Goal: Transaction & Acquisition: Download file/media

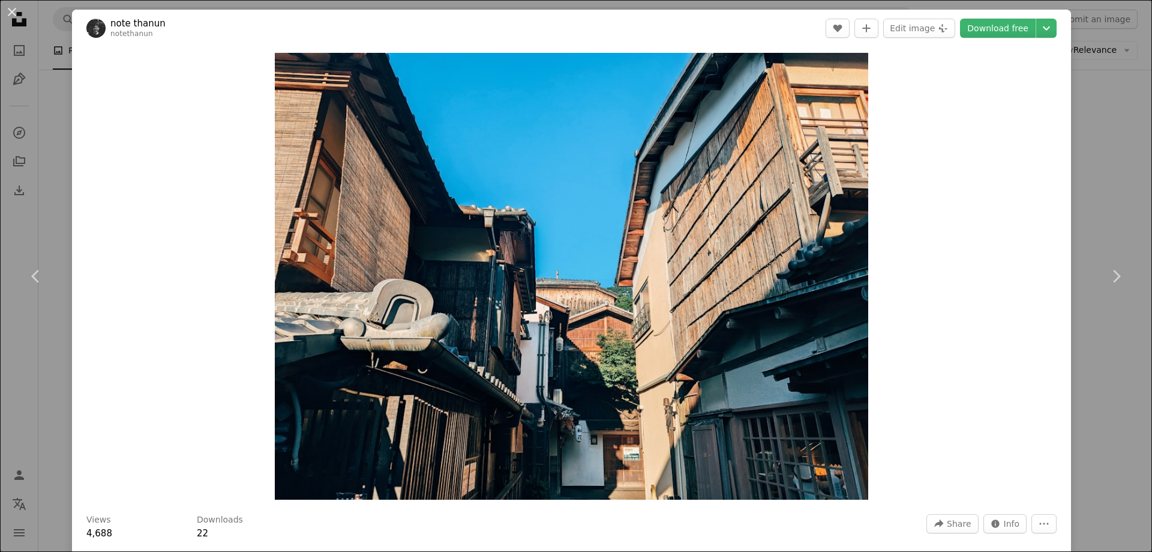
scroll to position [1526, 0]
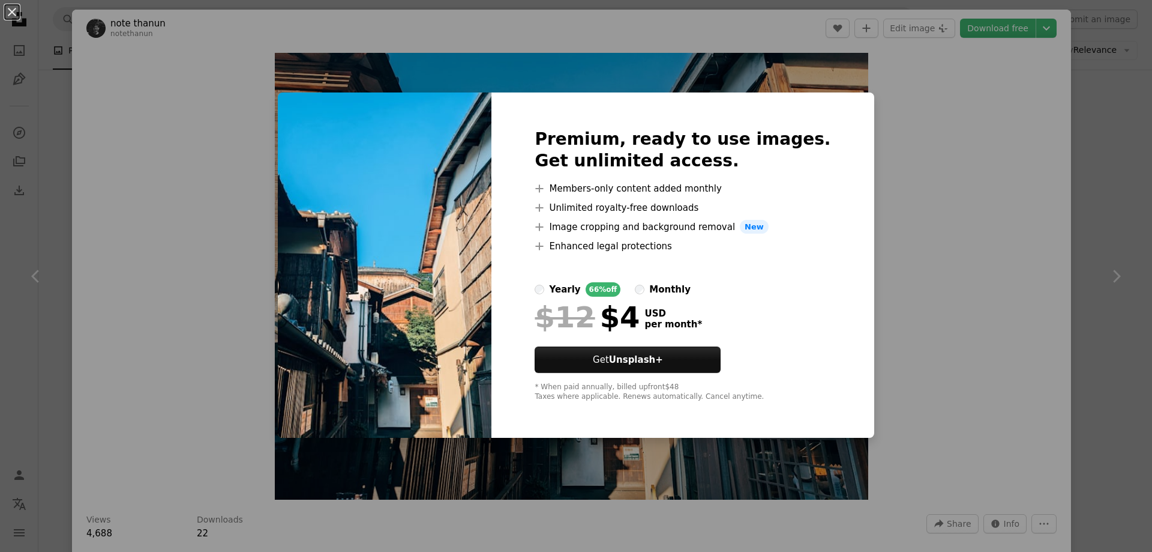
click at [966, 197] on div "An X shape Premium, ready to use images. Get unlimited access. A plus sign Memb…" at bounding box center [576, 276] width 1152 height 552
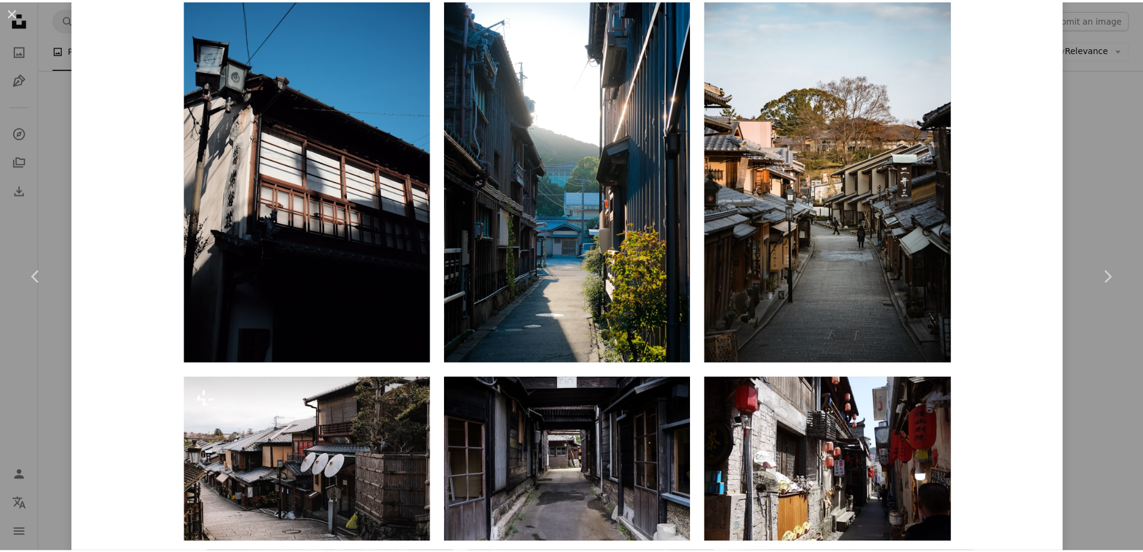
scroll to position [1320, 0]
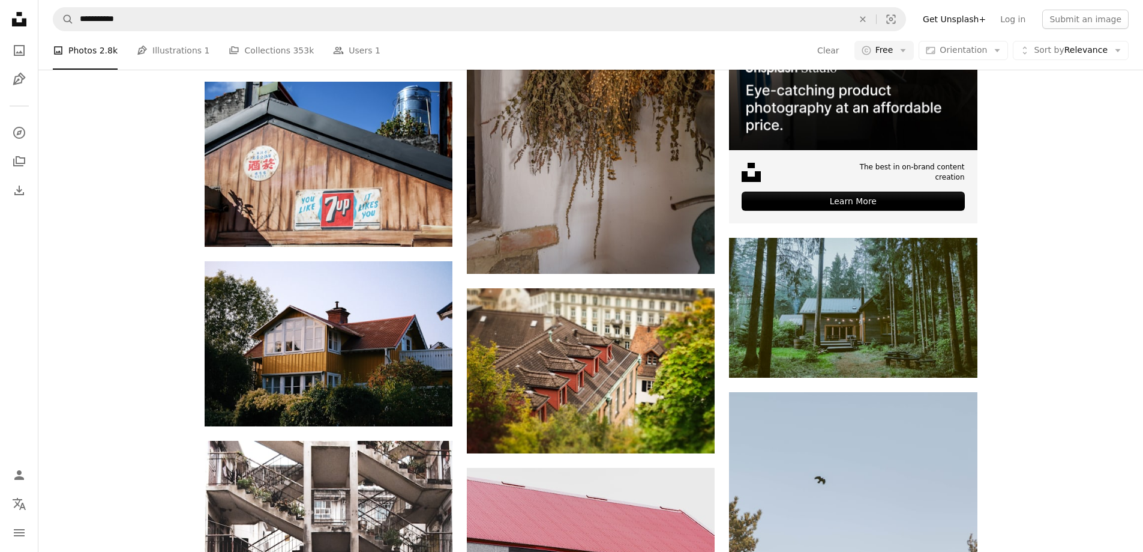
scroll to position [145, 0]
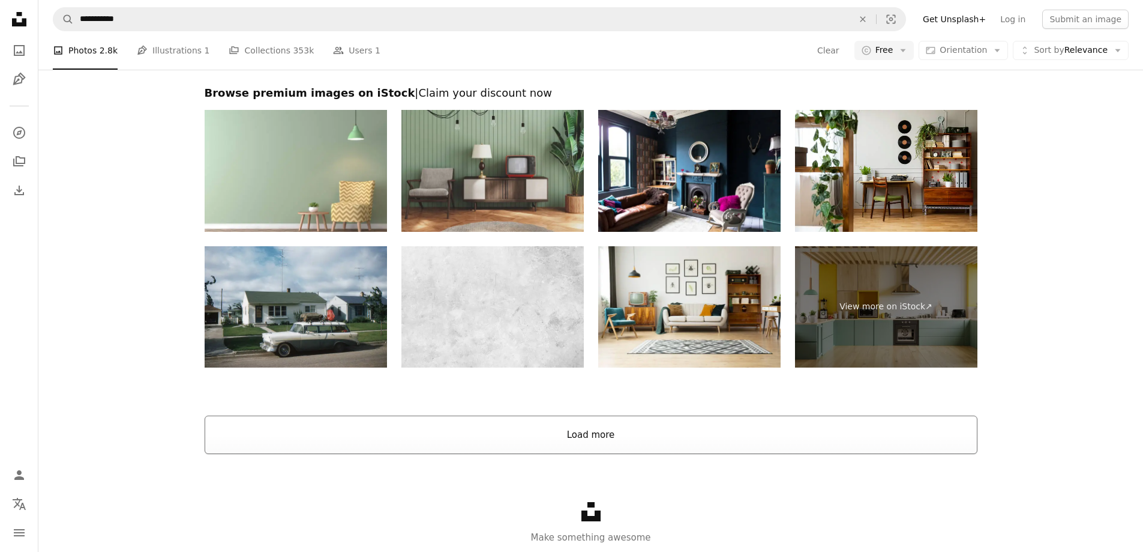
click at [615, 433] on button "Load more" at bounding box center [591, 434] width 773 height 38
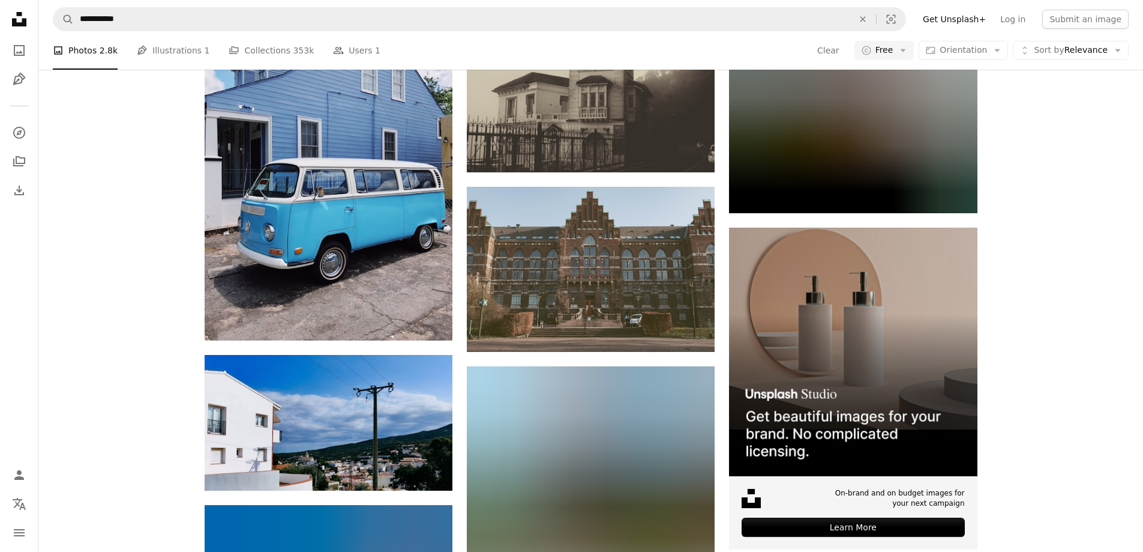
scroll to position [5463, 0]
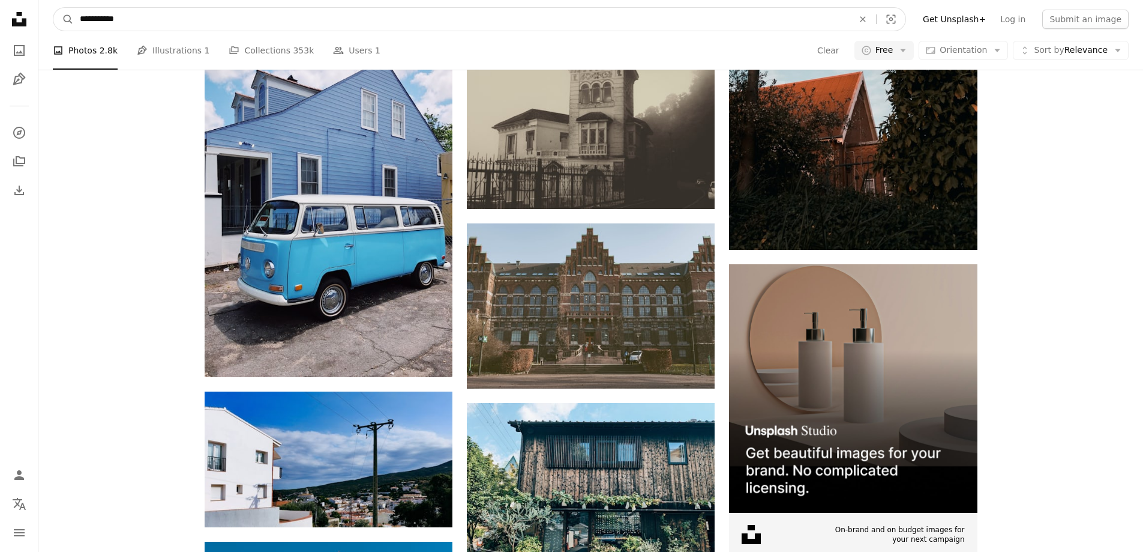
click at [204, 18] on input "**********" at bounding box center [462, 19] width 776 height 23
type input "**********"
click at [53, 8] on button "A magnifying glass" at bounding box center [63, 19] width 20 height 23
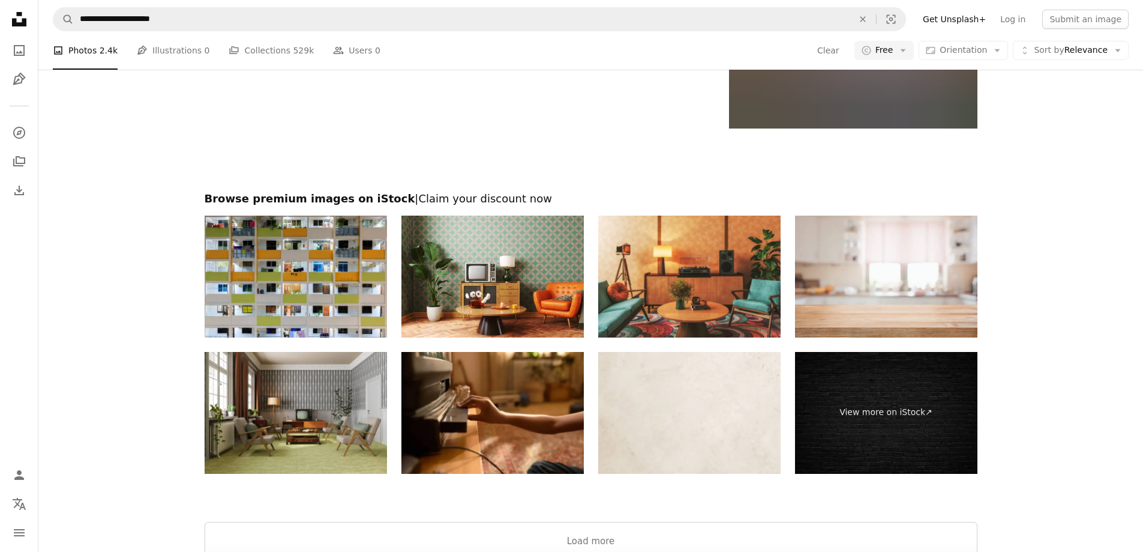
scroll to position [2581, 0]
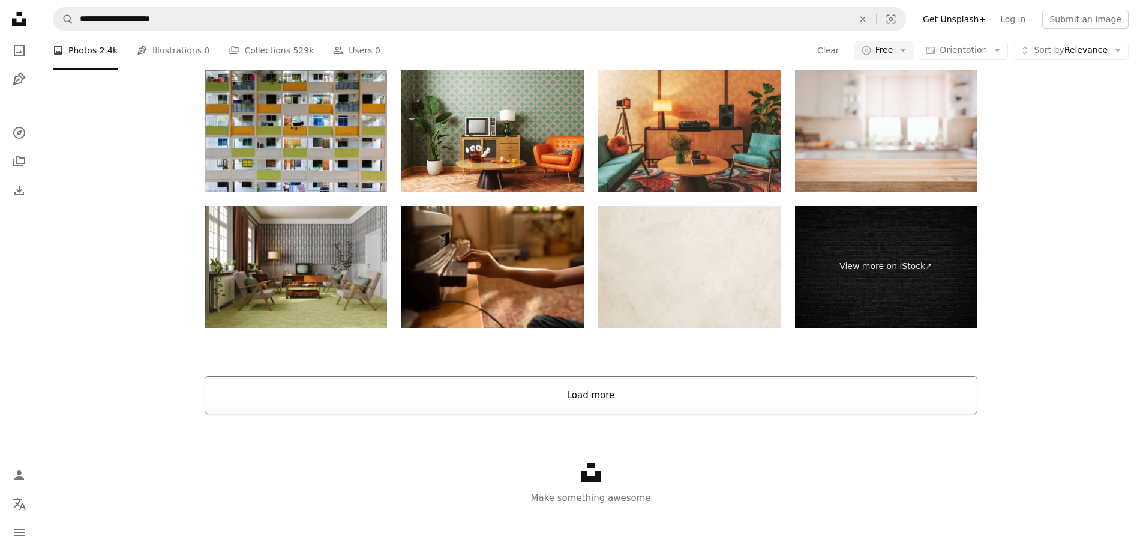
click at [552, 403] on button "Load more" at bounding box center [591, 395] width 773 height 38
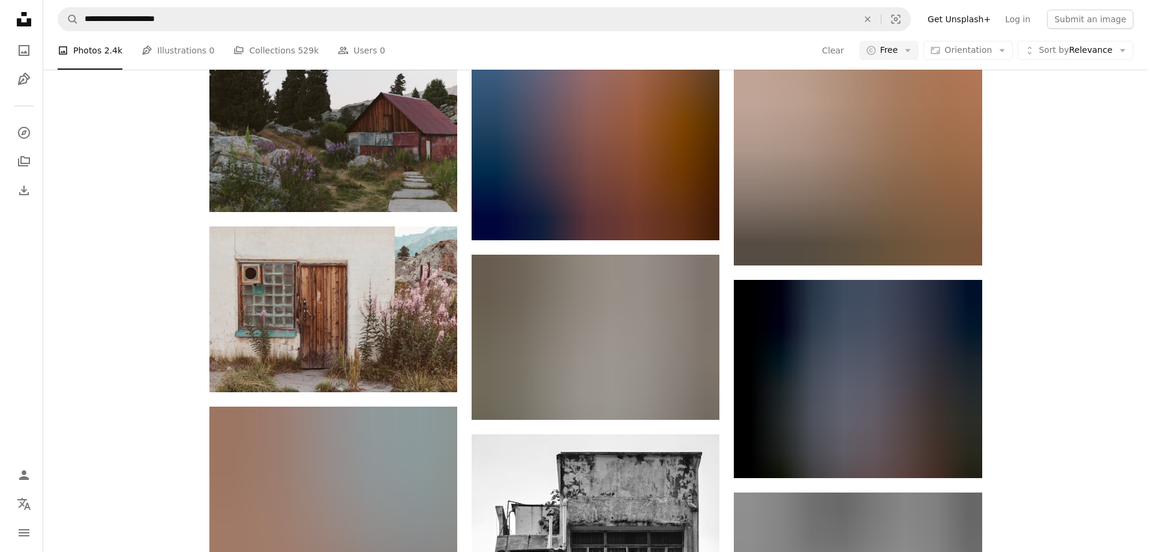
scroll to position [3774, 0]
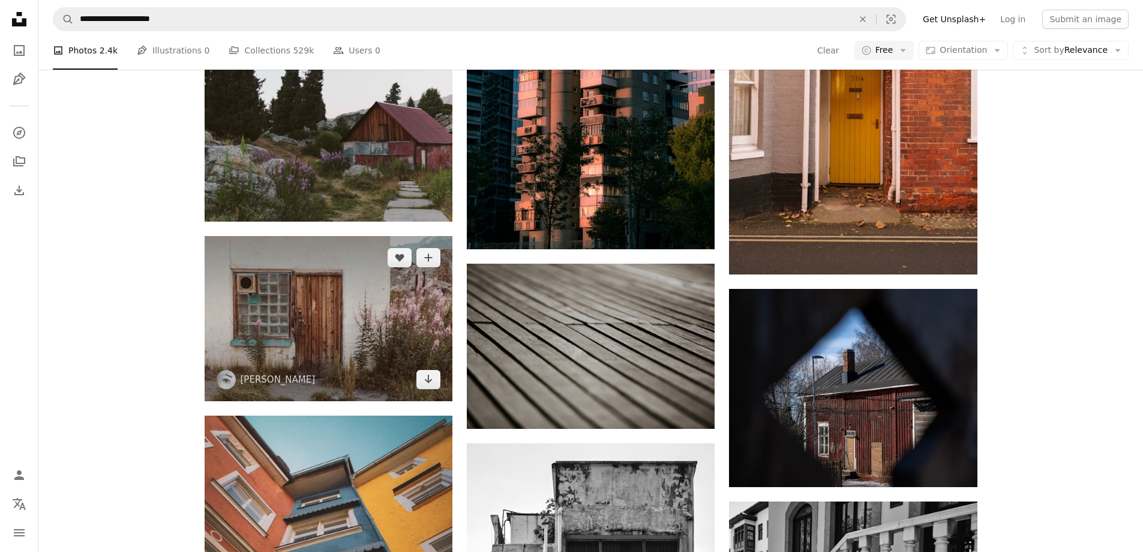
click at [341, 310] on img at bounding box center [329, 318] width 248 height 165
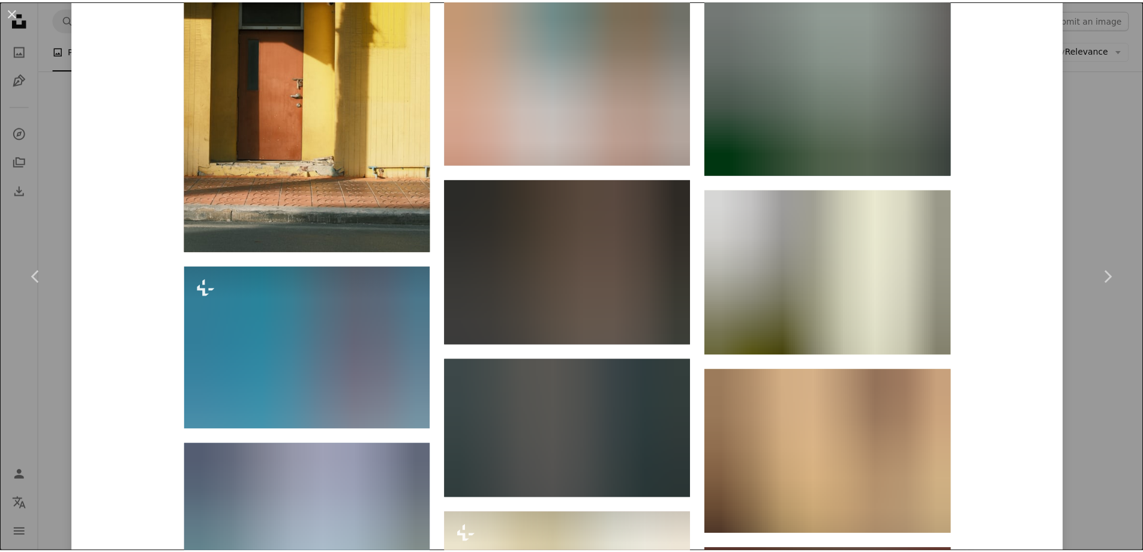
scroll to position [4936, 0]
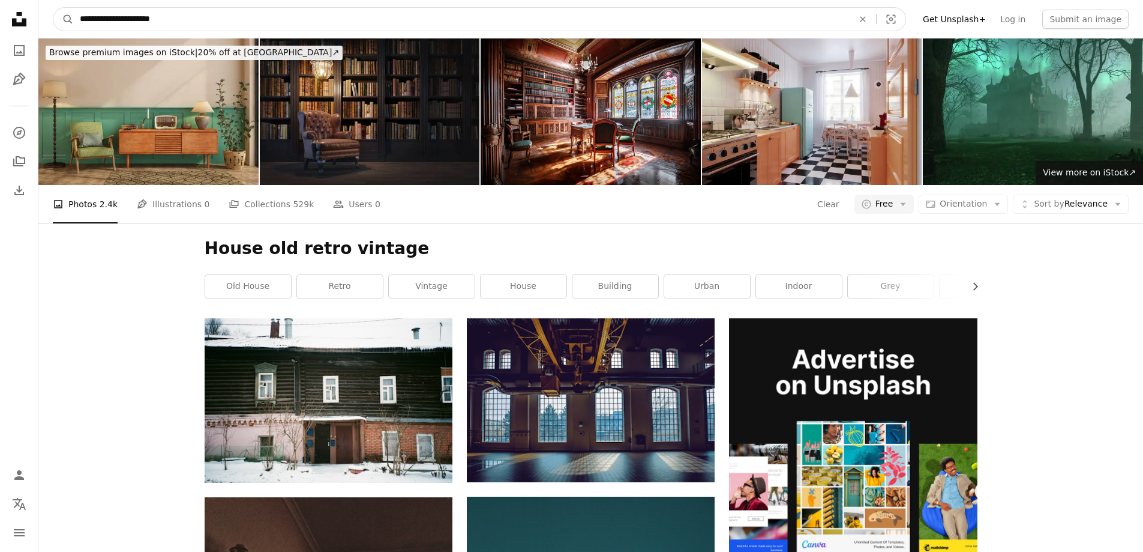
drag, startPoint x: 101, startPoint y: 19, endPoint x: 36, endPoint y: 23, distance: 65.6
click at [39, 20] on nav "**********" at bounding box center [590, 19] width 1105 height 38
type input "**********"
click at [53, 8] on button "A magnifying glass" at bounding box center [63, 19] width 20 height 23
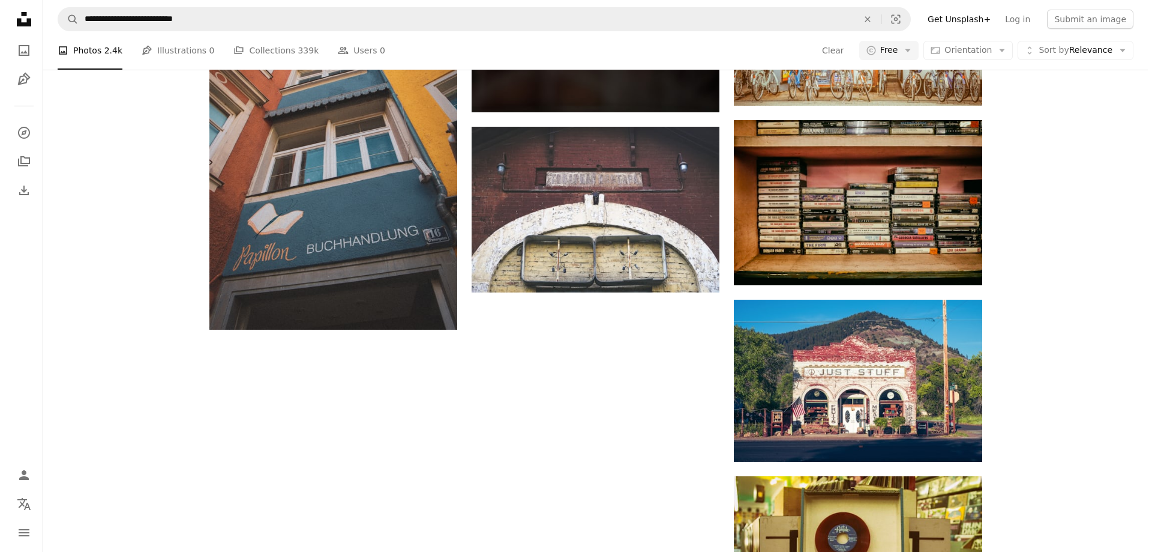
scroll to position [1981, 0]
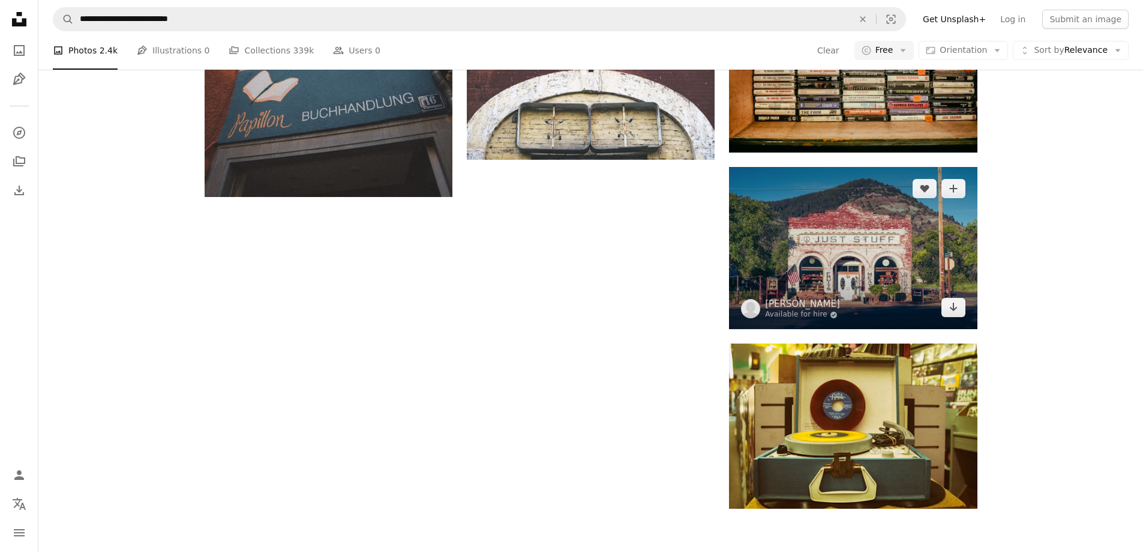
click at [883, 270] on img at bounding box center [853, 248] width 248 height 162
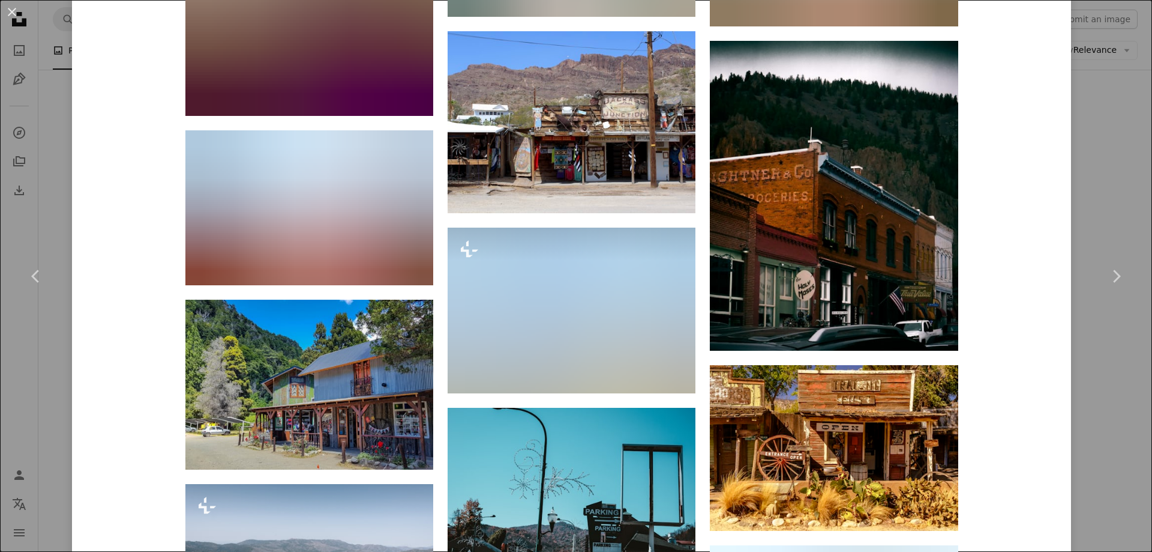
scroll to position [3241, 0]
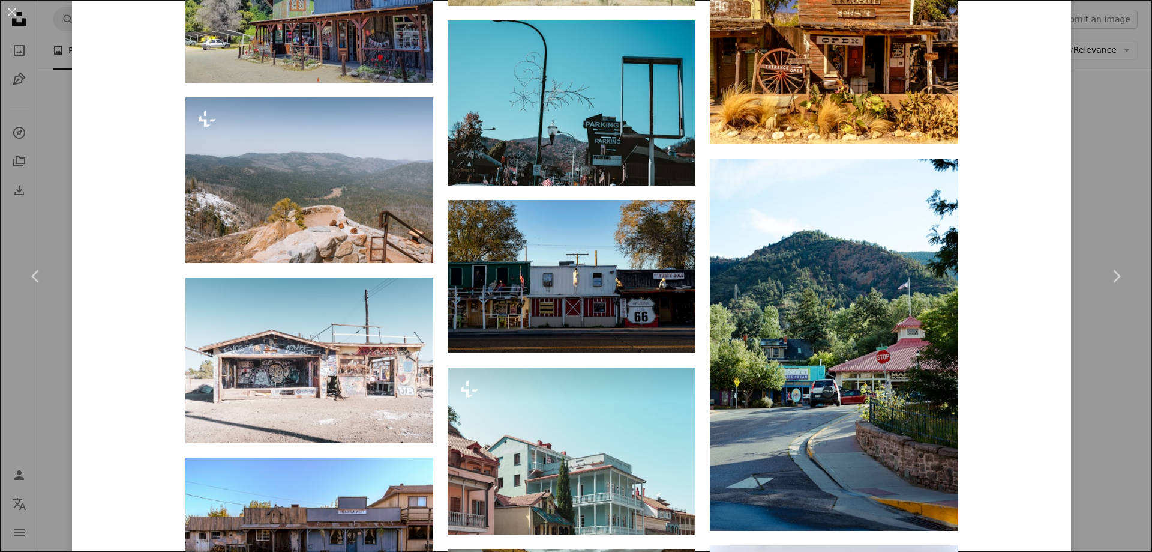
drag, startPoint x: 1152, startPoint y: 445, endPoint x: 1149, endPoint y: 284, distance: 160.9
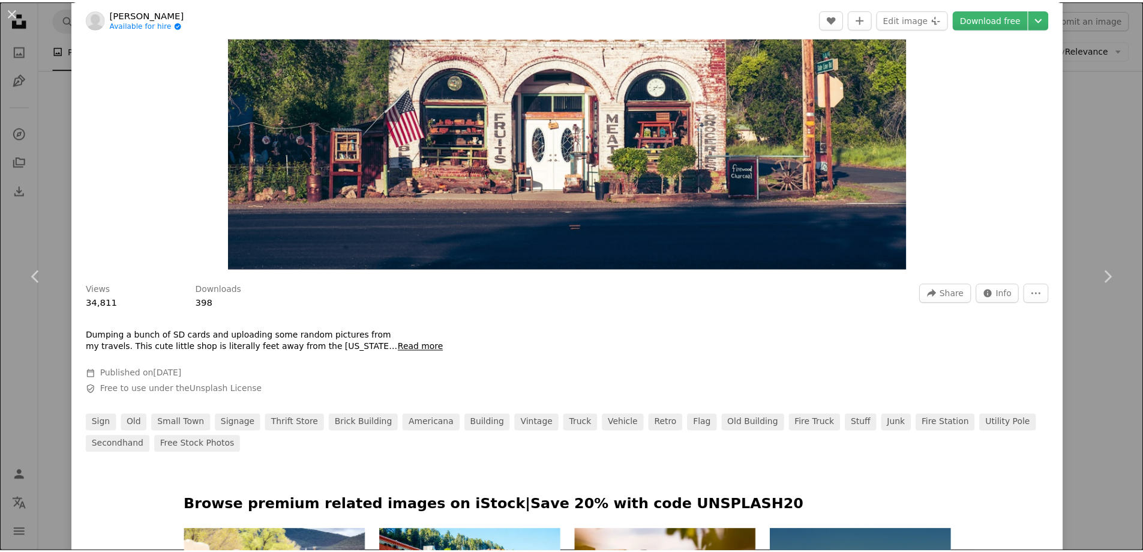
scroll to position [0, 0]
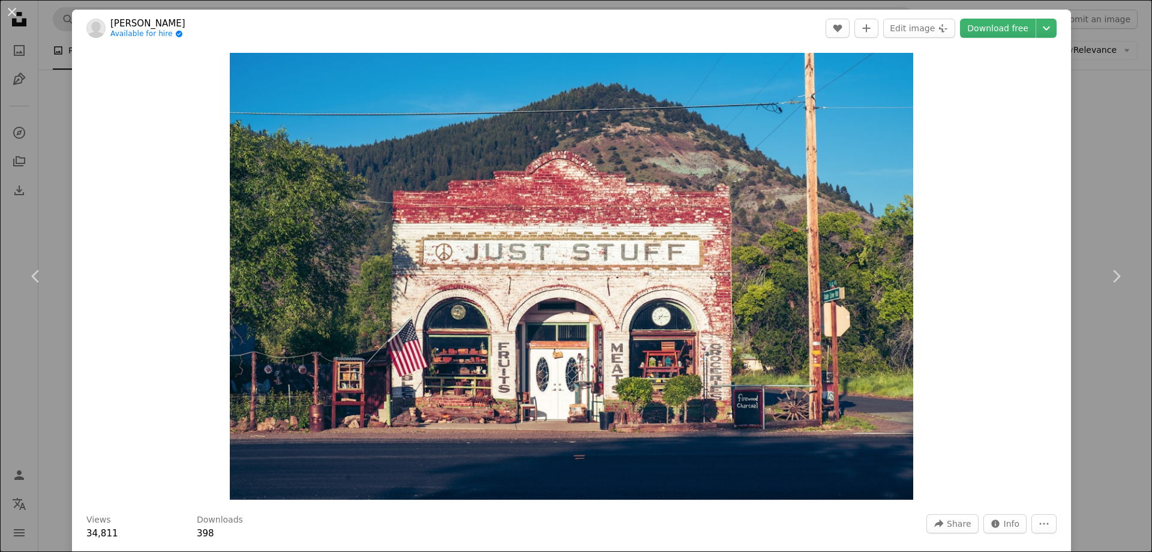
click at [14, 10] on button "An X shape" at bounding box center [12, 12] width 14 height 14
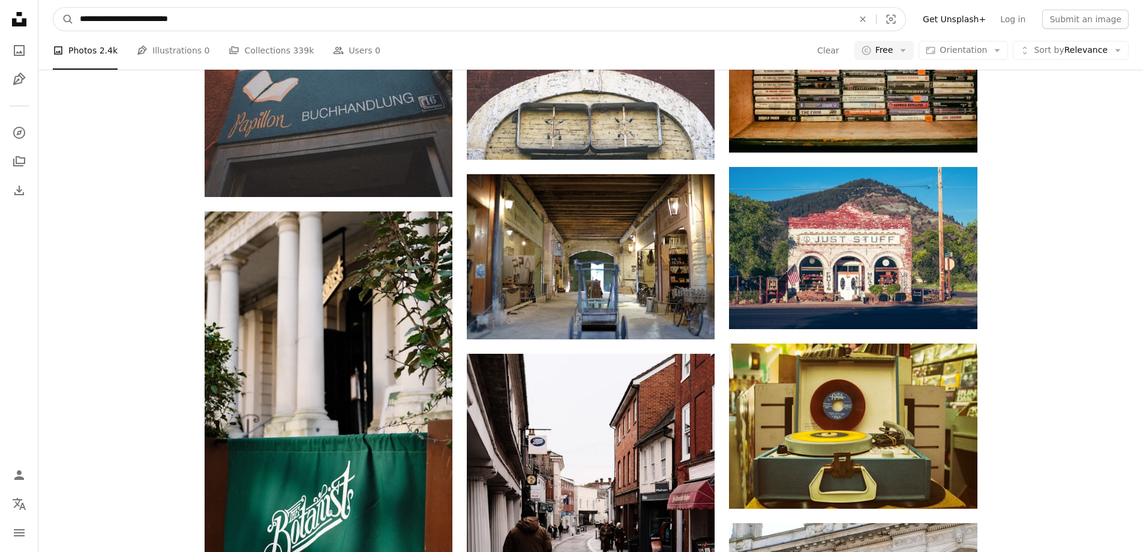
drag, startPoint x: 211, startPoint y: 18, endPoint x: 123, endPoint y: 21, distance: 87.7
click at [123, 21] on input "**********" at bounding box center [462, 19] width 776 height 23
type input "**********"
click at [53, 8] on button "A magnifying glass" at bounding box center [63, 19] width 20 height 23
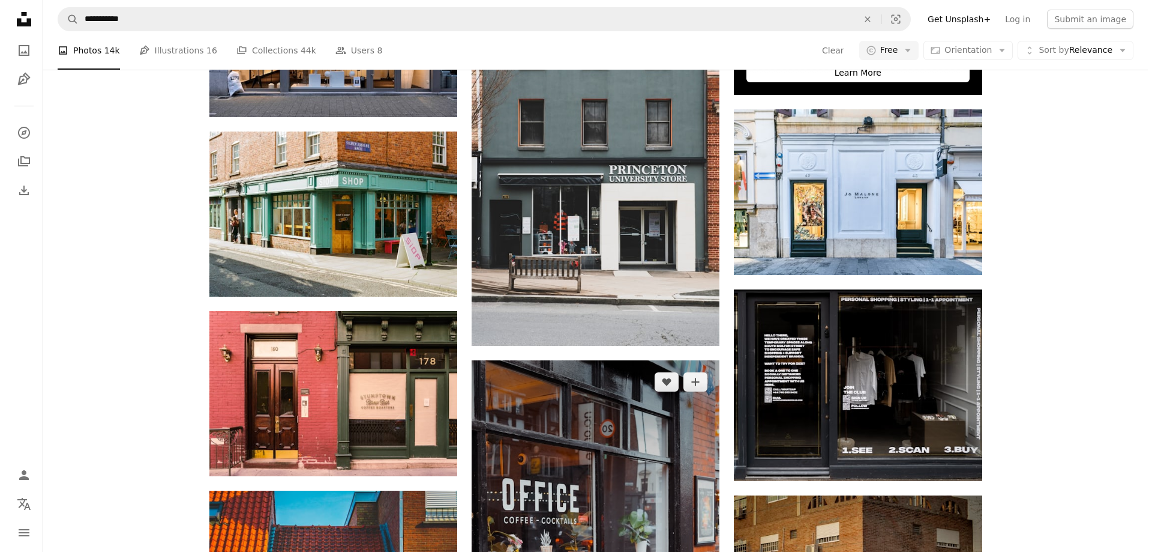
scroll to position [516, 0]
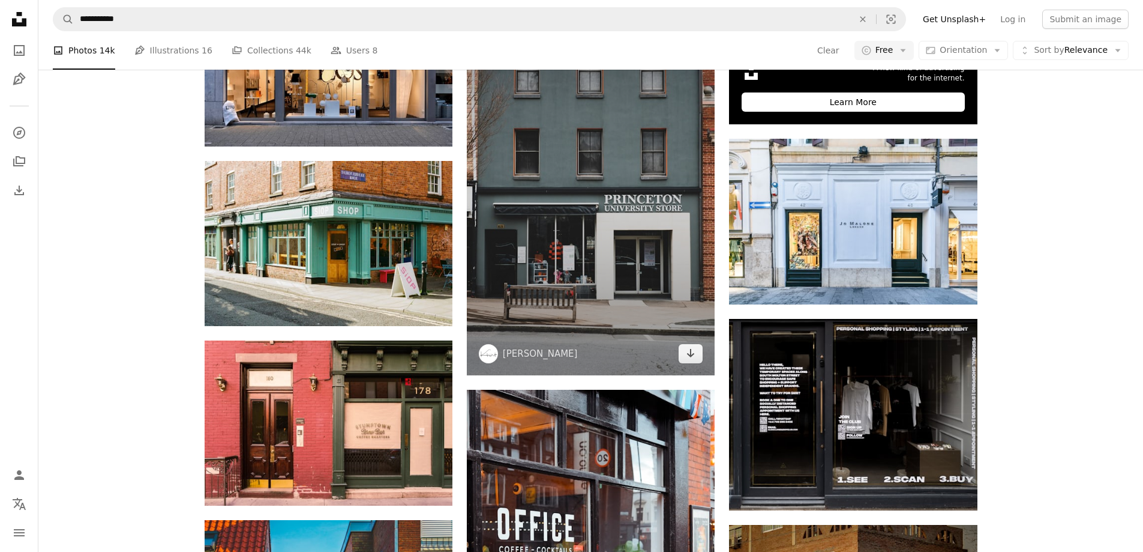
click at [607, 226] on img at bounding box center [591, 189] width 248 height 372
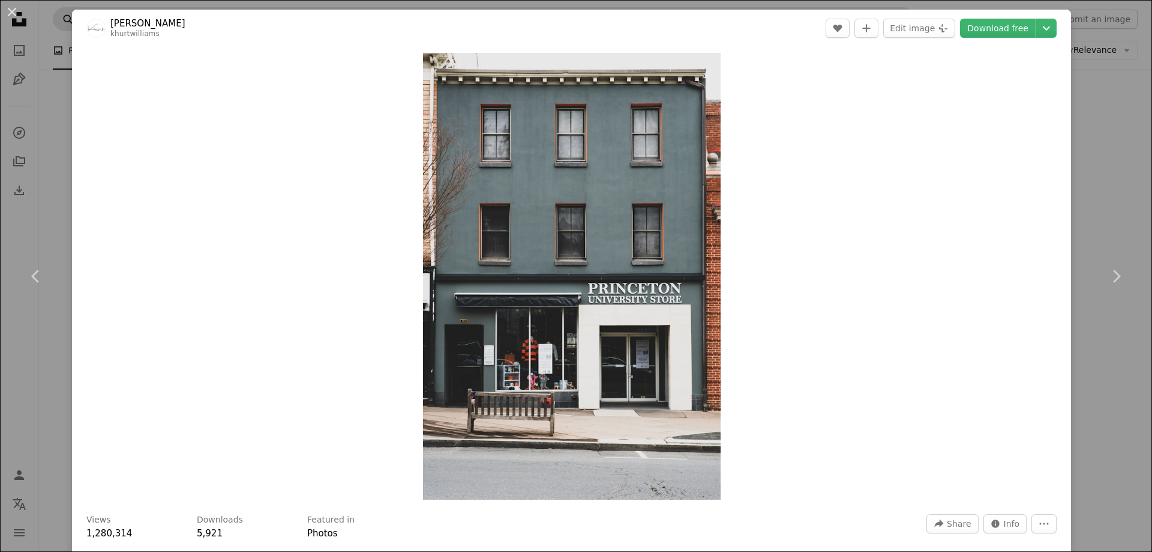
click at [13, 12] on button "An X shape" at bounding box center [12, 12] width 14 height 14
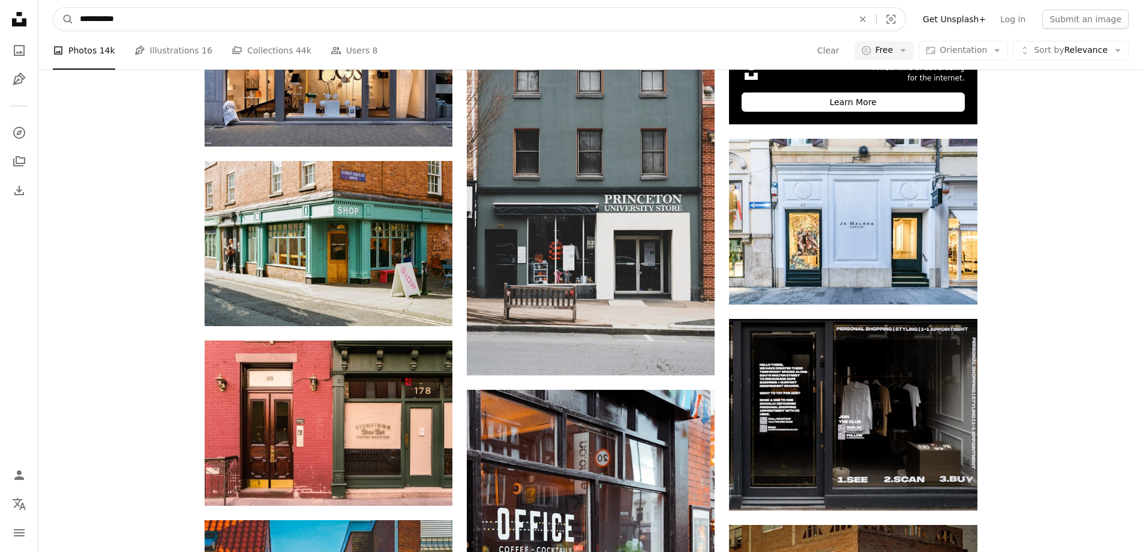
click at [138, 22] on input "**********" at bounding box center [462, 19] width 776 height 23
drag, startPoint x: 150, startPoint y: 19, endPoint x: 36, endPoint y: 13, distance: 114.2
type input "**********"
click at [53, 8] on button "A magnifying glass" at bounding box center [63, 19] width 20 height 23
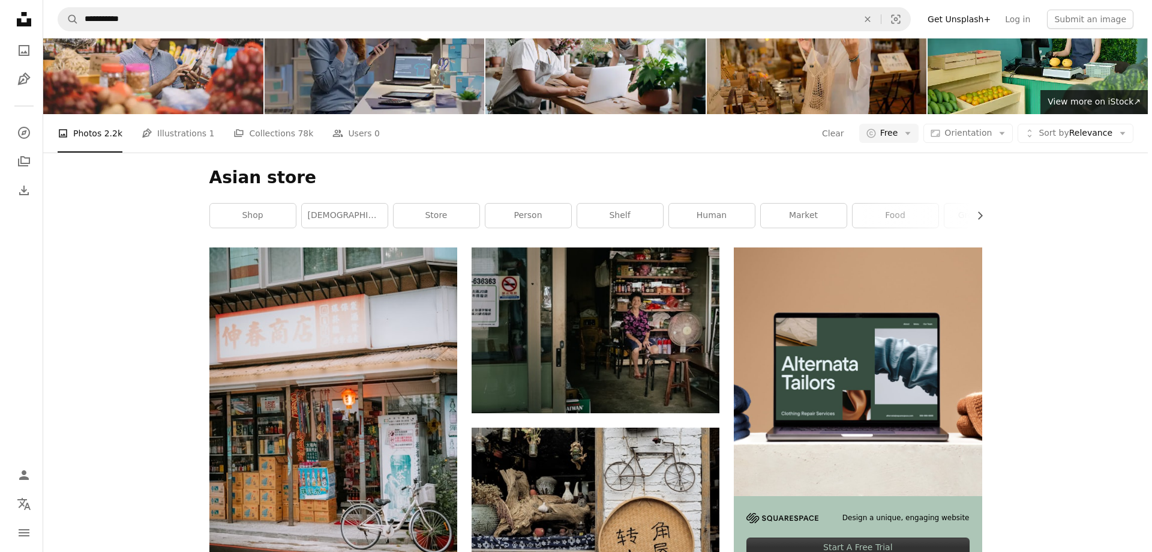
scroll to position [180, 0]
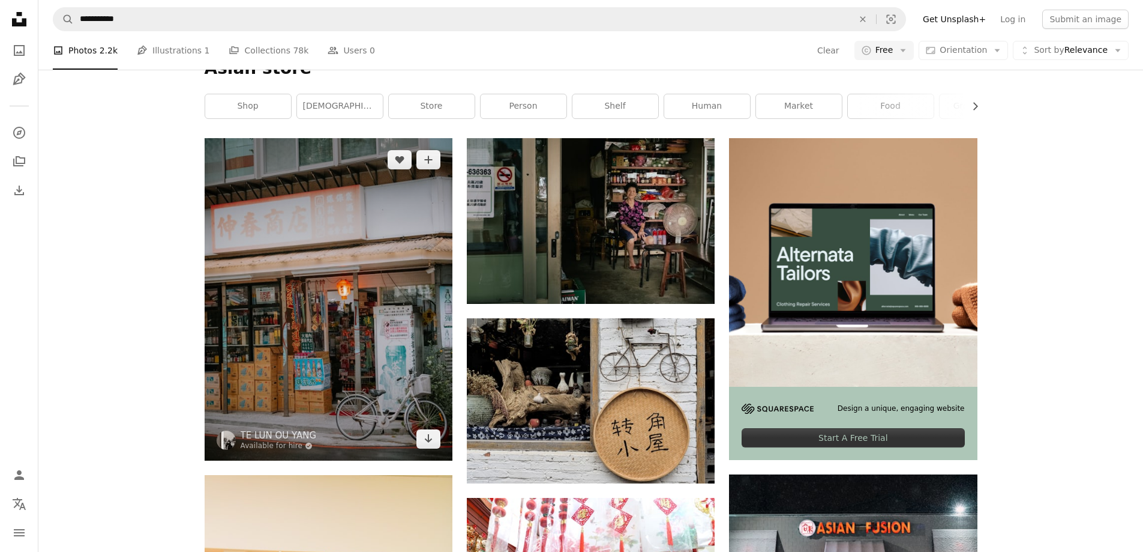
click at [251, 283] on img at bounding box center [329, 299] width 248 height 322
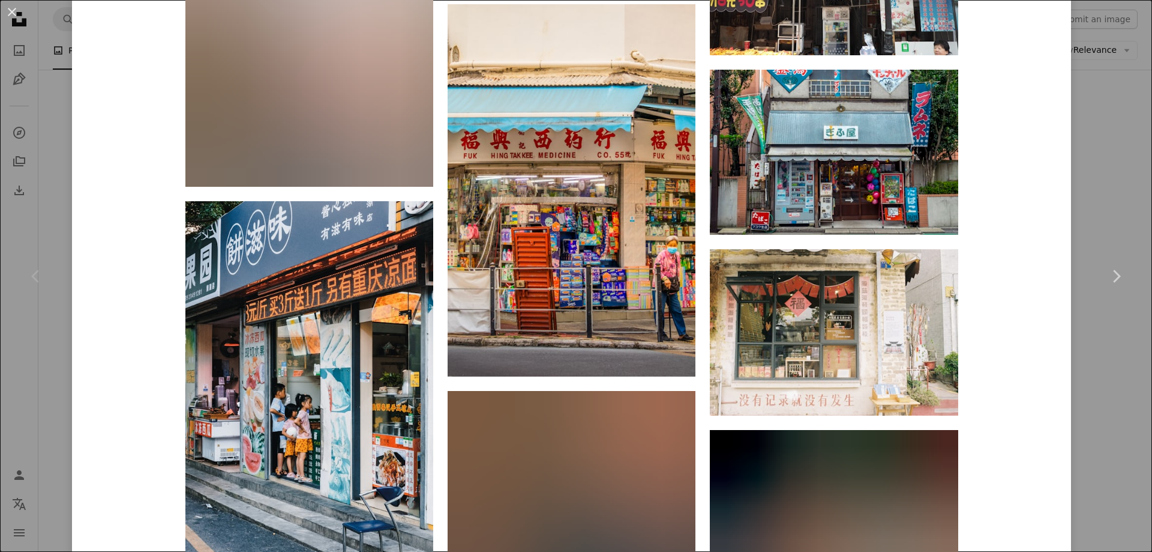
scroll to position [2401, 0]
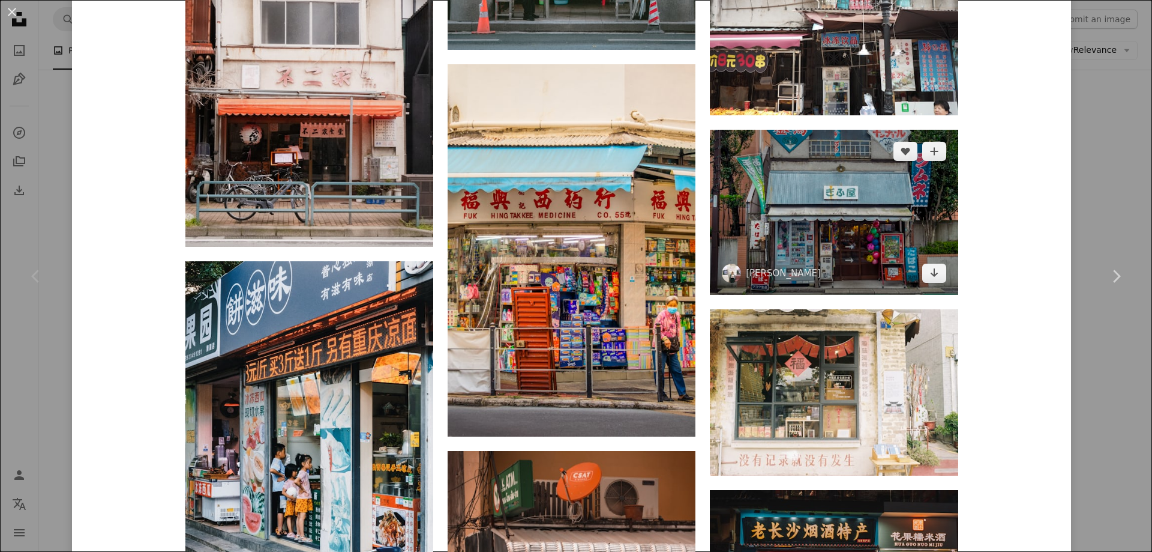
click at [826, 233] on img at bounding box center [834, 212] width 248 height 165
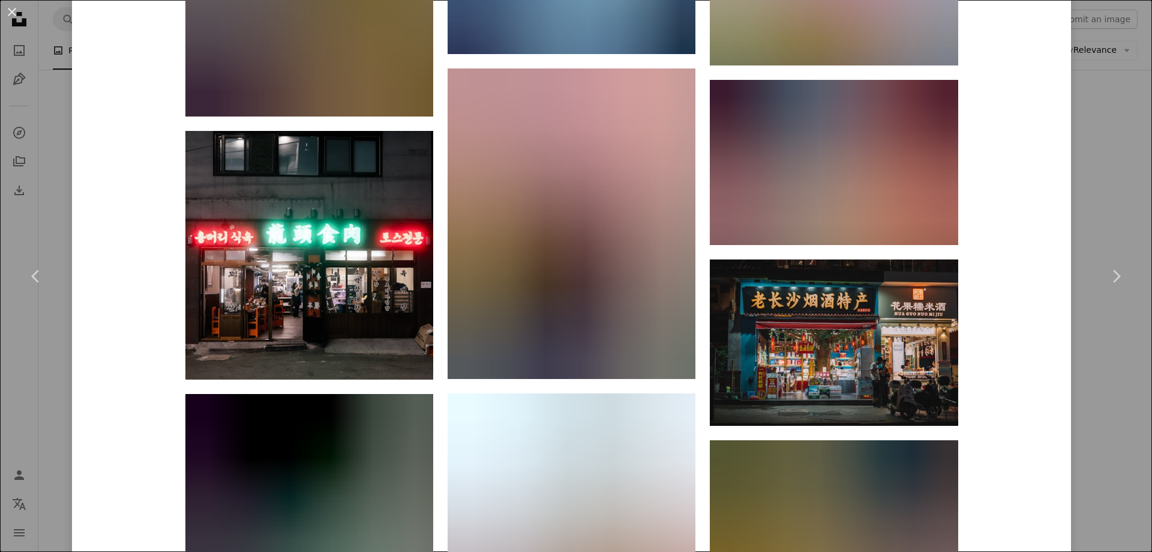
scroll to position [4605, 0]
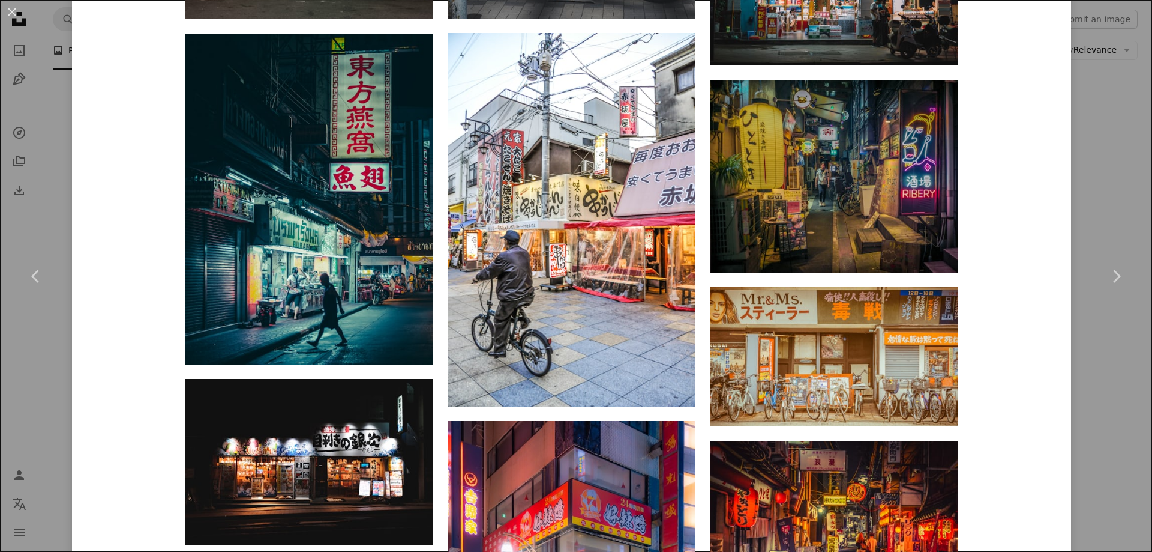
drag, startPoint x: 1143, startPoint y: 460, endPoint x: 1144, endPoint y: 485, distance: 25.2
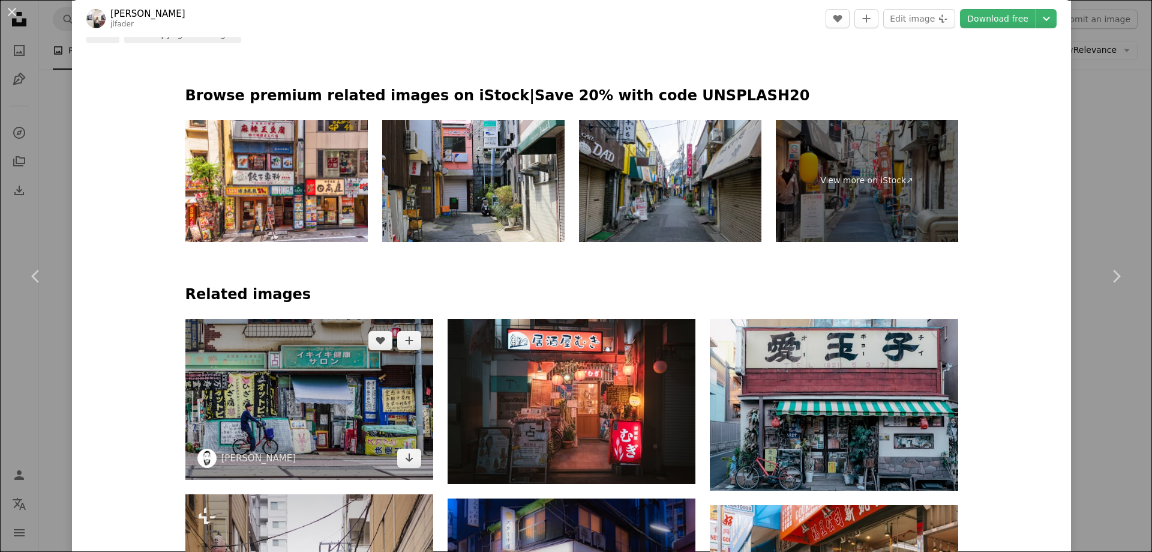
scroll to position [660, 0]
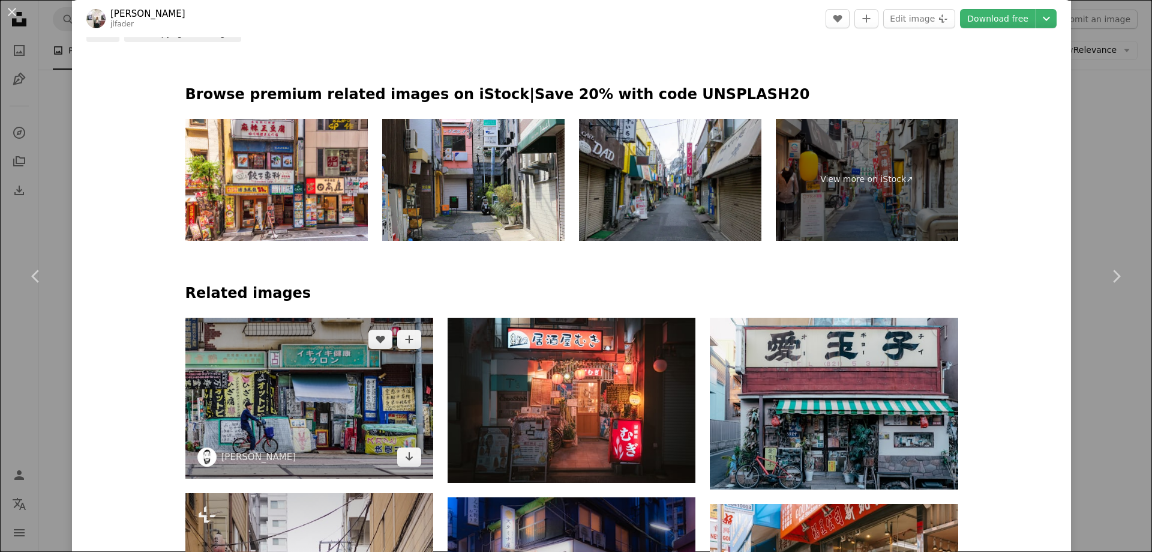
click at [275, 380] on img at bounding box center [309, 397] width 248 height 161
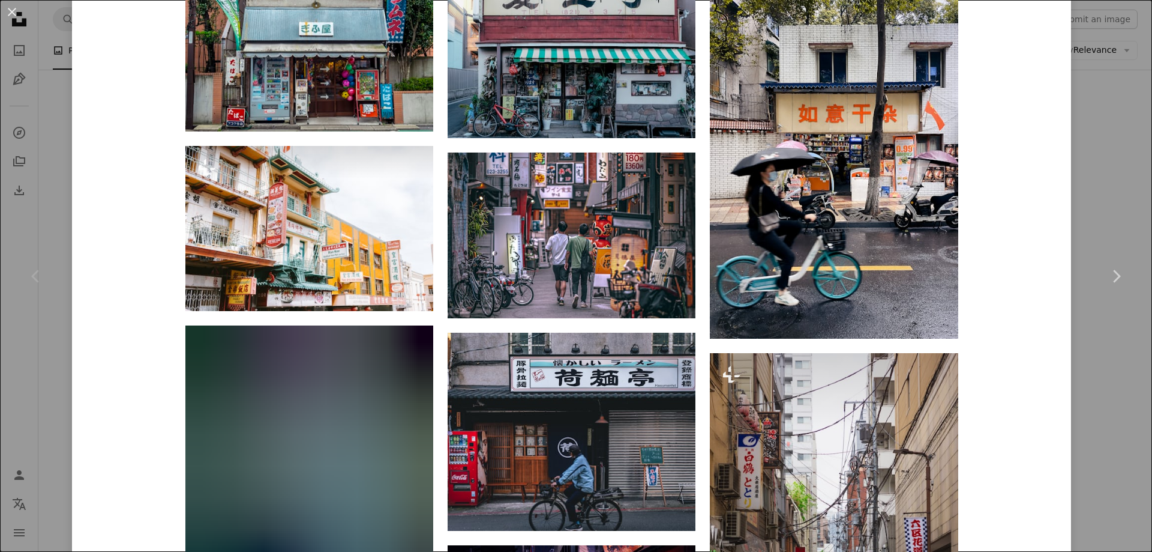
scroll to position [840, 0]
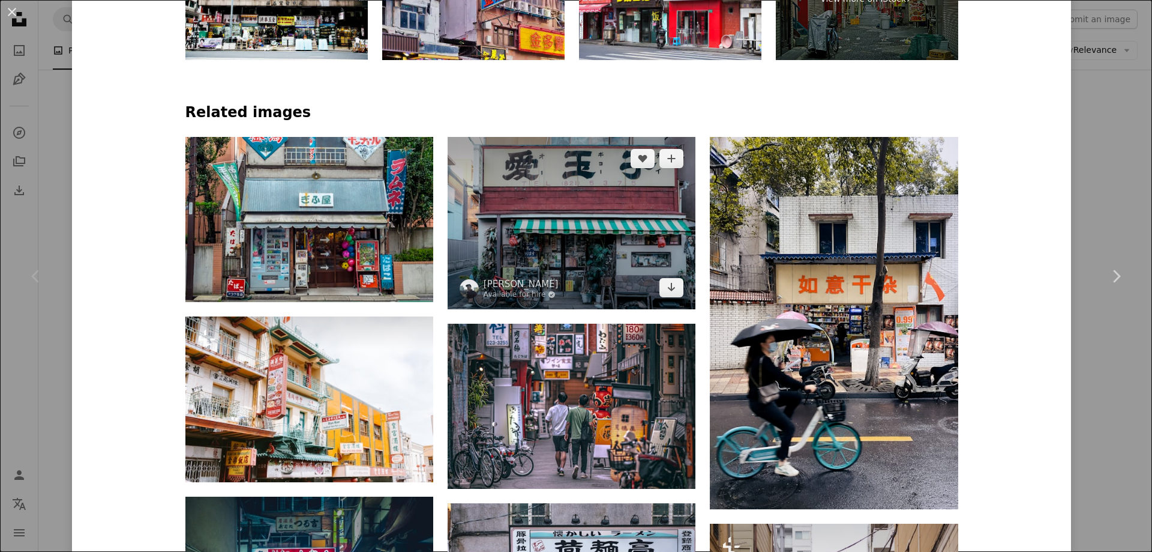
click at [564, 215] on img at bounding box center [572, 223] width 248 height 172
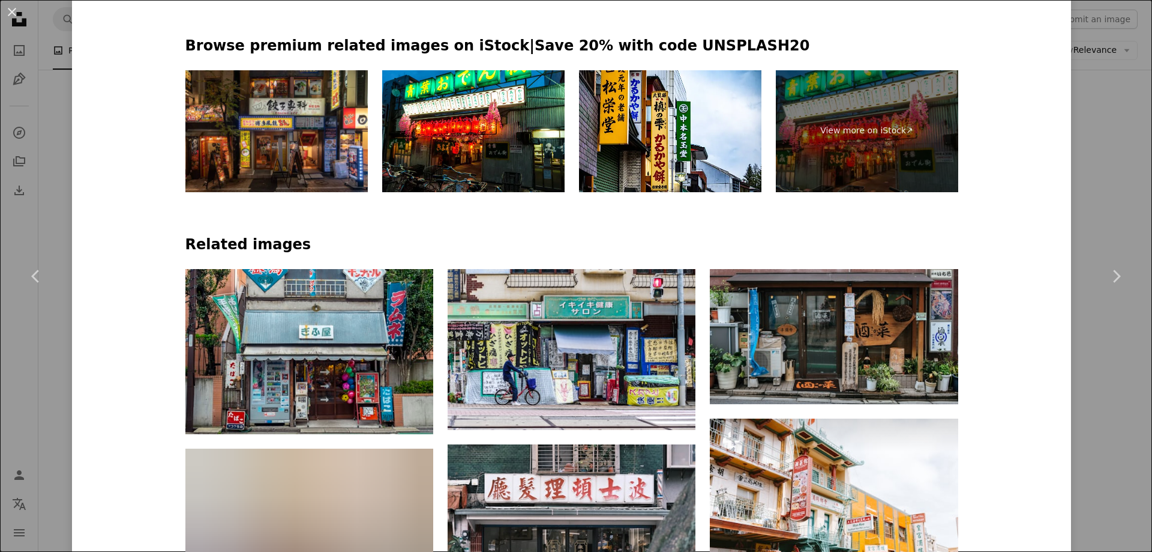
scroll to position [900, 0]
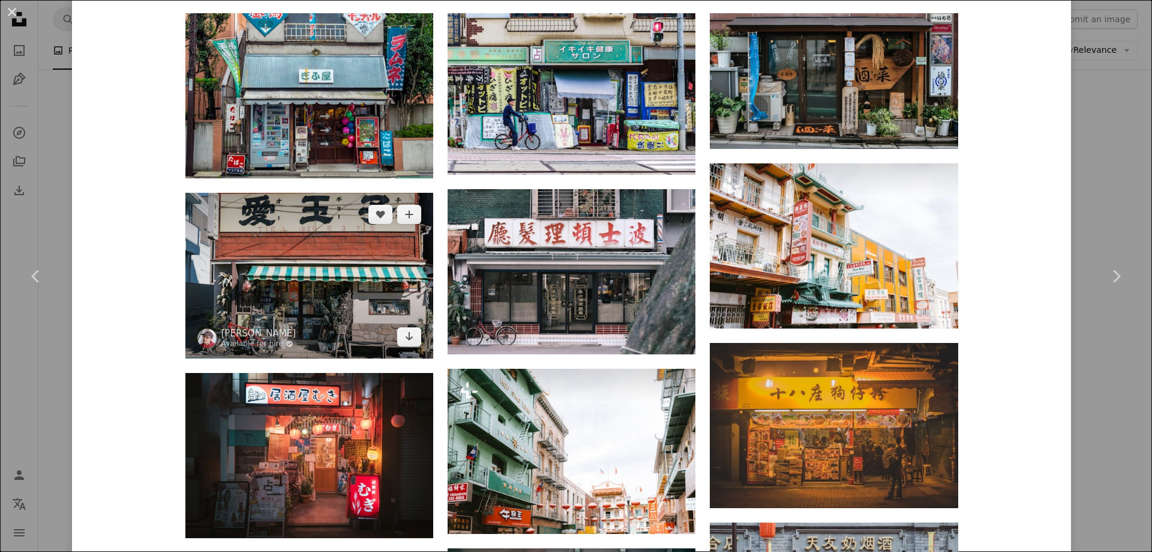
click at [319, 304] on img at bounding box center [309, 275] width 248 height 165
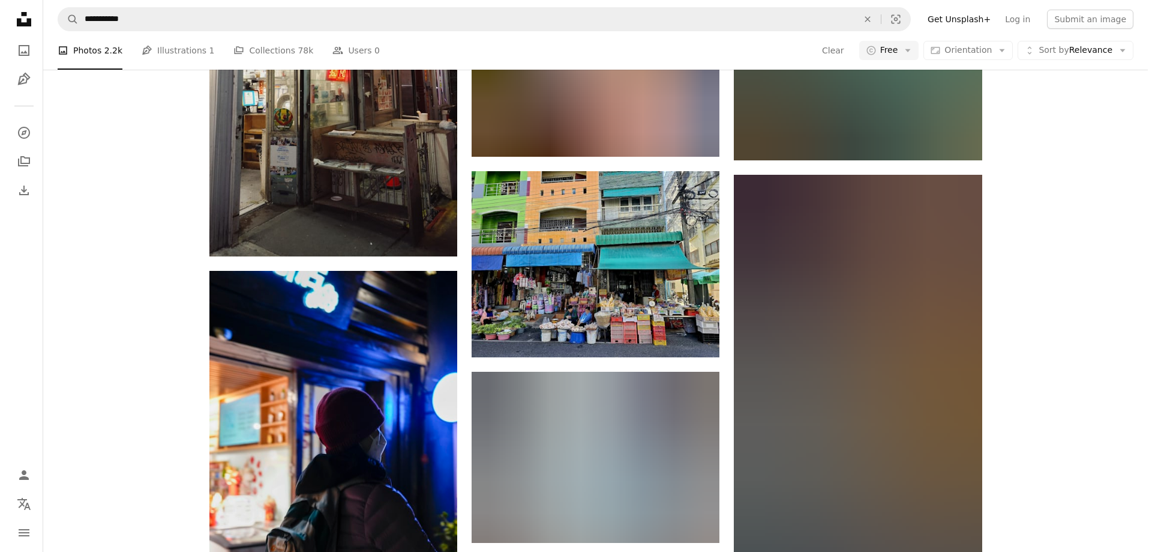
scroll to position [1200, 0]
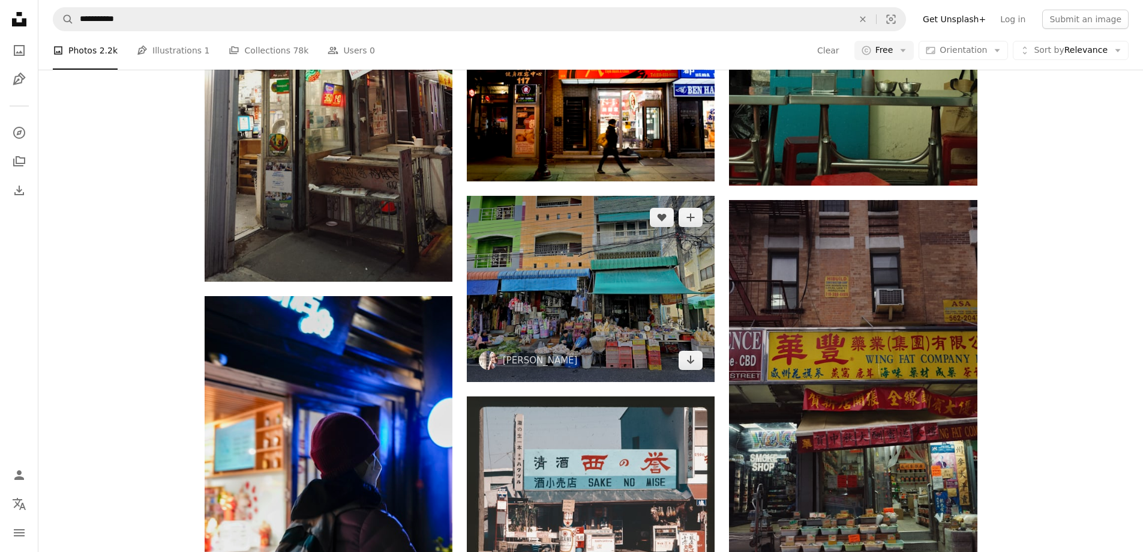
click at [618, 292] on img at bounding box center [591, 289] width 248 height 186
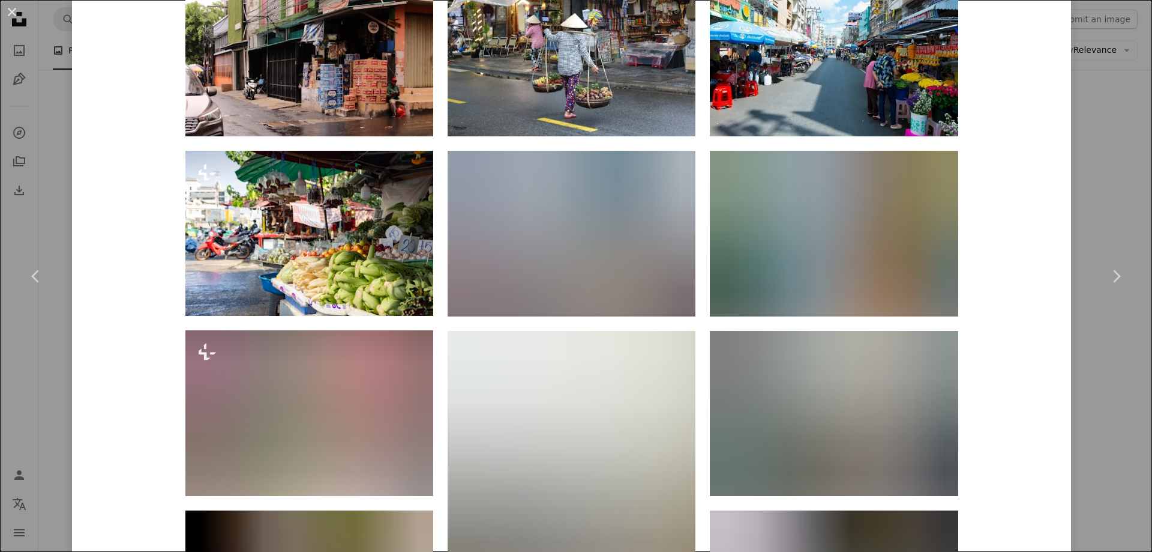
scroll to position [1140, 0]
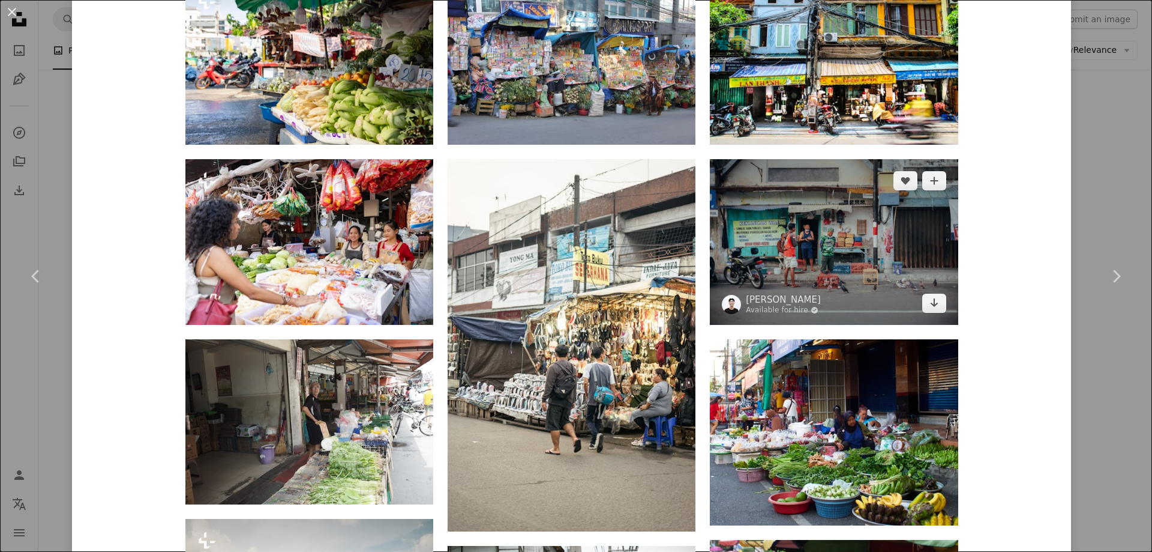
click at [846, 251] on img at bounding box center [834, 241] width 248 height 165
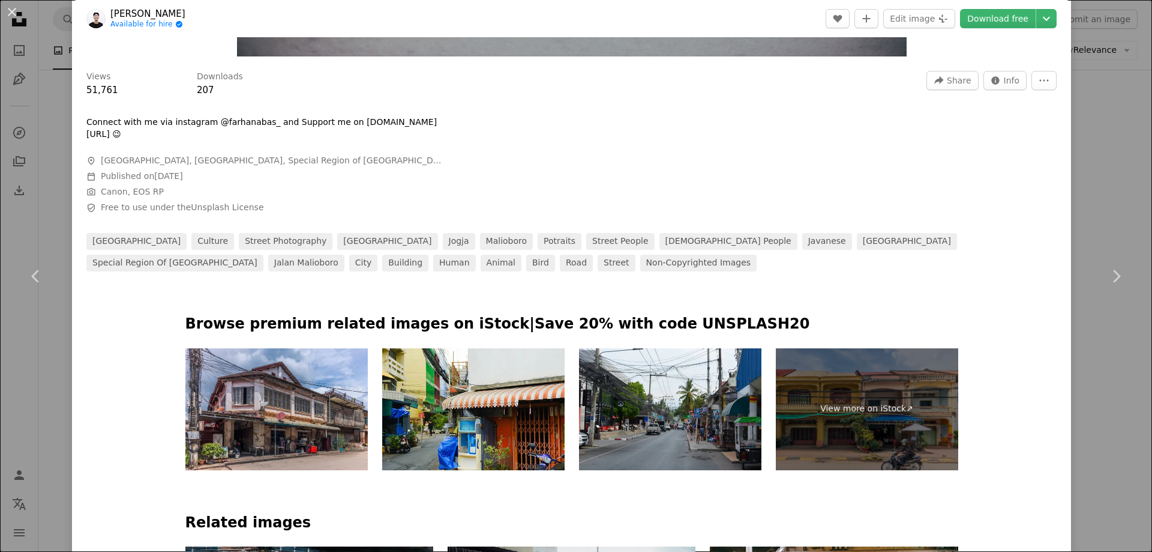
scroll to position [540, 0]
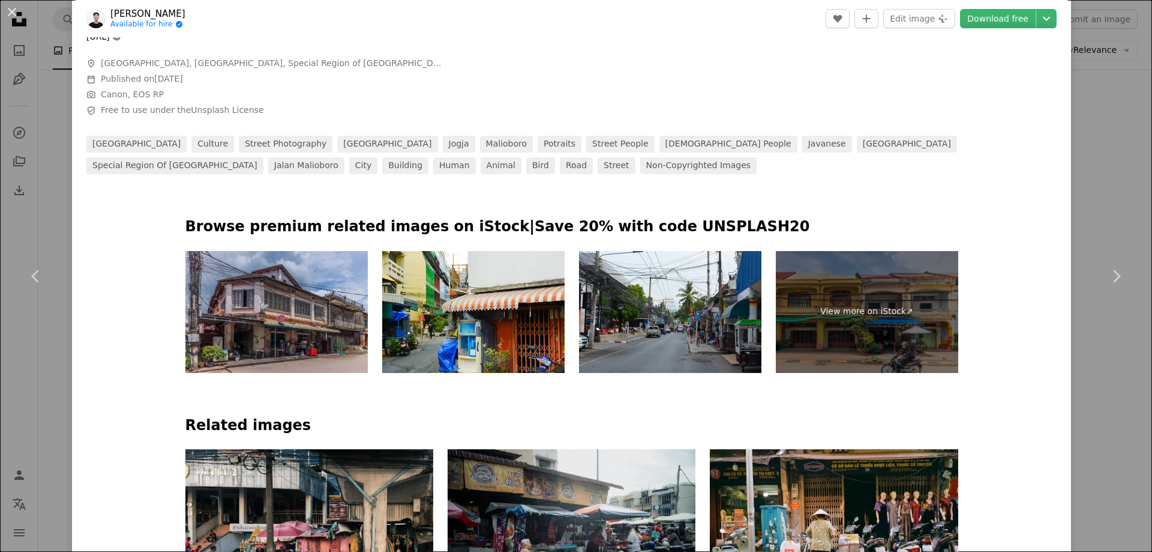
click at [253, 296] on img at bounding box center [276, 312] width 182 height 122
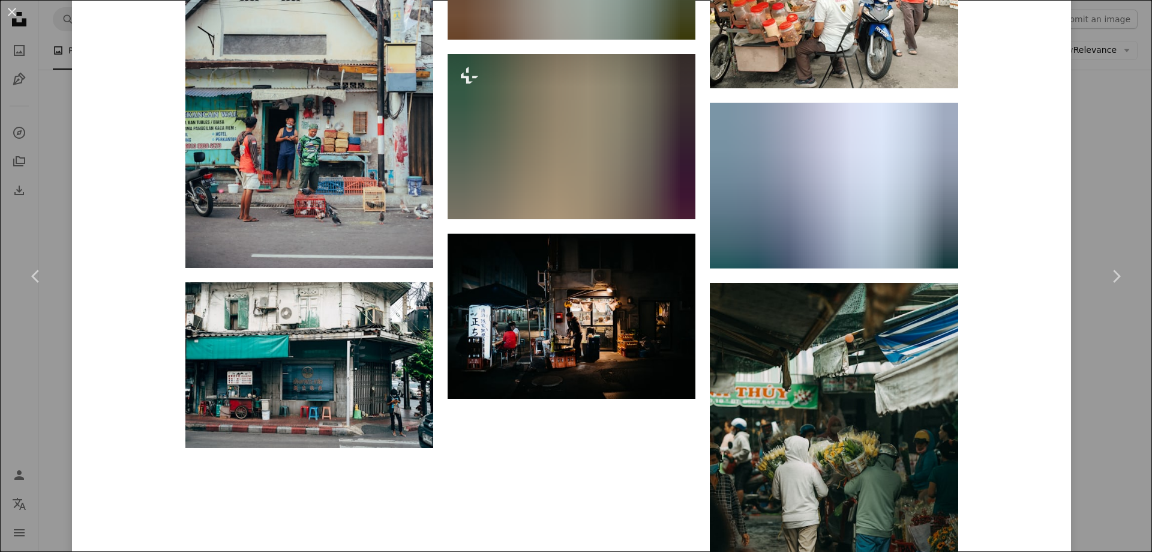
scroll to position [2041, 0]
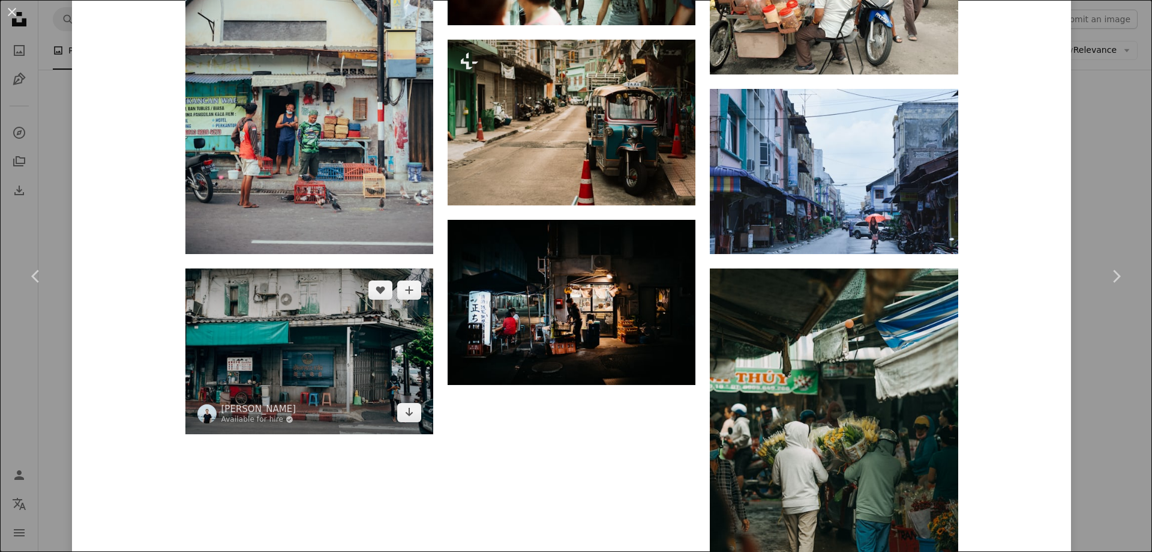
click at [311, 340] on img at bounding box center [309, 350] width 248 height 165
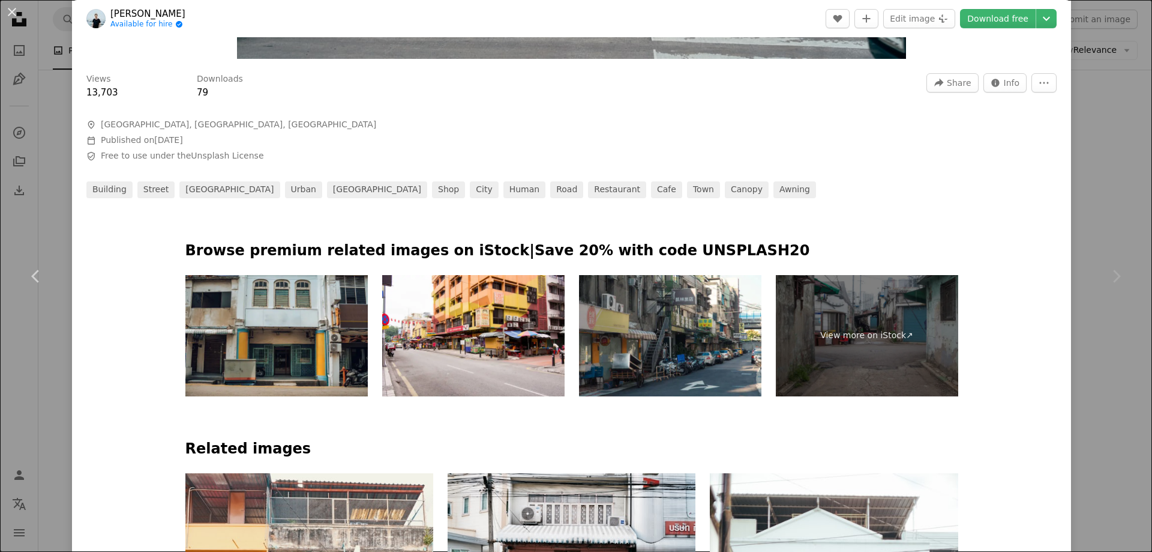
scroll to position [780, 0]
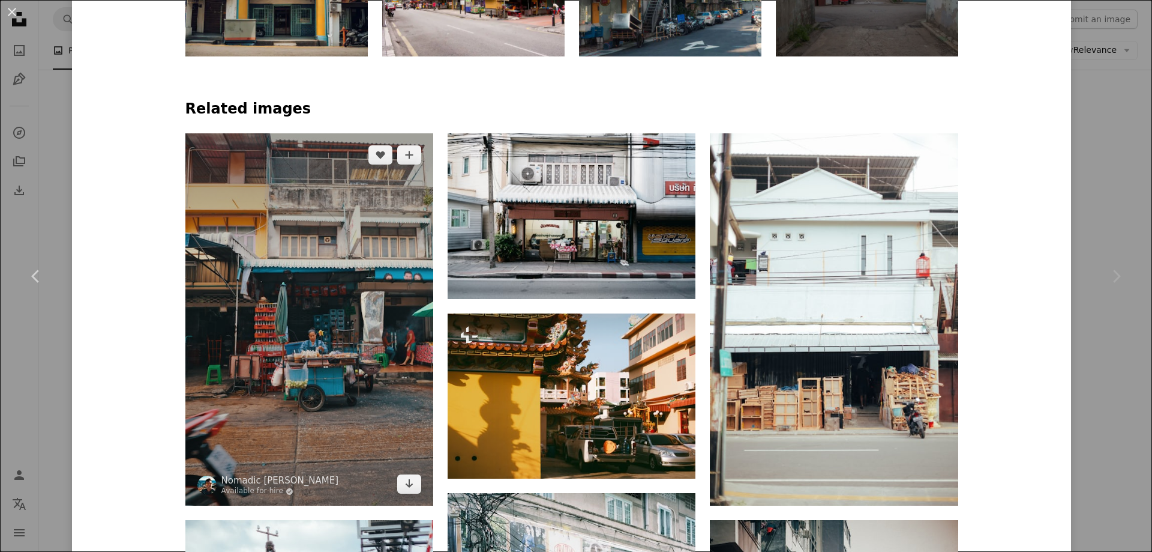
click at [319, 376] on img at bounding box center [309, 319] width 248 height 372
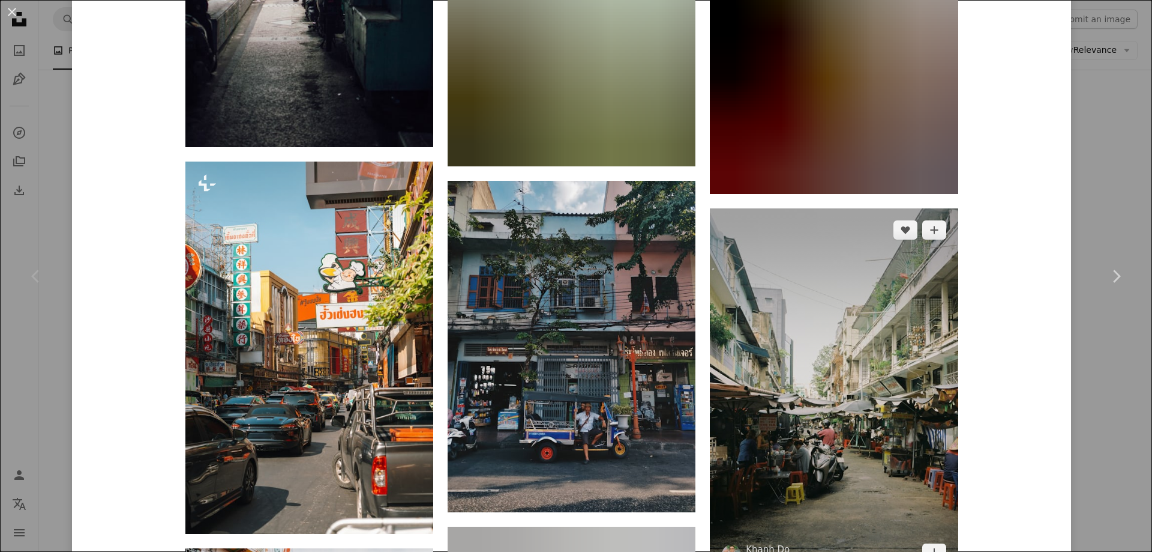
scroll to position [1620, 0]
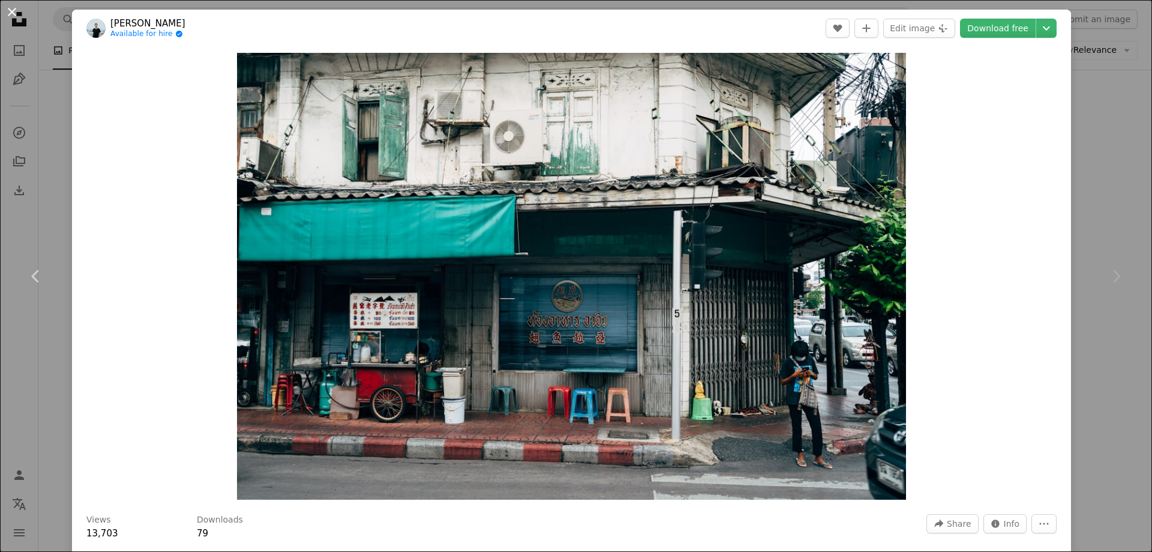
click at [10, 12] on button "An X shape" at bounding box center [12, 12] width 14 height 14
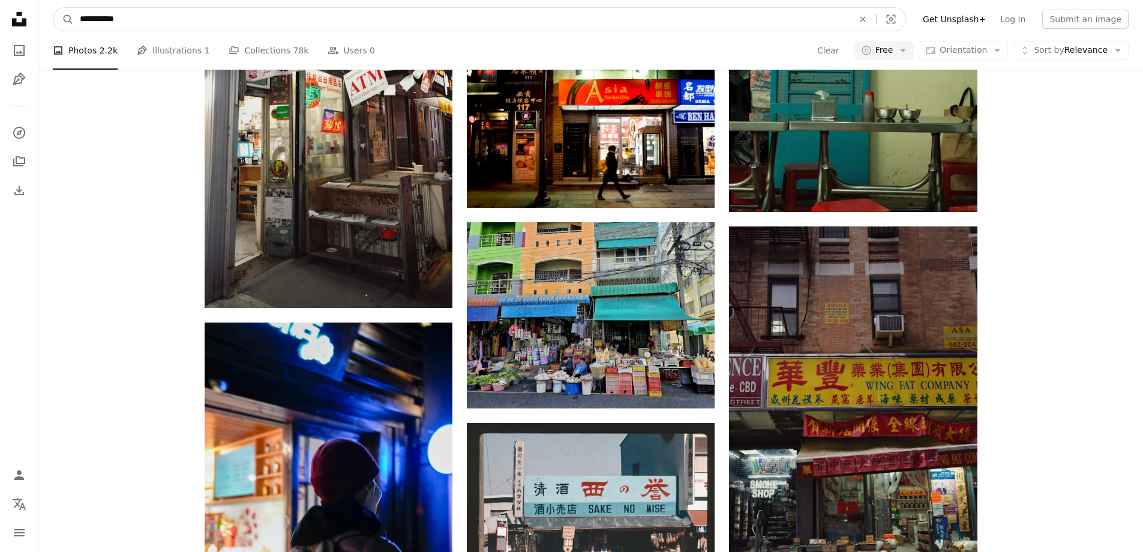
scroll to position [1107, 0]
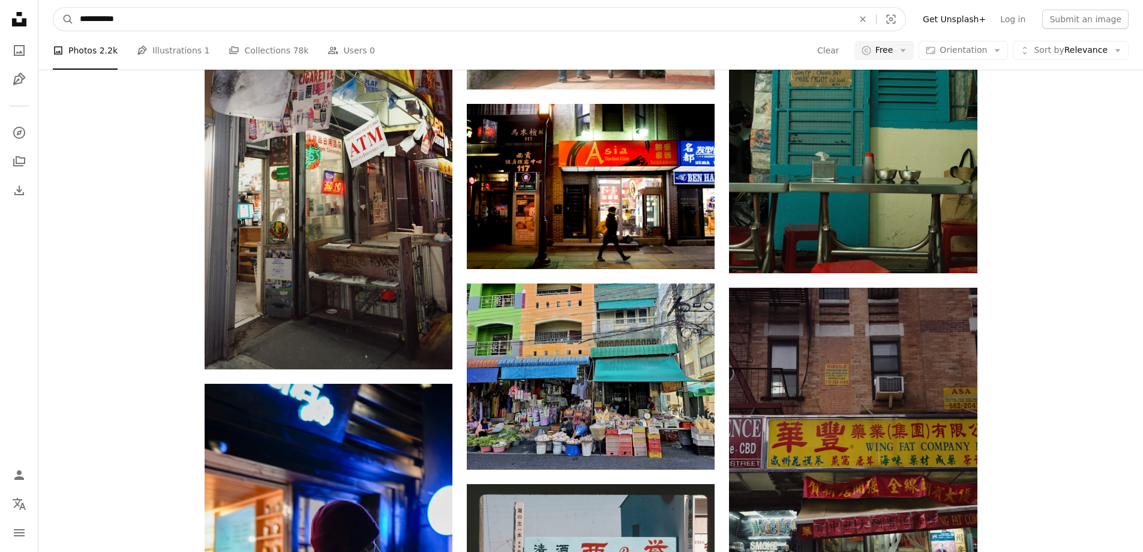
drag, startPoint x: 143, startPoint y: 19, endPoint x: 0, endPoint y: 7, distance: 143.3
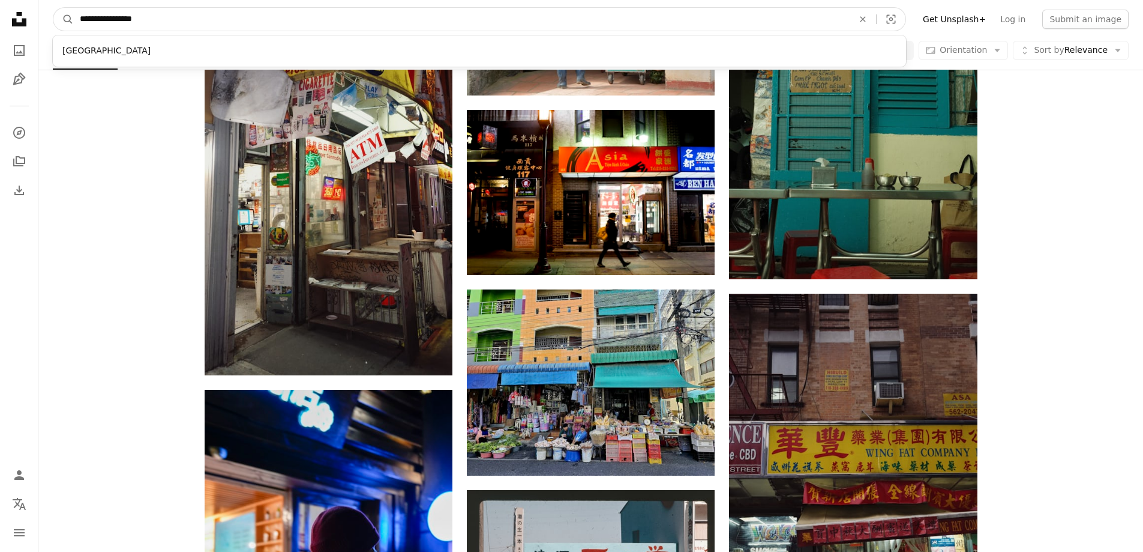
type input "**********"
click at [53, 8] on button "A magnifying glass" at bounding box center [63, 19] width 20 height 23
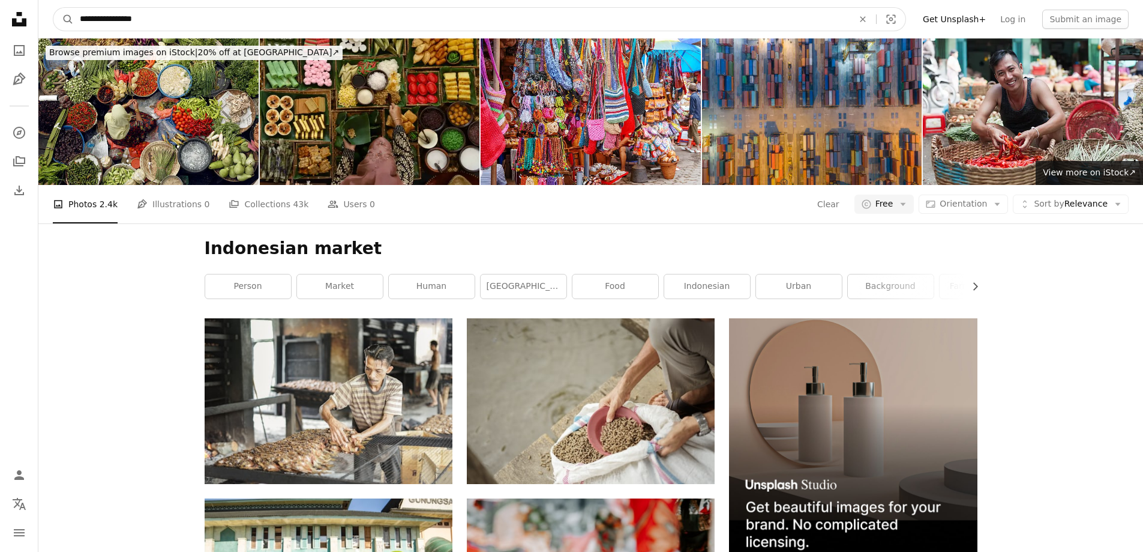
click at [121, 17] on input "**********" at bounding box center [462, 19] width 776 height 23
type input "**********"
click at [53, 8] on button "A magnifying glass" at bounding box center [63, 19] width 20 height 23
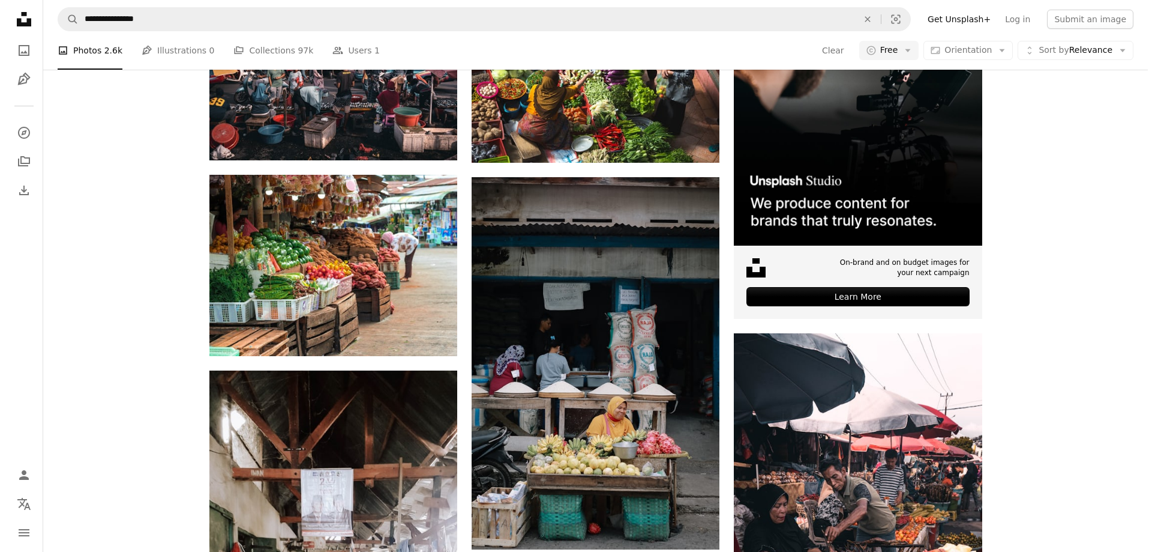
scroll to position [120, 0]
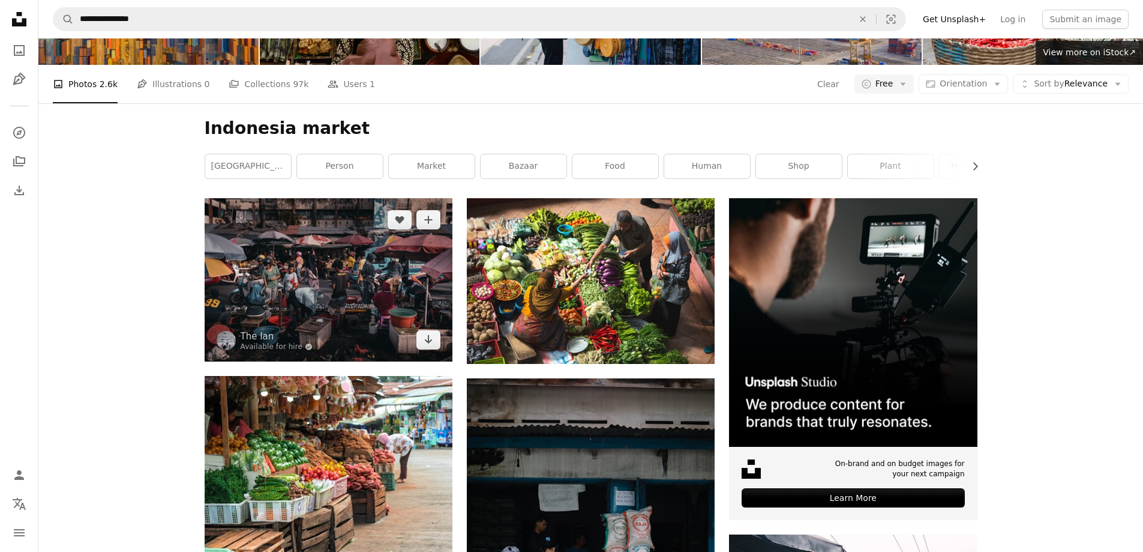
click at [341, 275] on img at bounding box center [329, 279] width 248 height 163
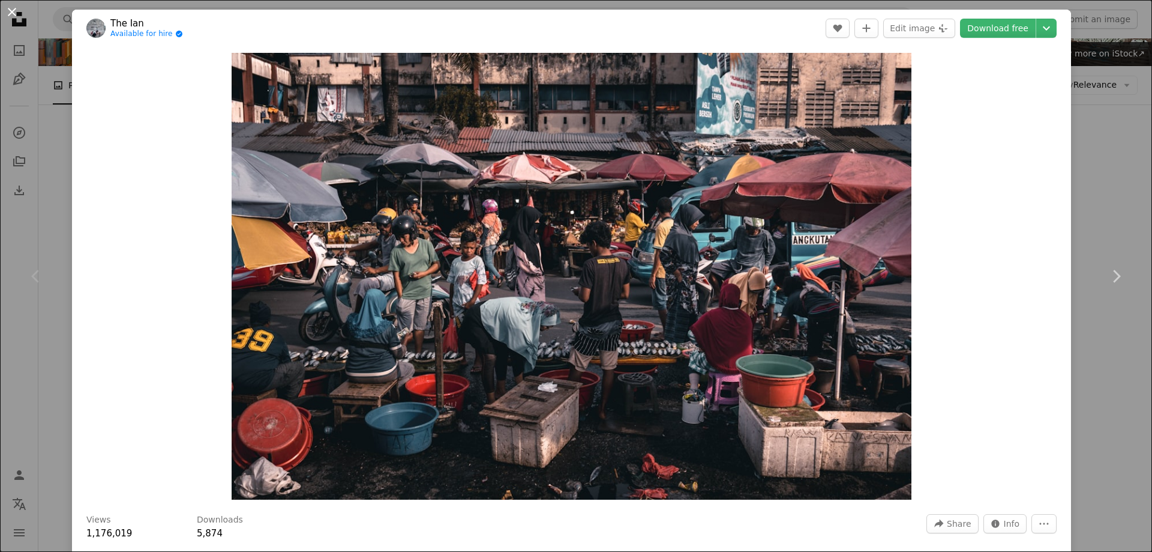
click at [13, 8] on button "An X shape" at bounding box center [12, 12] width 14 height 14
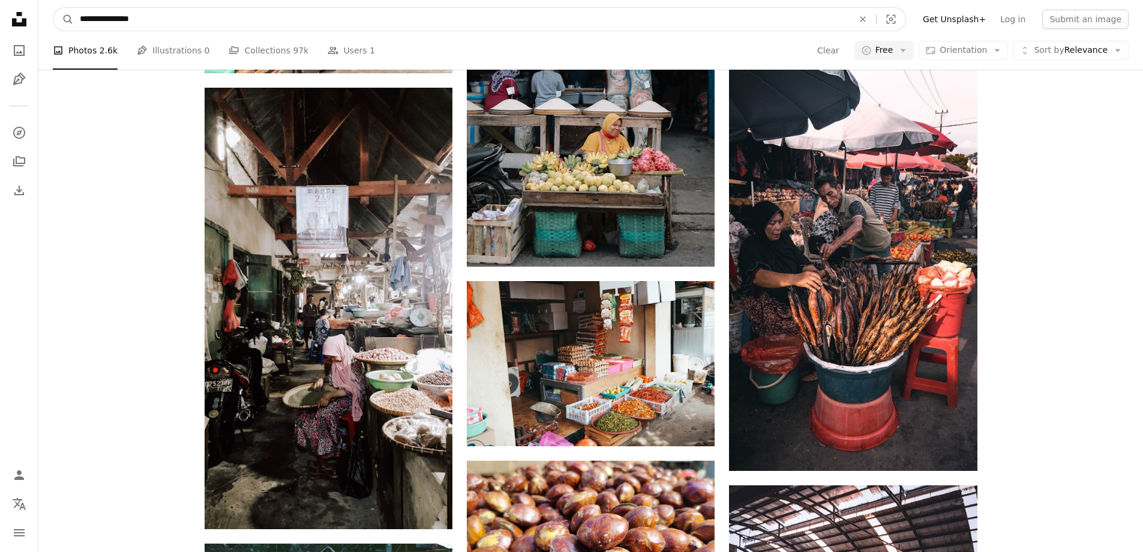
scroll to position [503, 0]
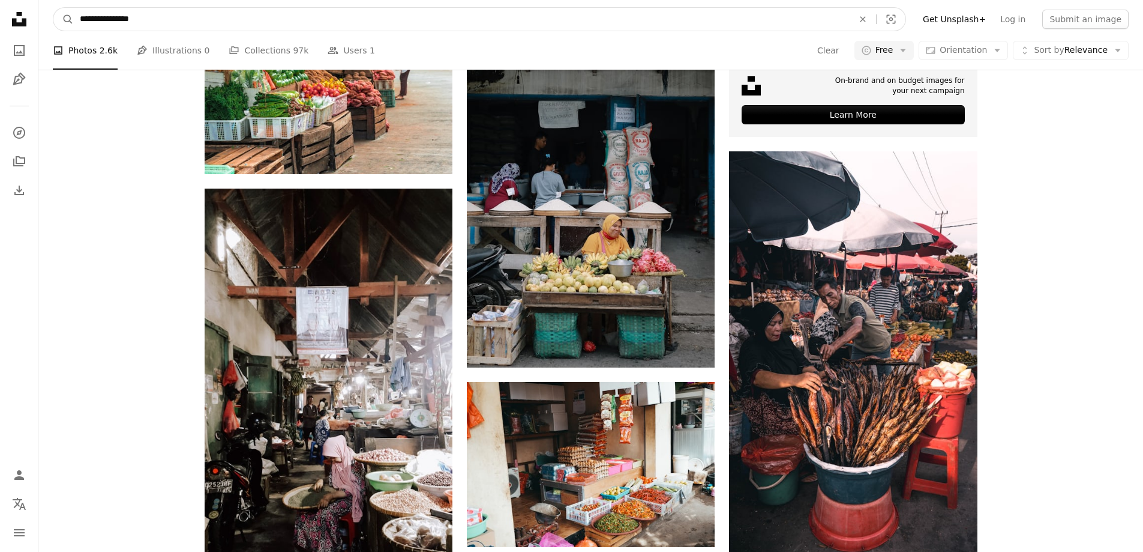
drag, startPoint x: 116, startPoint y: 20, endPoint x: 0, endPoint y: 1, distance: 118.0
type input "**********"
click at [53, 8] on button "A magnifying glass" at bounding box center [63, 19] width 20 height 23
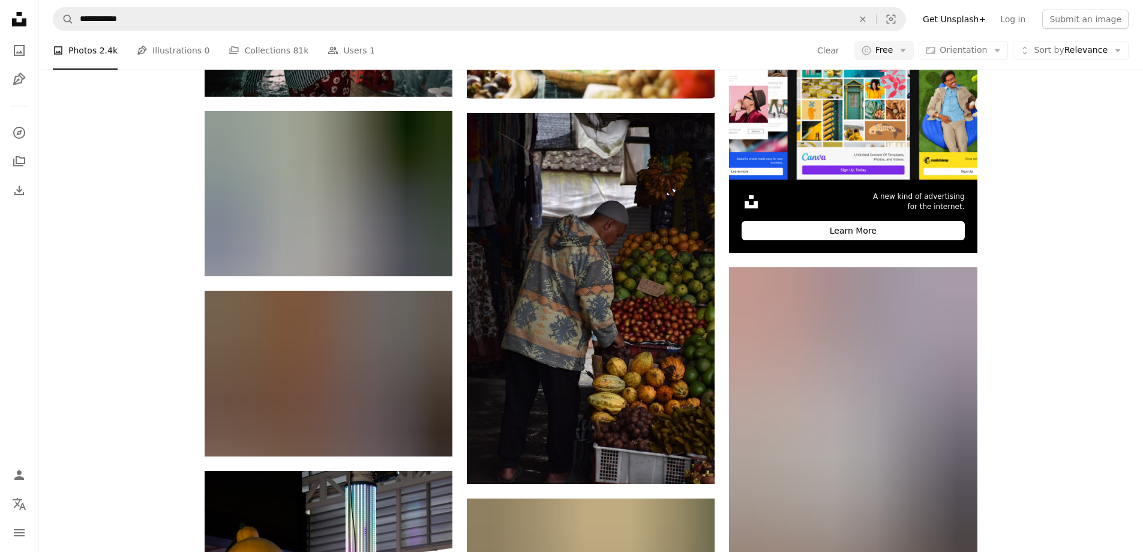
scroll to position [360, 0]
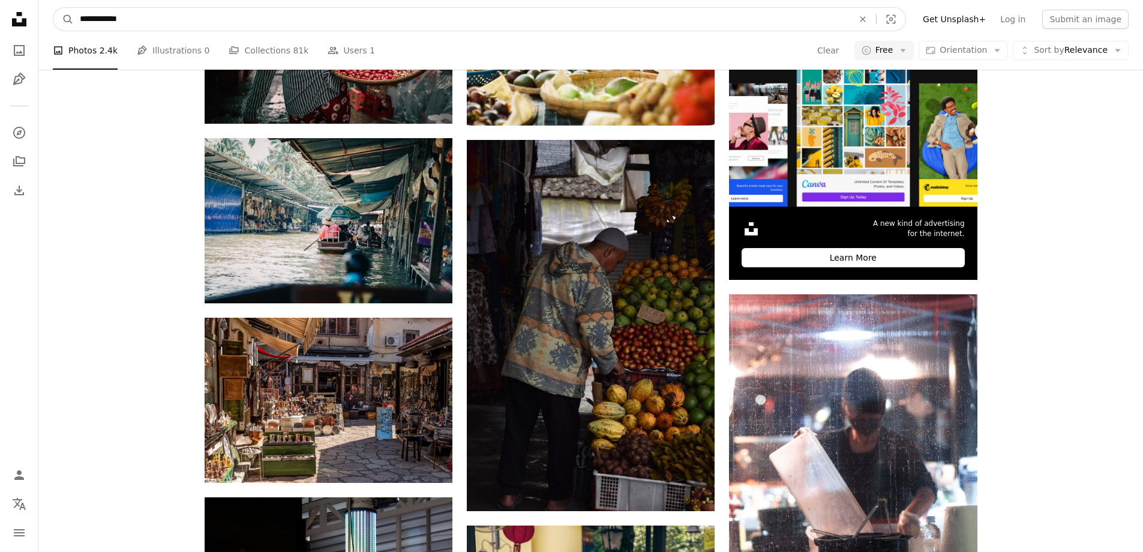
click at [129, 17] on input "**********" at bounding box center [462, 19] width 776 height 23
type input "**********"
click at [53, 8] on button "A magnifying glass" at bounding box center [63, 19] width 20 height 23
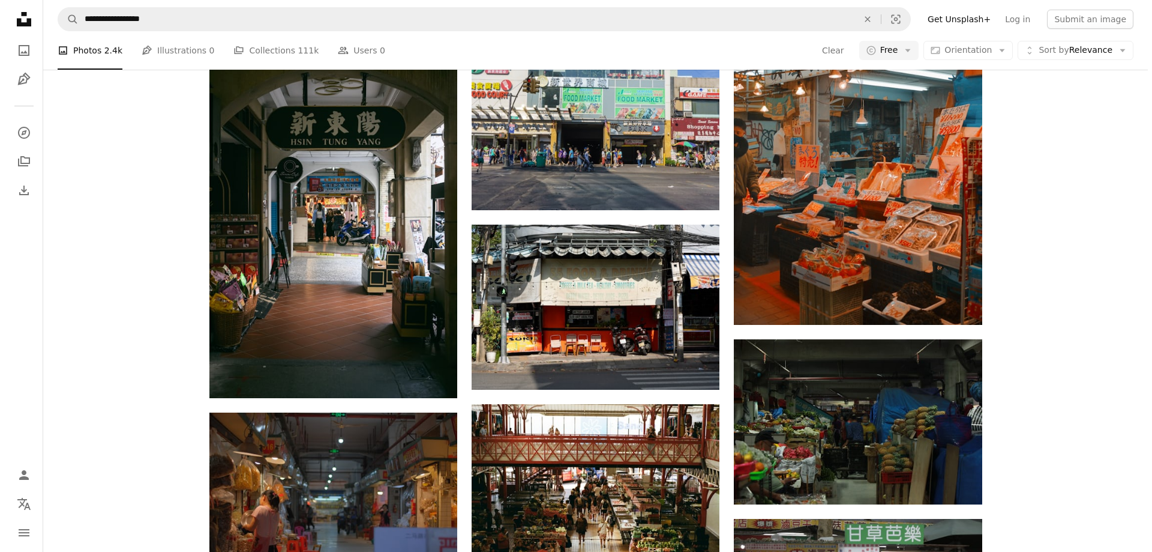
scroll to position [1200, 0]
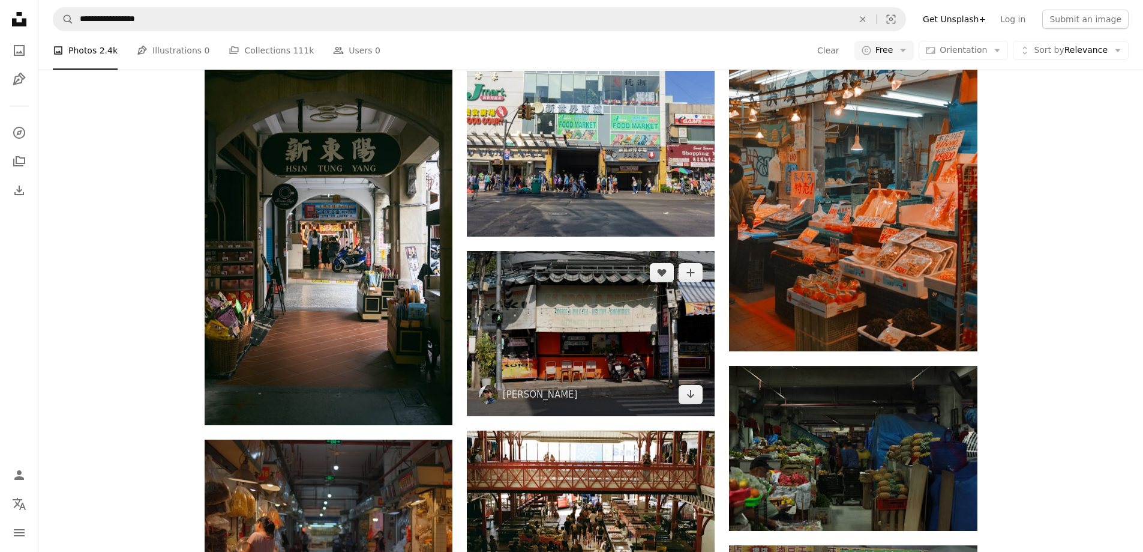
click at [558, 351] on img at bounding box center [591, 333] width 248 height 165
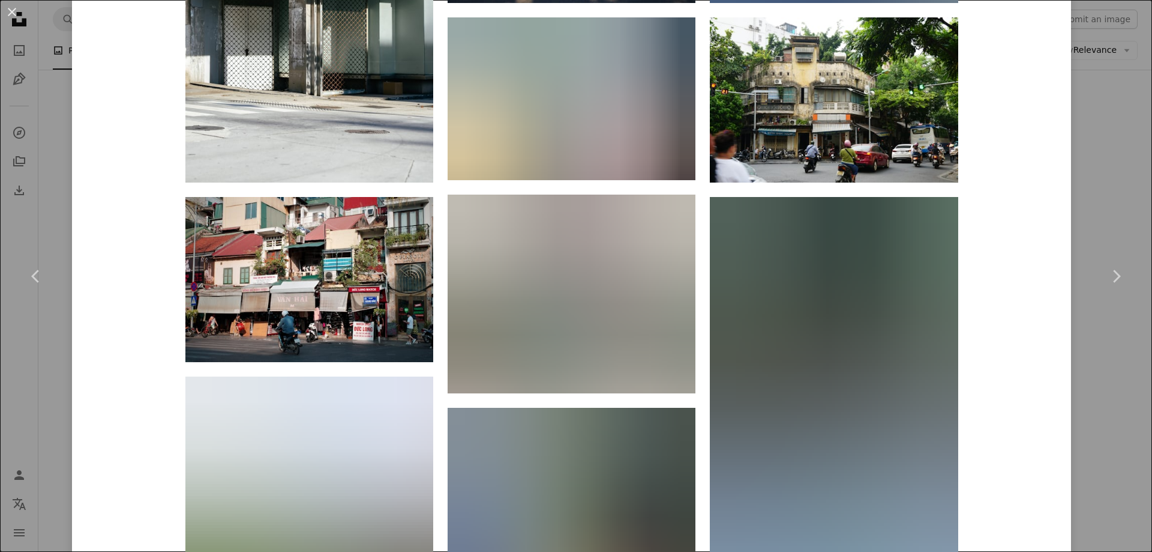
scroll to position [1620, 0]
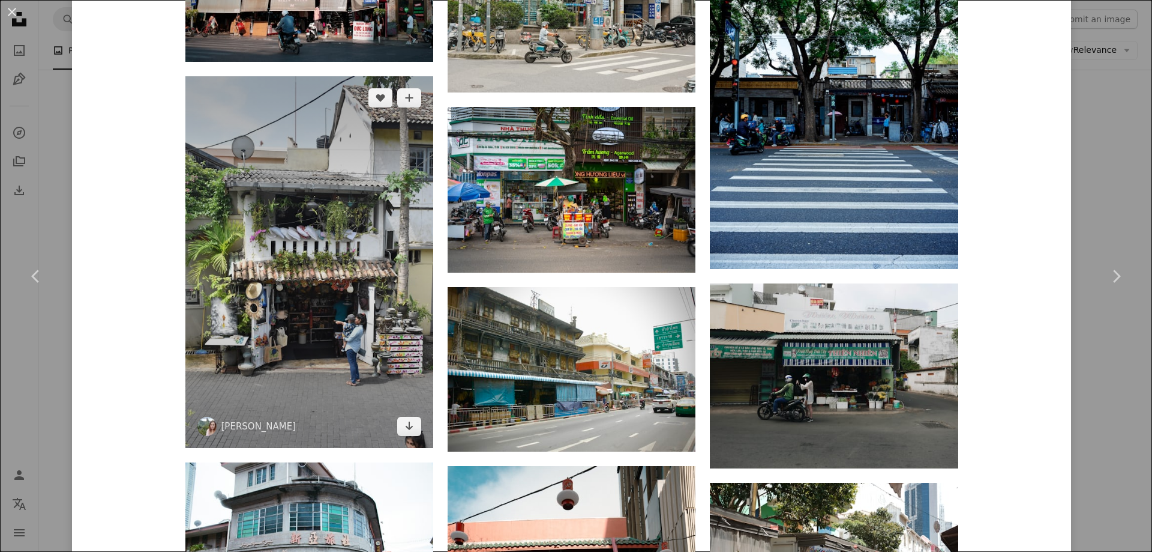
click at [348, 329] on img at bounding box center [309, 261] width 248 height 371
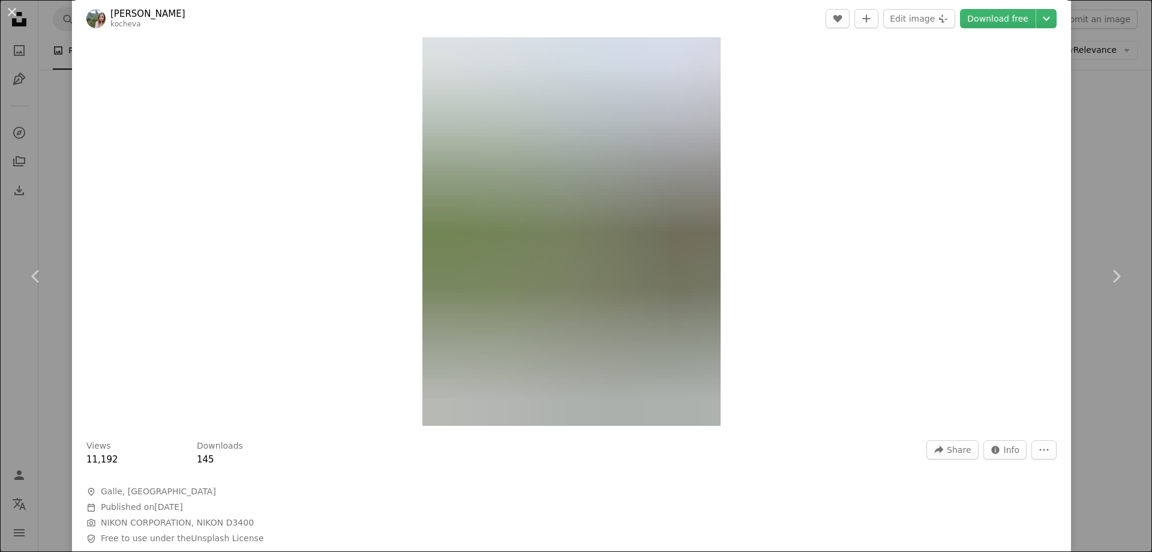
scroll to position [60, 0]
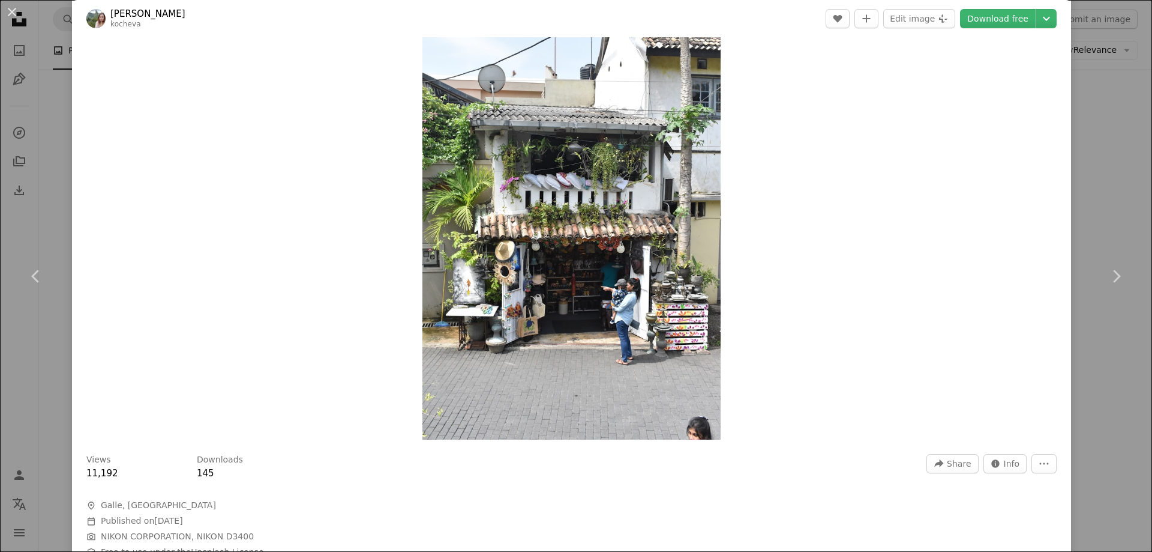
click at [549, 277] on img "Zoom in on this image" at bounding box center [572, 216] width 298 height 447
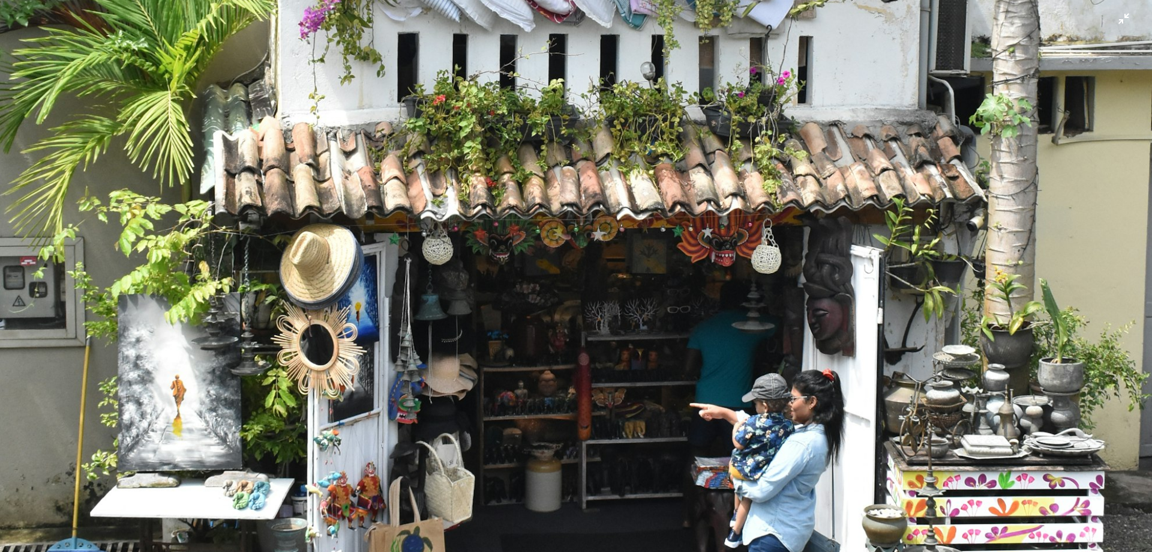
scroll to position [815, 0]
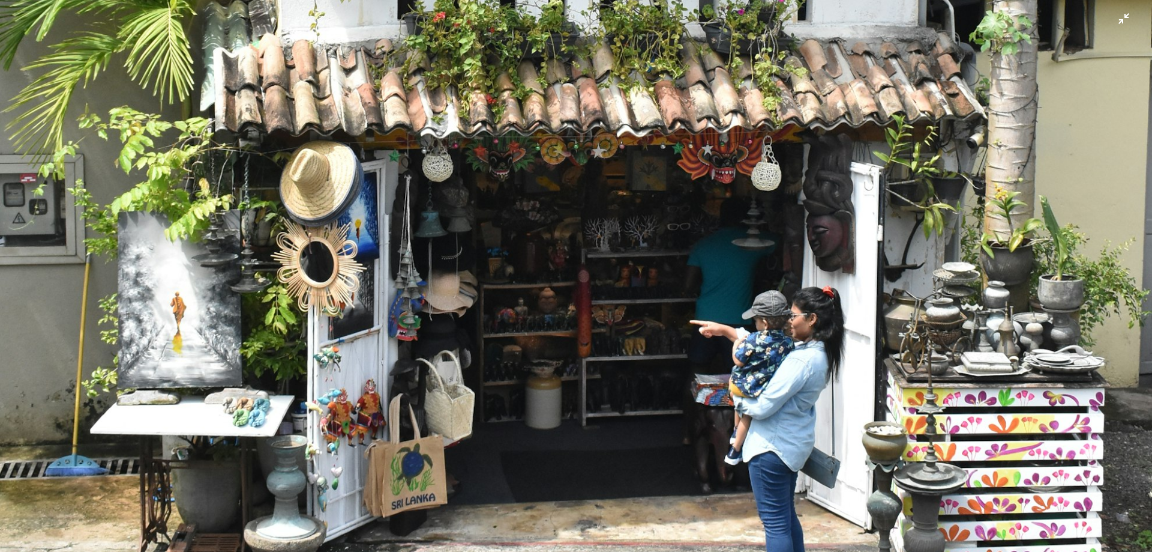
click at [511, 340] on img "Zoom out on this image" at bounding box center [575, 48] width 1153 height 1728
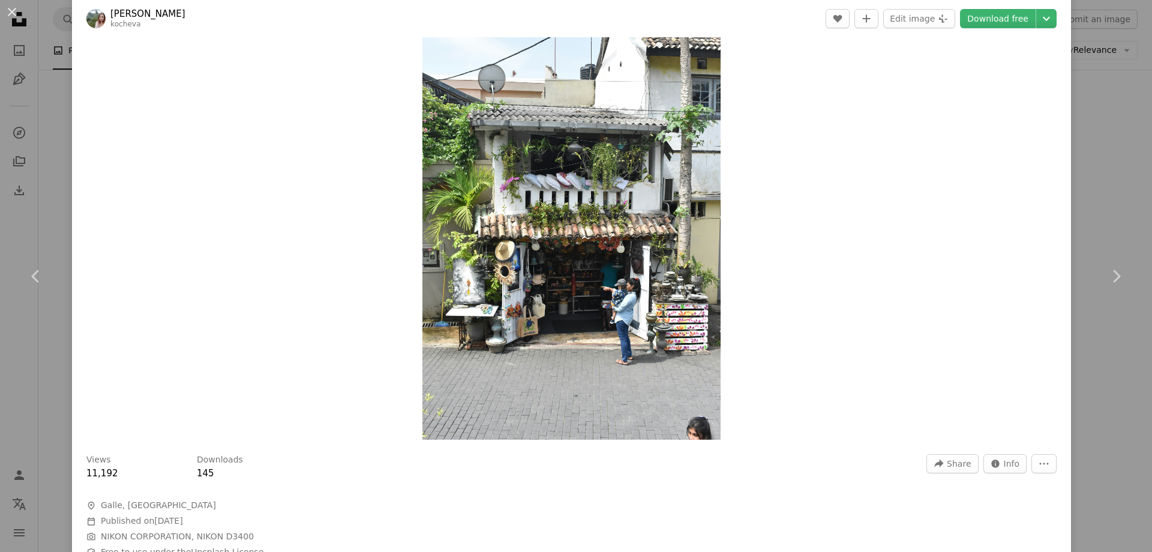
scroll to position [53, 0]
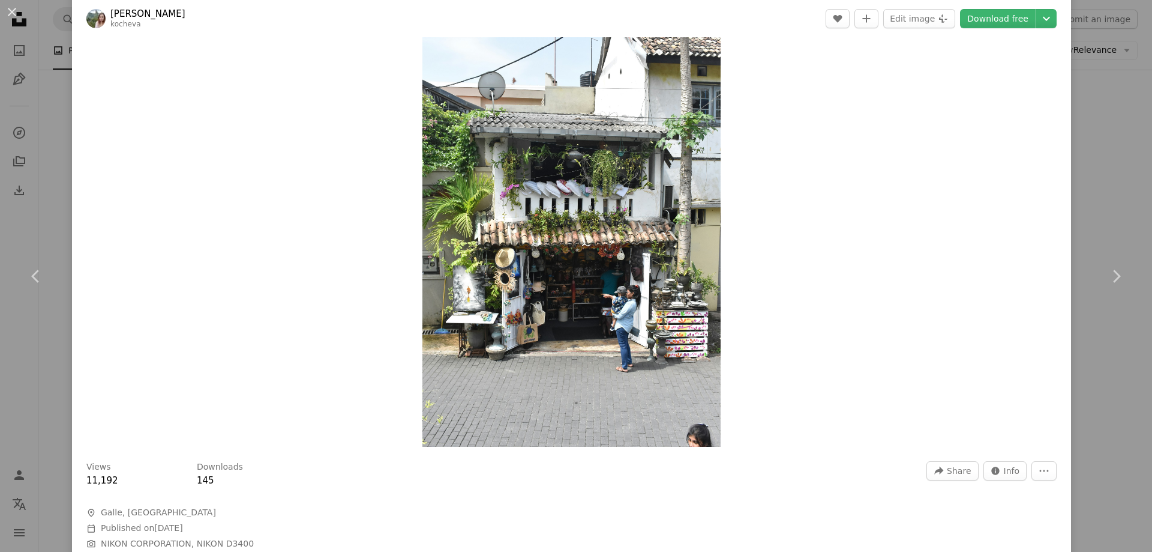
click at [576, 272] on img "Zoom in on this image" at bounding box center [572, 223] width 298 height 447
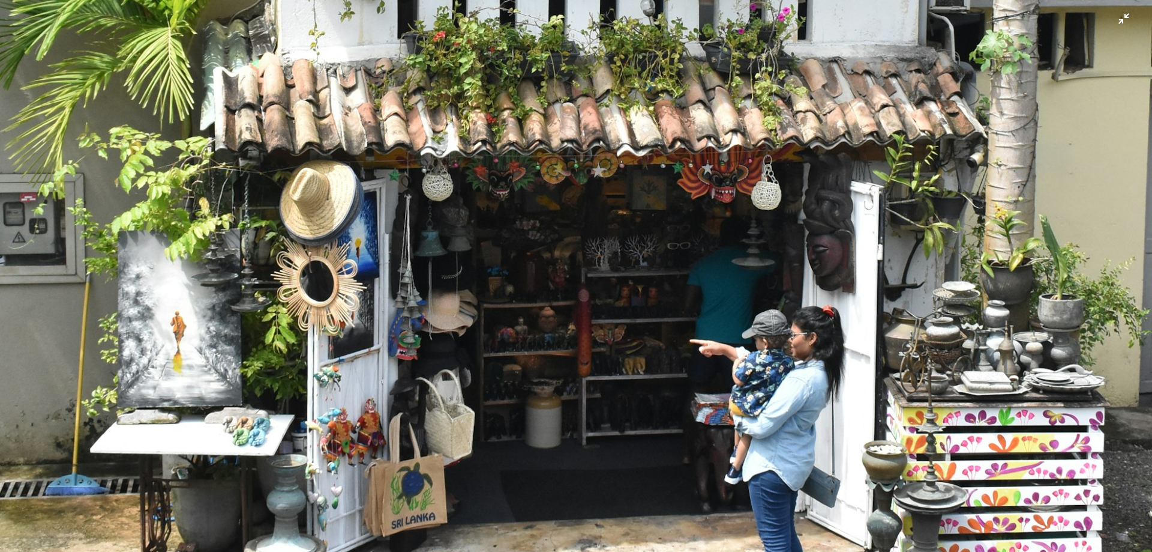
scroll to position [815, 0]
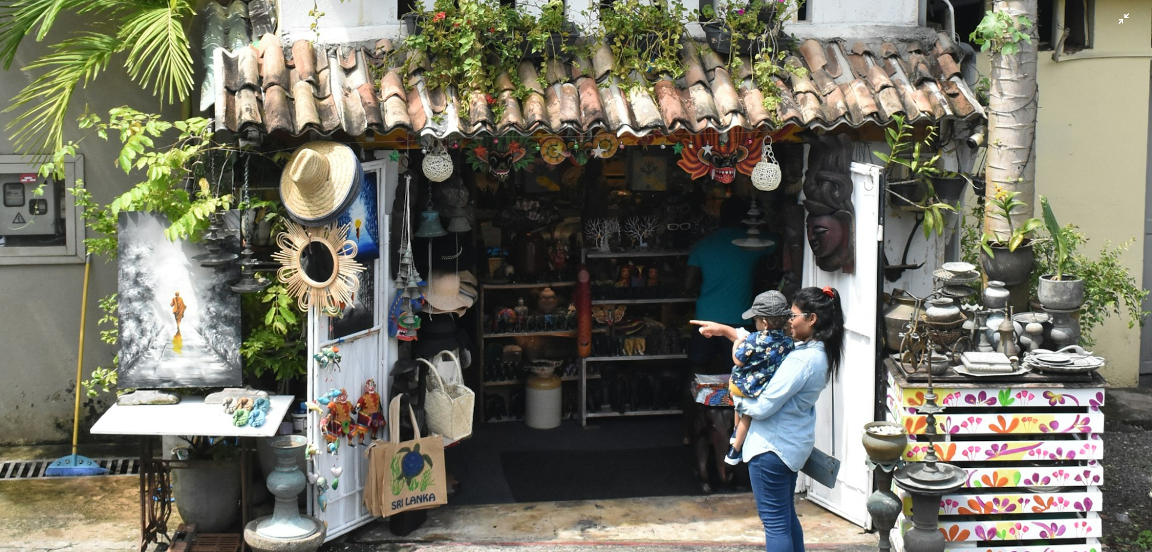
click at [540, 334] on img "Zoom out on this image" at bounding box center [575, 48] width 1153 height 1728
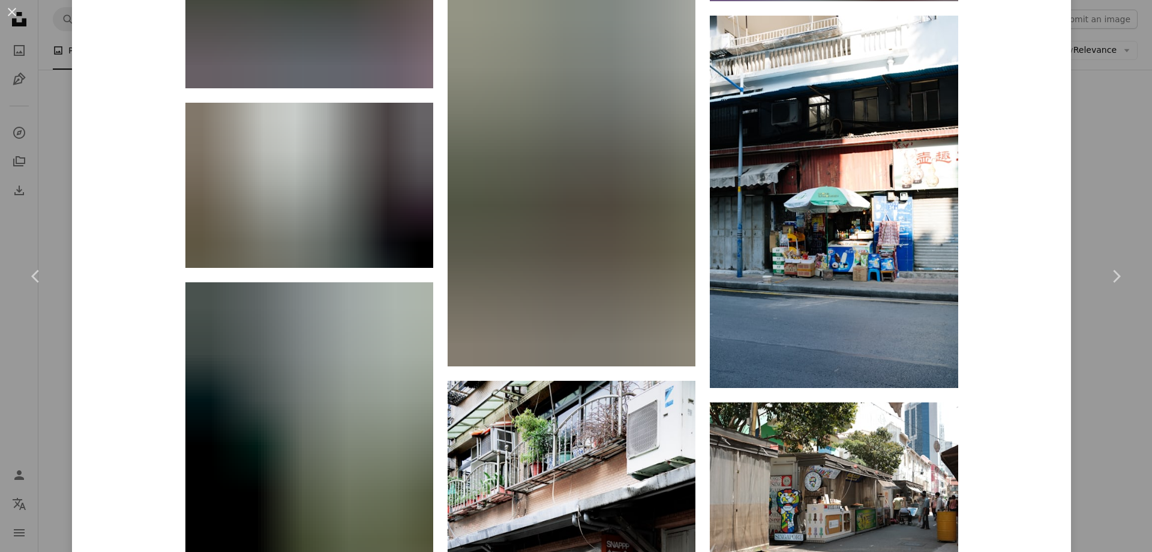
scroll to position [1493, 0]
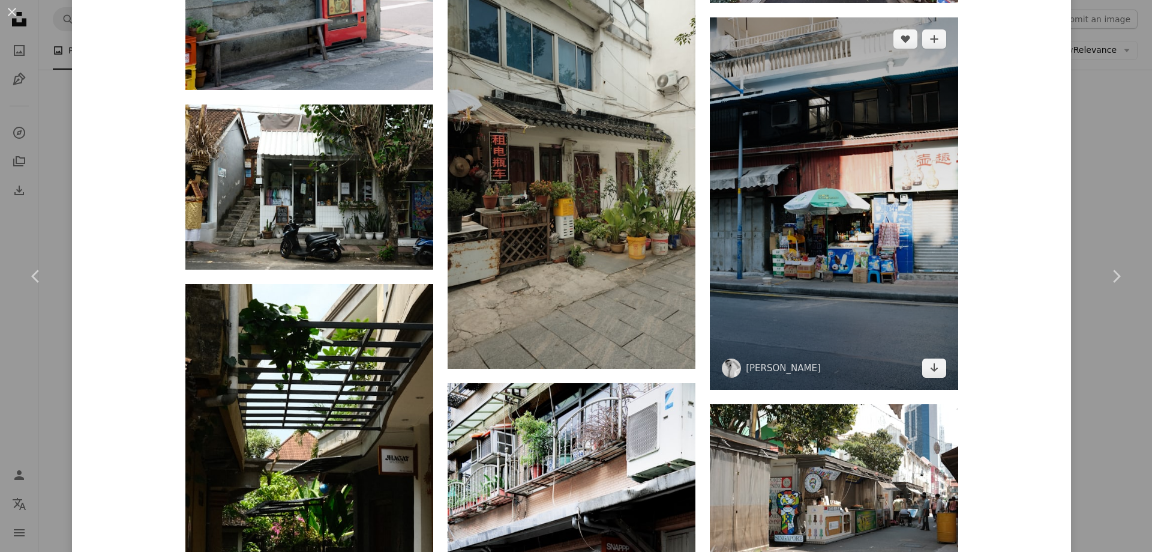
click at [791, 233] on img at bounding box center [834, 203] width 248 height 372
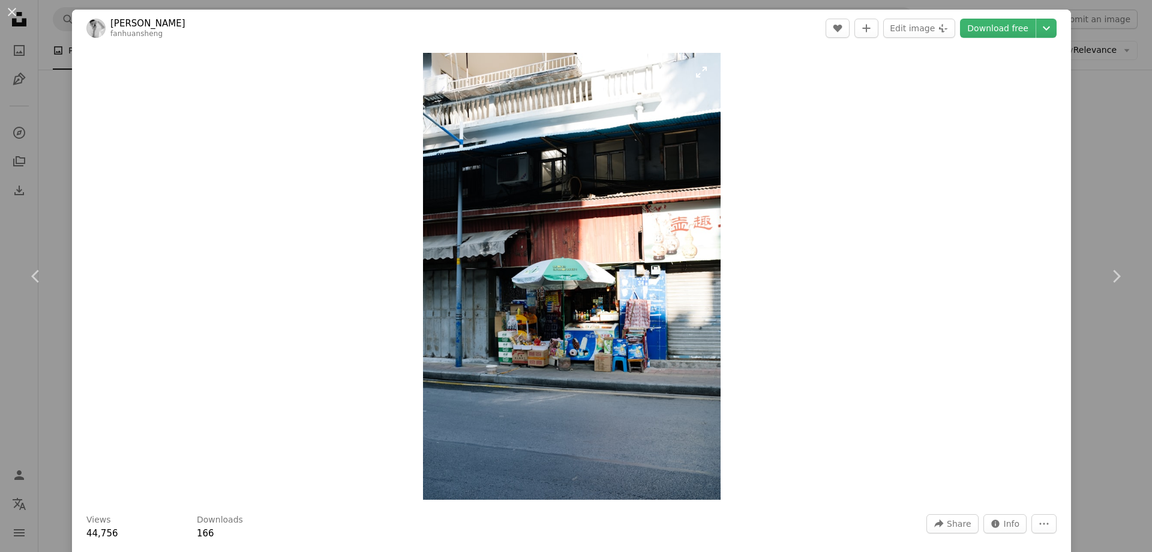
click at [573, 301] on img "Zoom in on this image" at bounding box center [572, 276] width 298 height 447
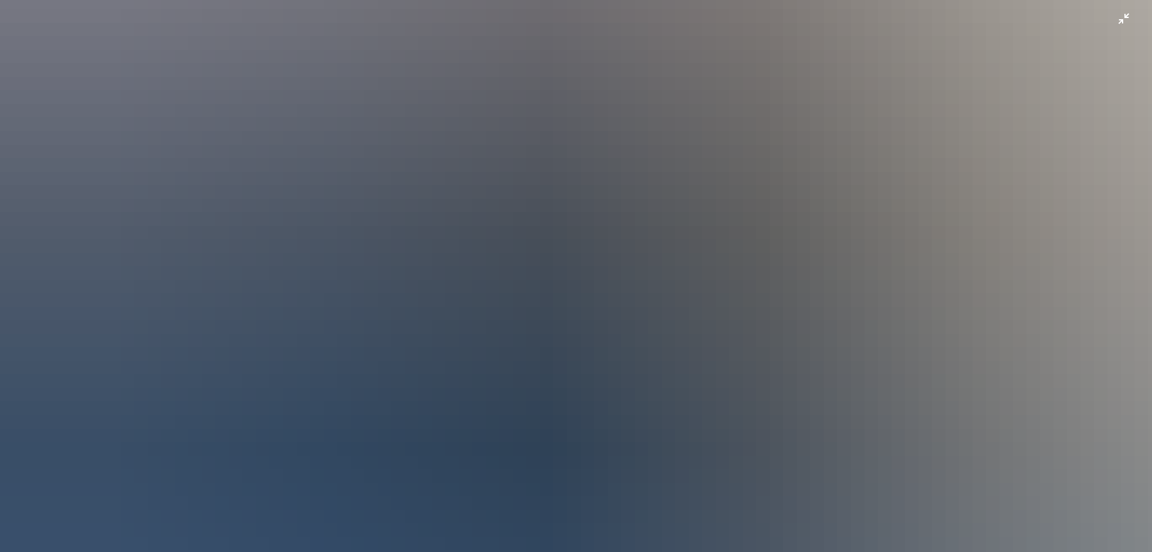
scroll to position [756, 0]
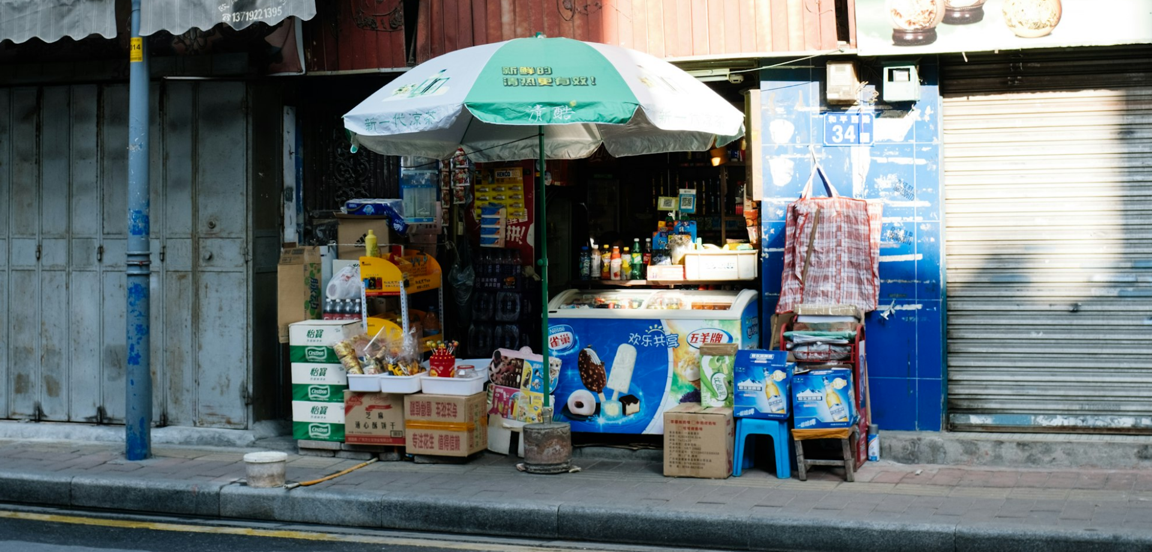
click at [568, 321] on img "Zoom out on this image" at bounding box center [575, 108] width 1153 height 1730
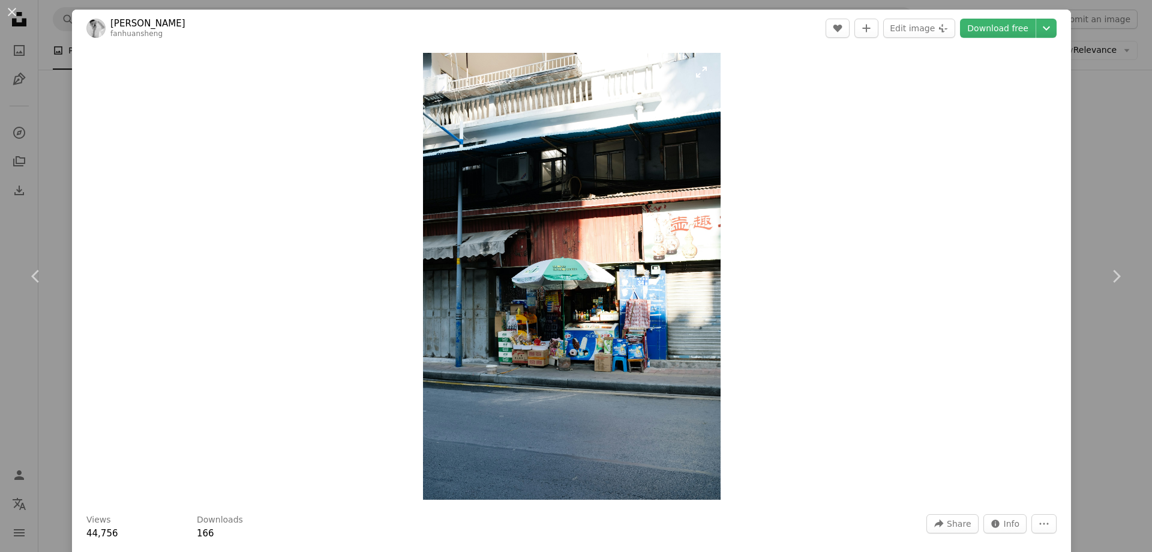
click at [576, 298] on img "Zoom in on this image" at bounding box center [572, 276] width 298 height 447
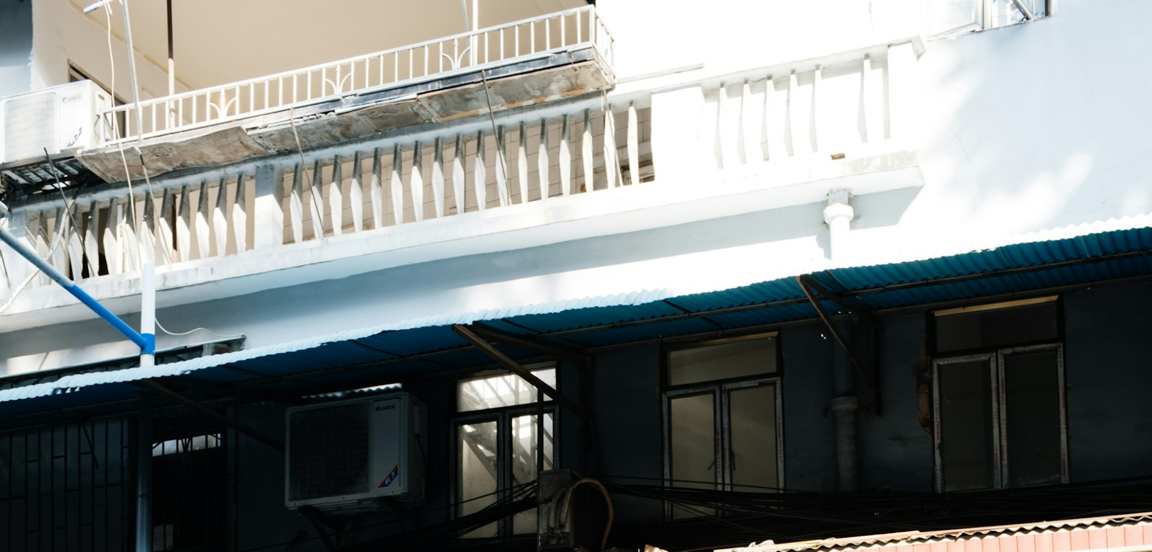
scroll to position [576, 0]
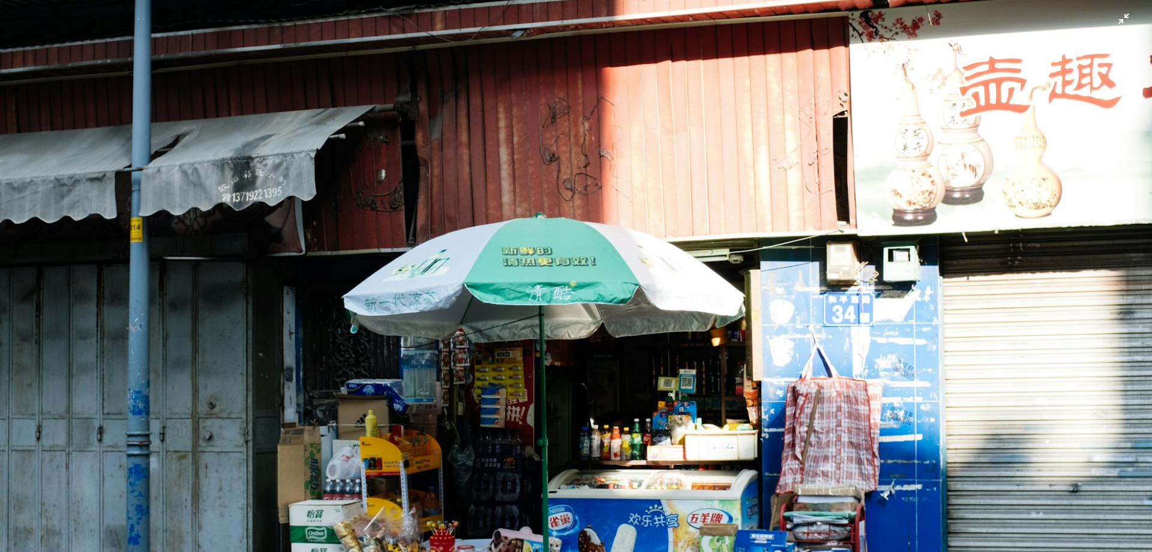
click at [576, 298] on img "Zoom out on this image" at bounding box center [575, 288] width 1153 height 1730
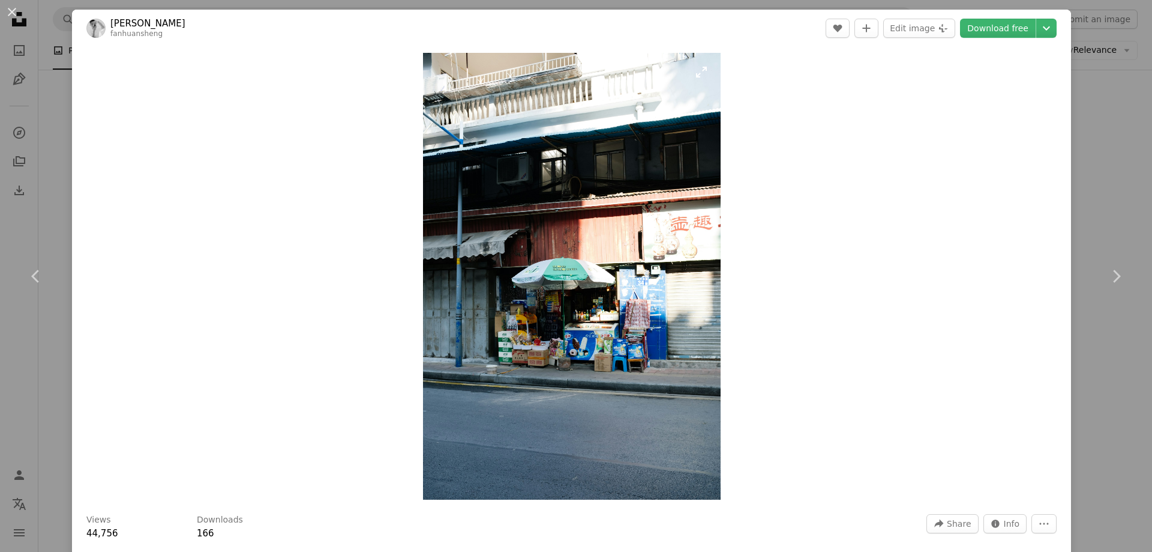
click at [559, 328] on img "Zoom in on this image" at bounding box center [572, 276] width 298 height 447
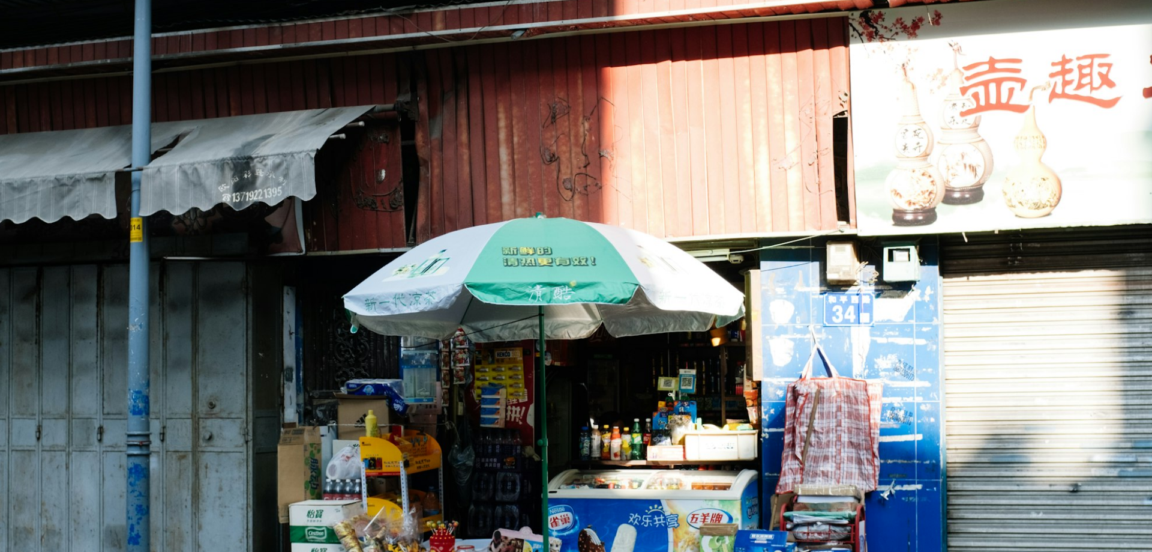
click at [560, 327] on img "Zoom out on this image" at bounding box center [575, 288] width 1153 height 1730
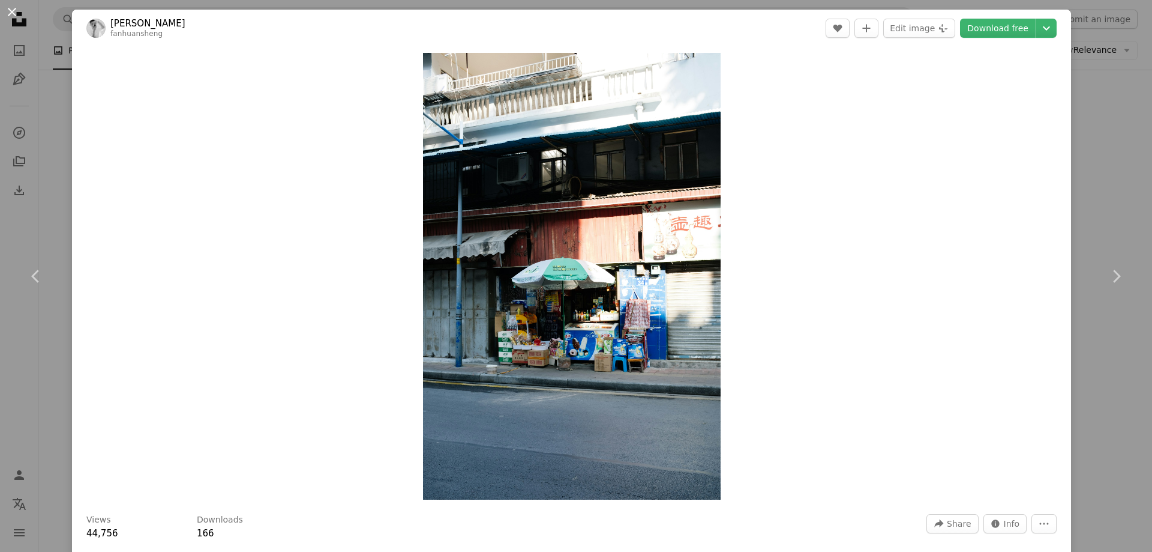
click at [15, 15] on button "An X shape" at bounding box center [12, 12] width 14 height 14
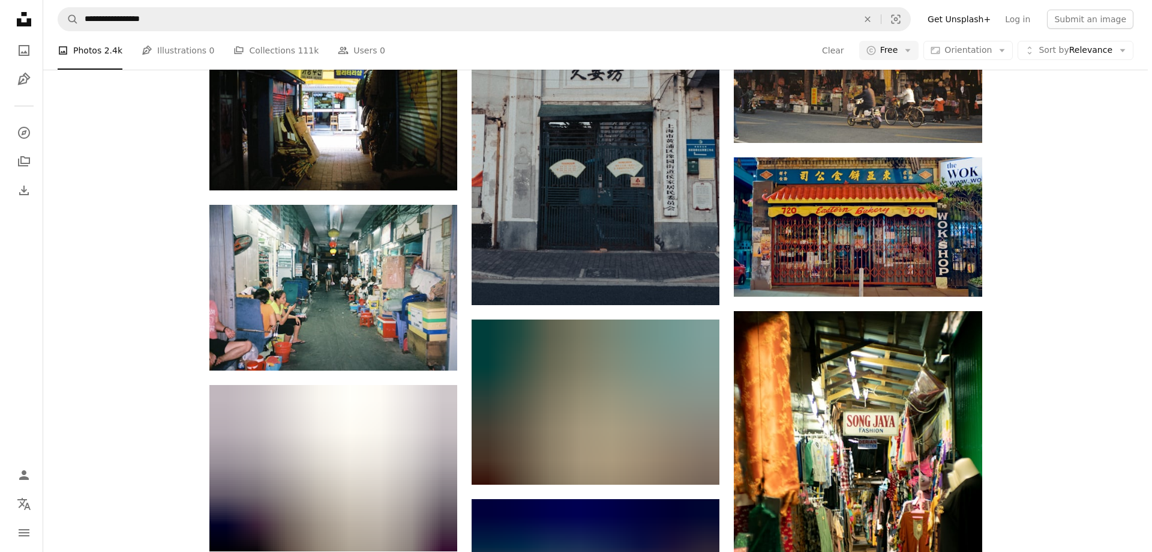
scroll to position [2084, 0]
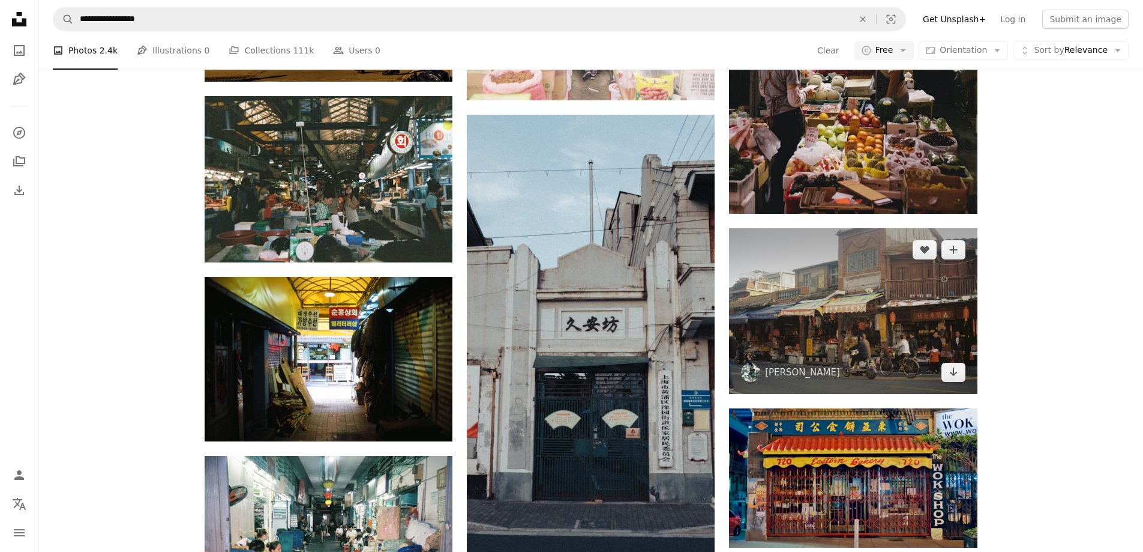
click at [891, 325] on img at bounding box center [853, 311] width 248 height 166
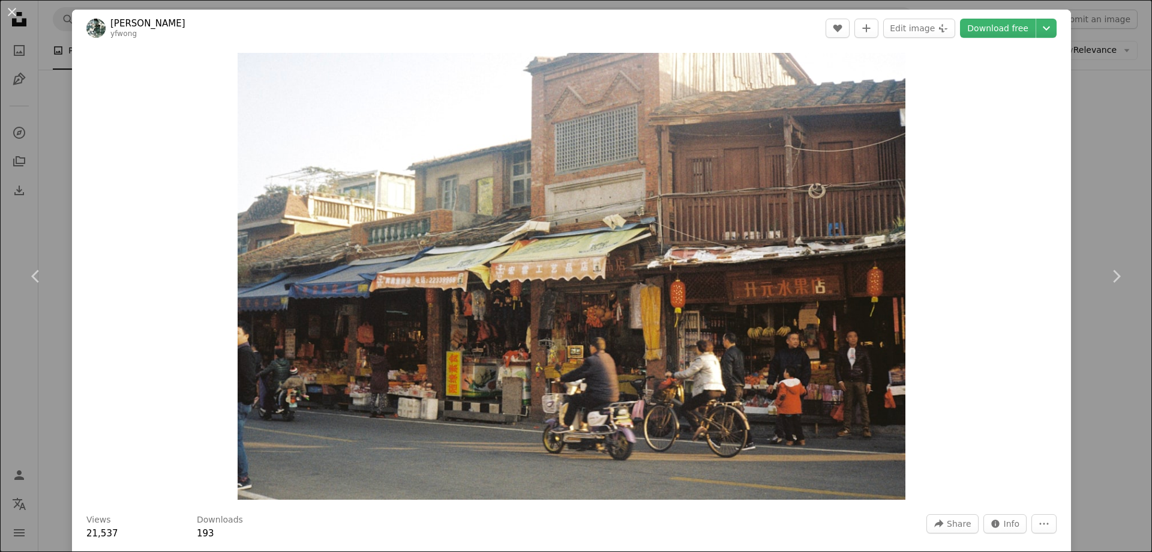
click at [566, 325] on img "Zoom in on this image" at bounding box center [571, 276] width 667 height 447
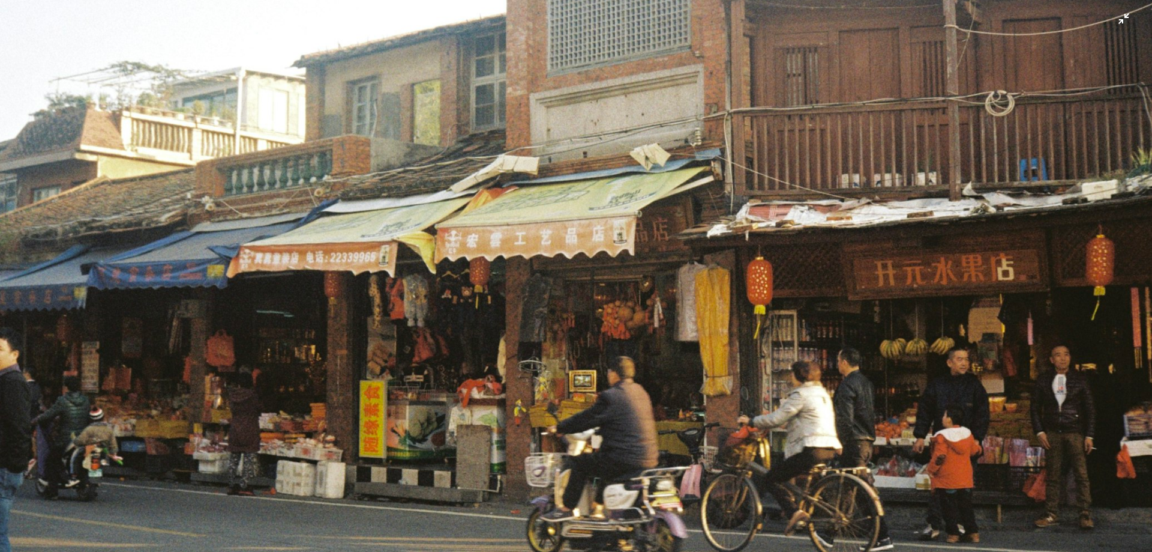
scroll to position [206, 0]
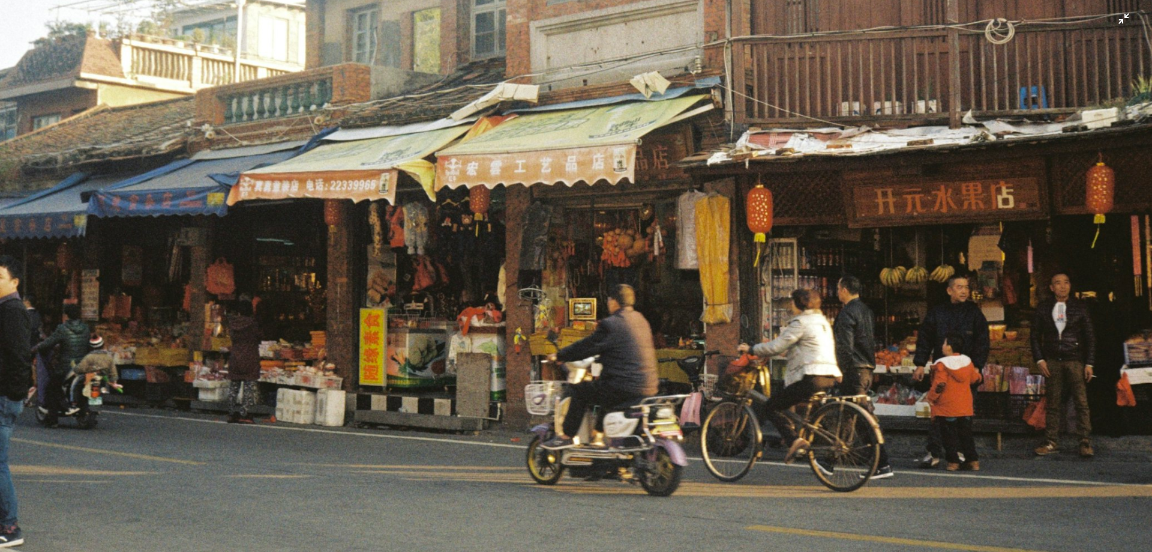
click at [536, 340] on img "Zoom out on this image" at bounding box center [575, 178] width 1153 height 771
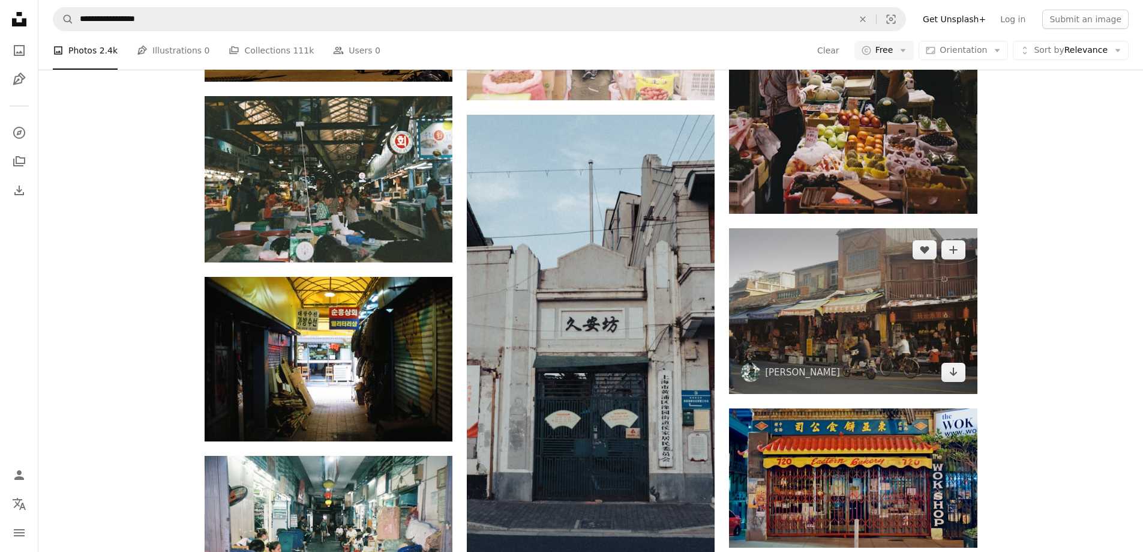
click at [736, 281] on img at bounding box center [853, 311] width 248 height 166
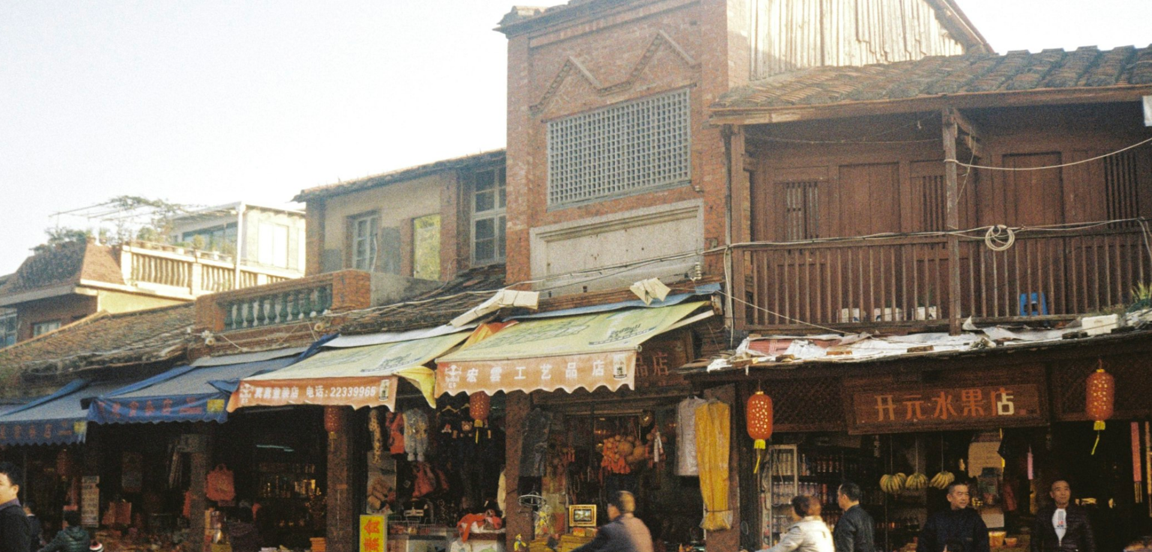
scroll to position [206, 0]
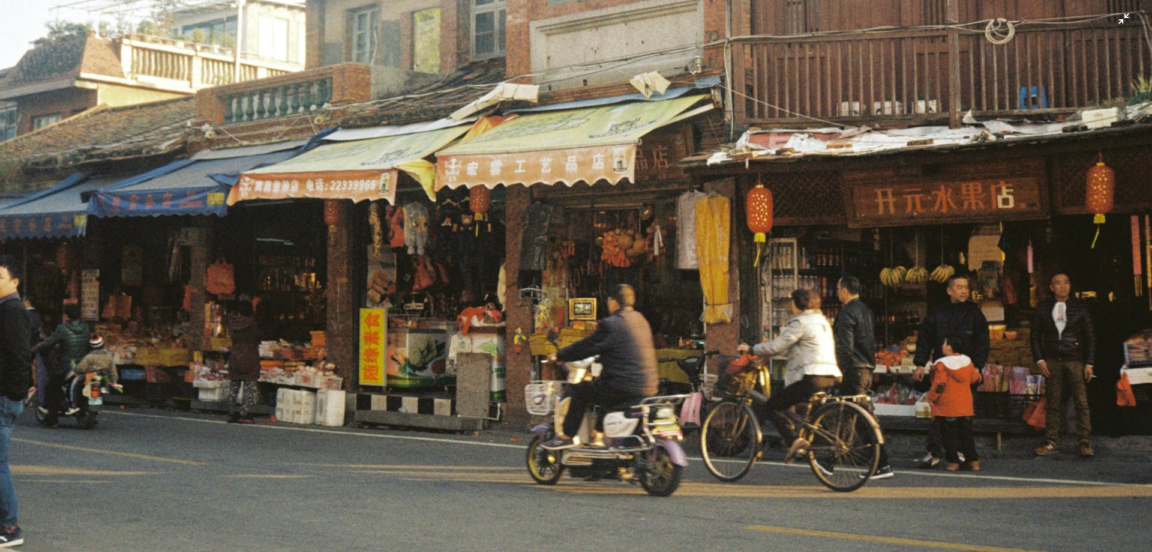
click at [799, 292] on img "Zoom out on this image" at bounding box center [575, 178] width 1153 height 771
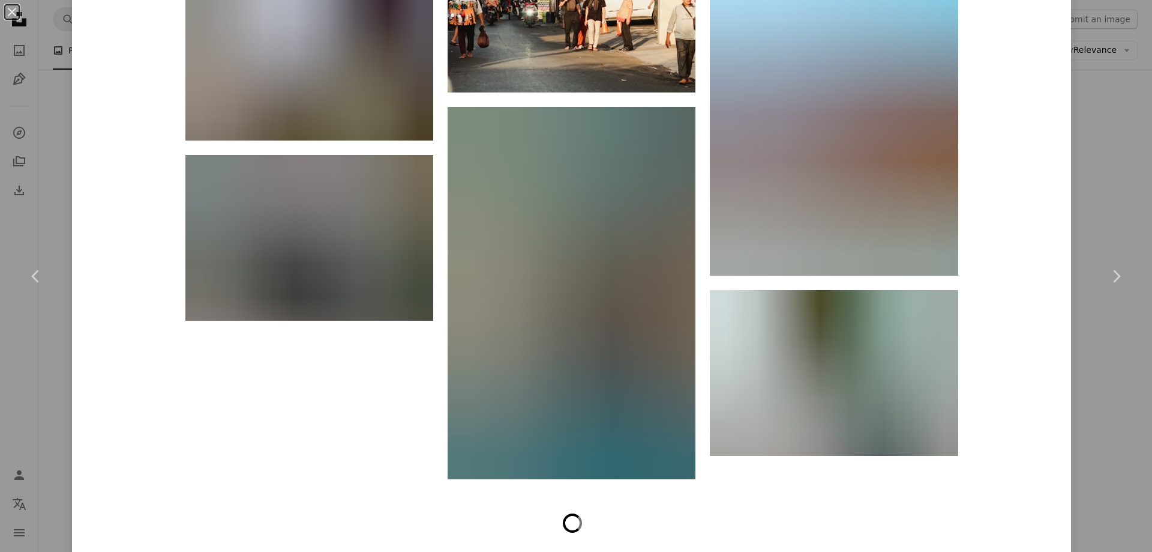
scroll to position [4845, 0]
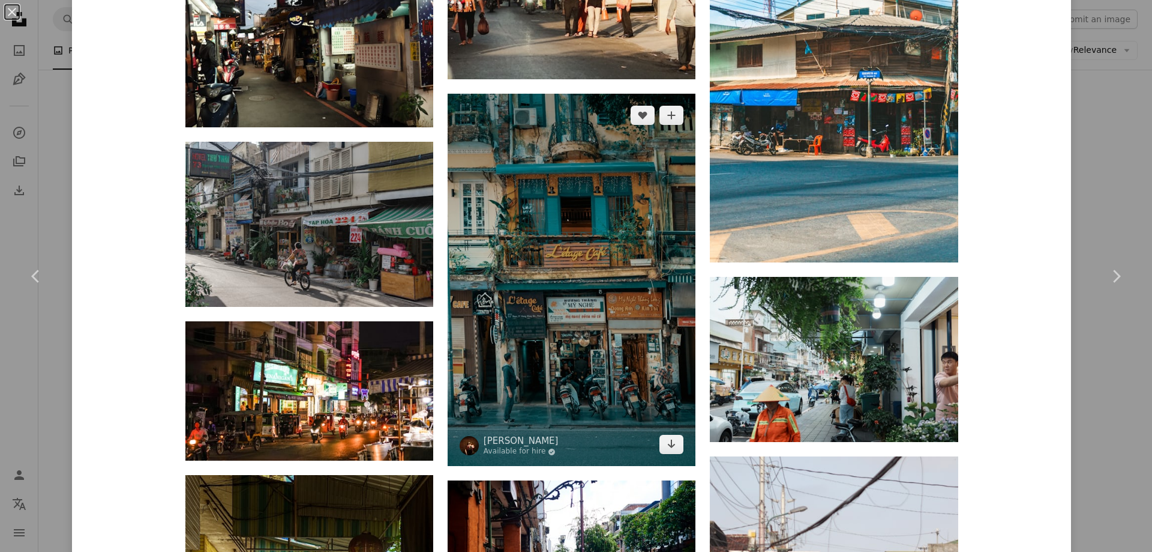
click at [567, 311] on img at bounding box center [572, 280] width 248 height 372
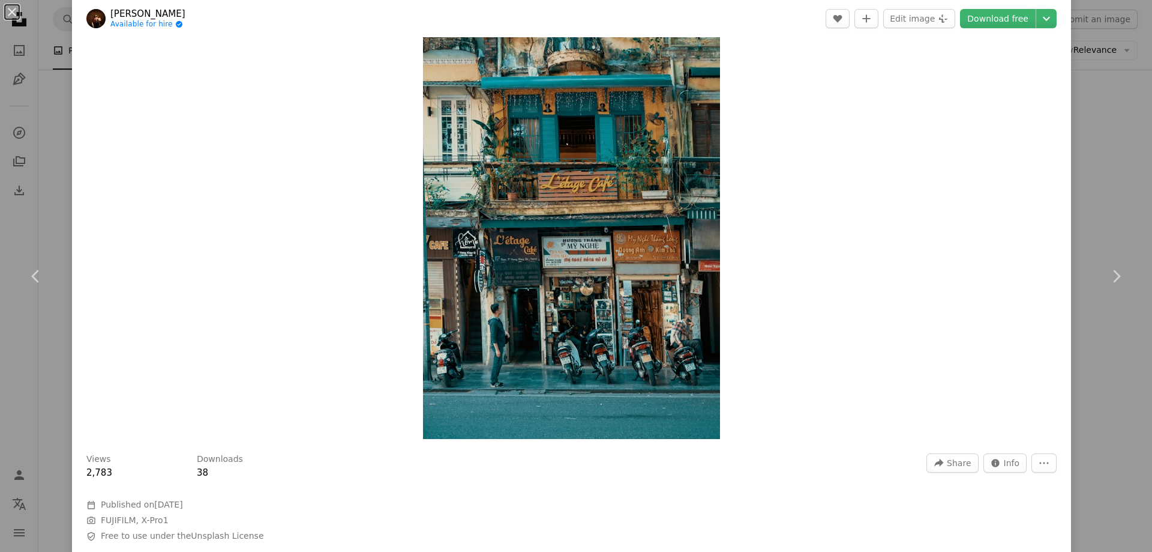
scroll to position [60, 0]
click at [615, 266] on img "Zoom in on this image" at bounding box center [572, 216] width 298 height 447
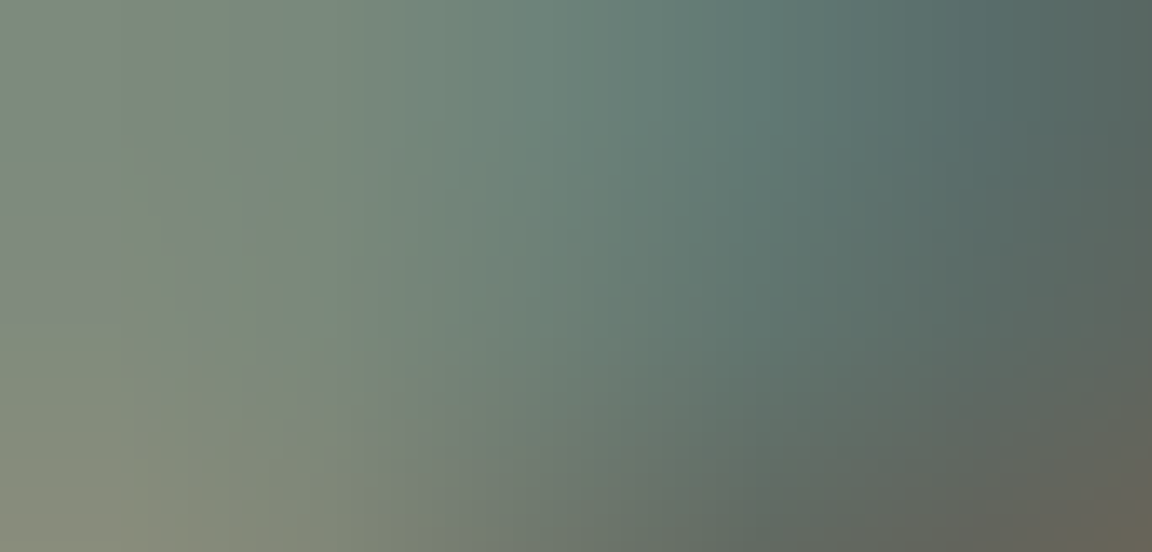
scroll to position [576, 0]
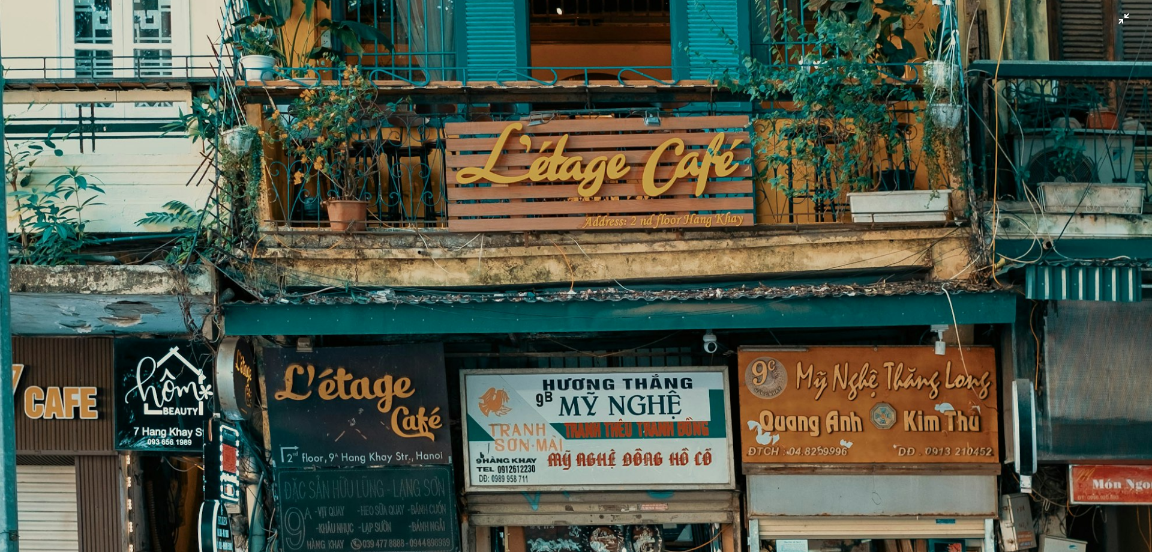
click at [628, 350] on img "Zoom out on this image" at bounding box center [575, 288] width 1153 height 1730
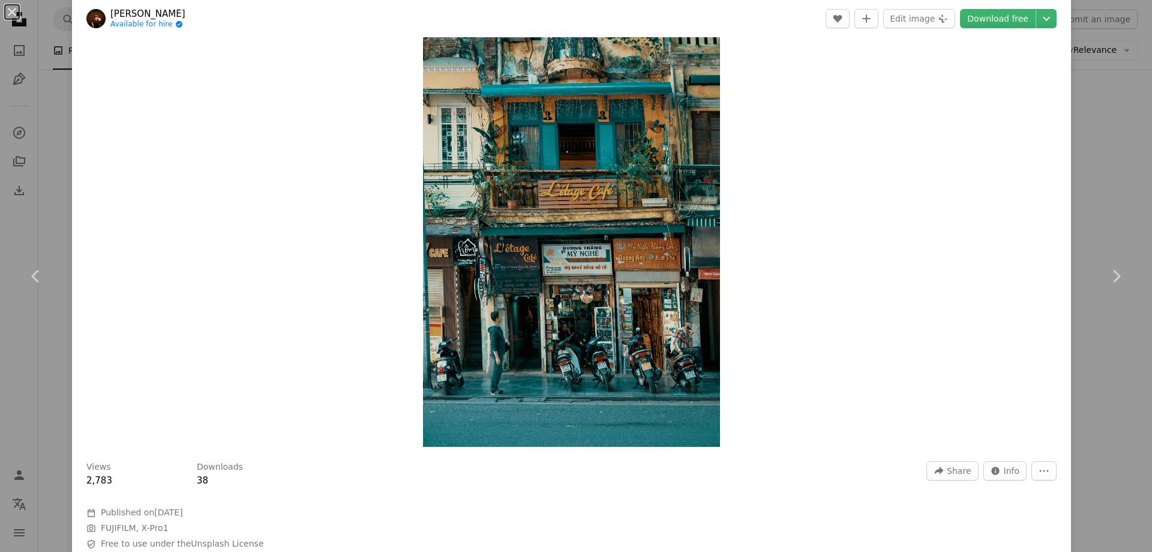
click at [558, 171] on img "Zoom in on this image" at bounding box center [572, 223] width 298 height 447
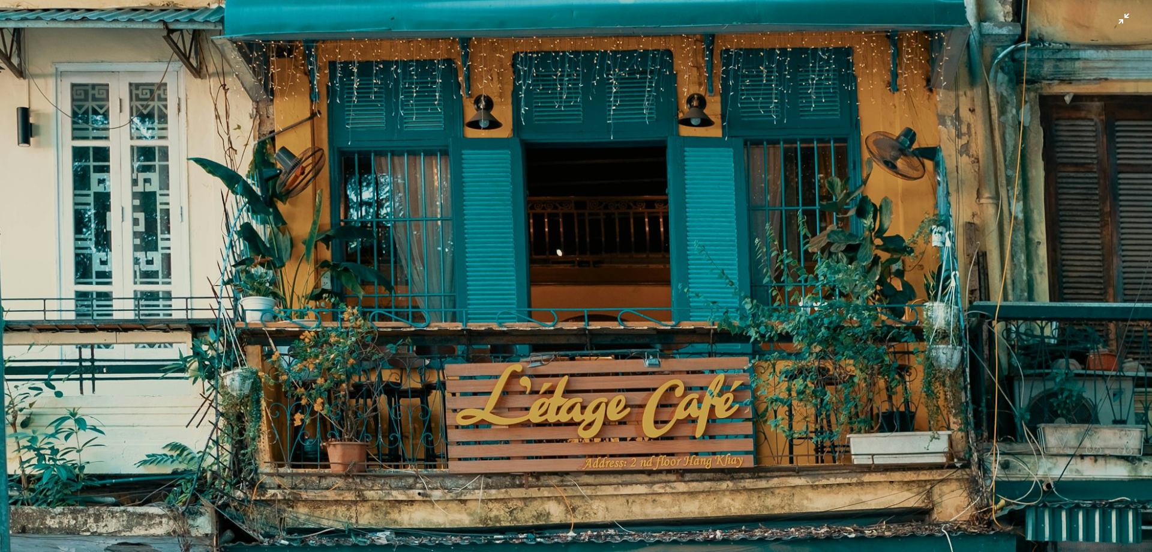
scroll to position [336, 0]
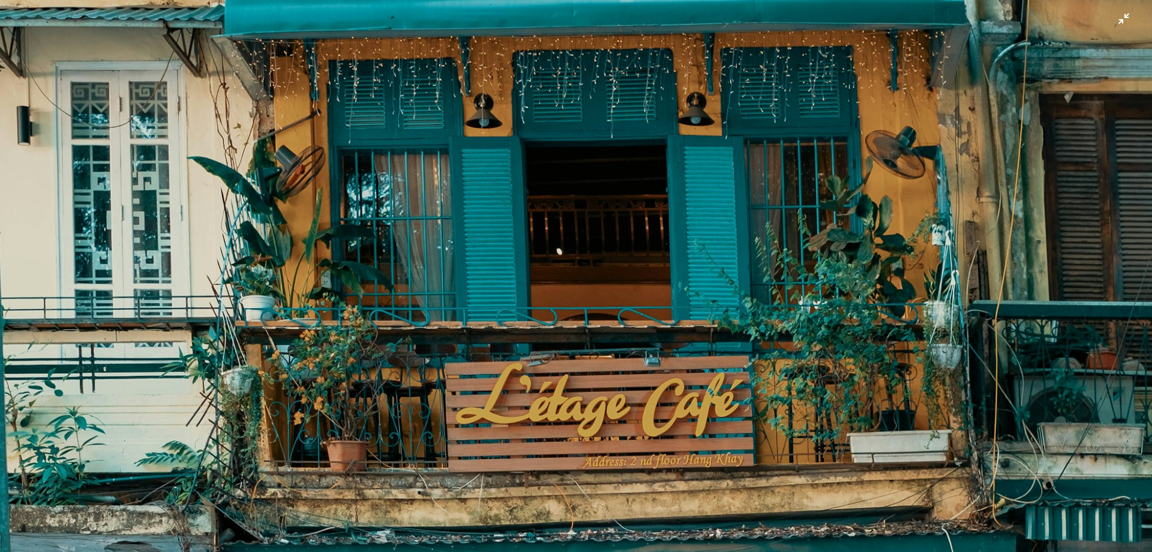
click at [571, 236] on img "Zoom out on this image" at bounding box center [575, 528] width 1153 height 1730
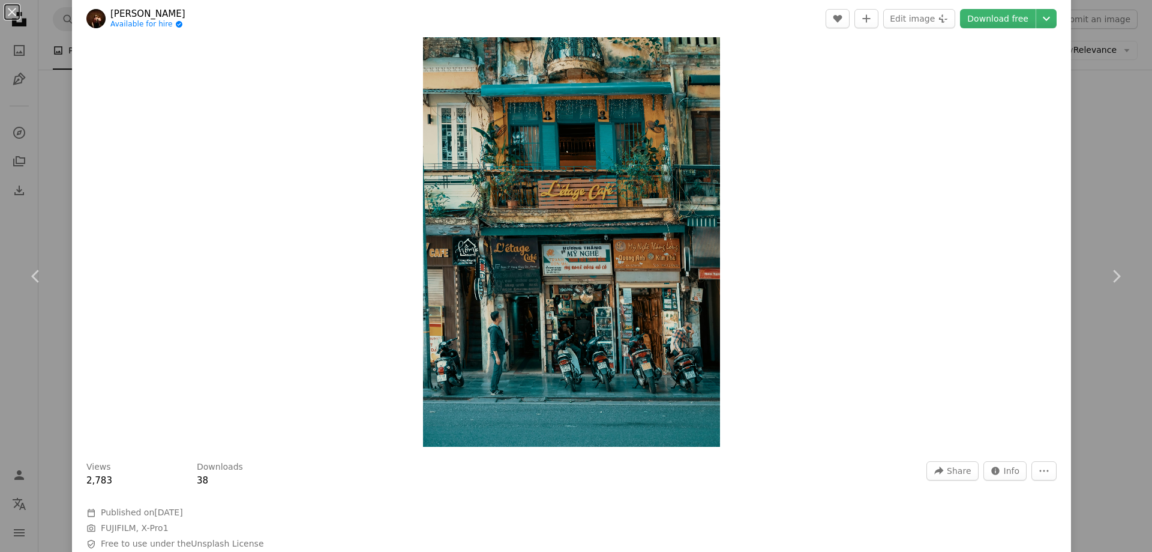
click at [552, 312] on img "Zoom in on this image" at bounding box center [572, 223] width 298 height 447
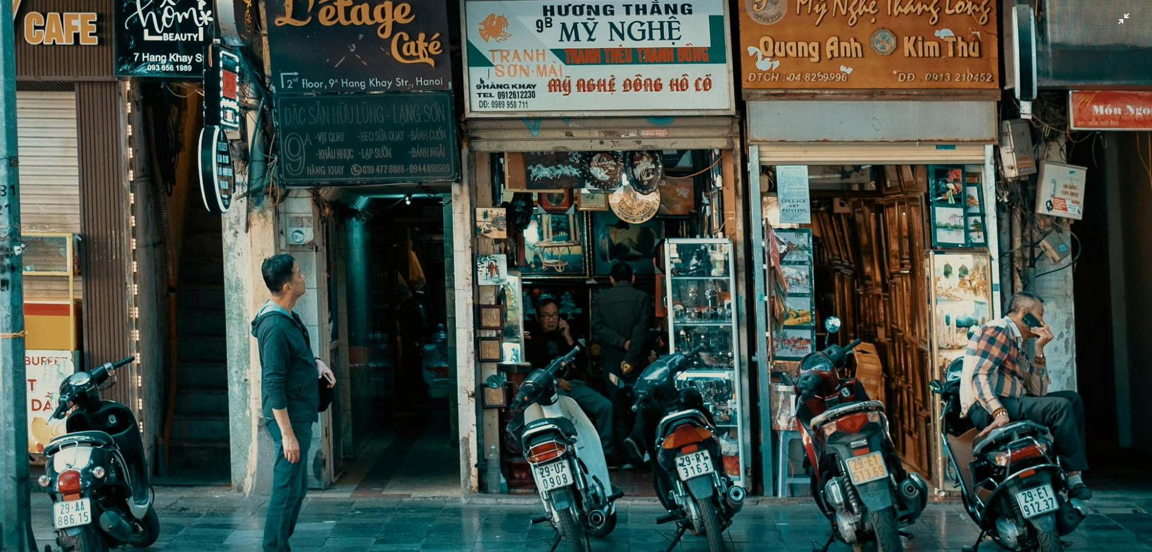
scroll to position [910, 0]
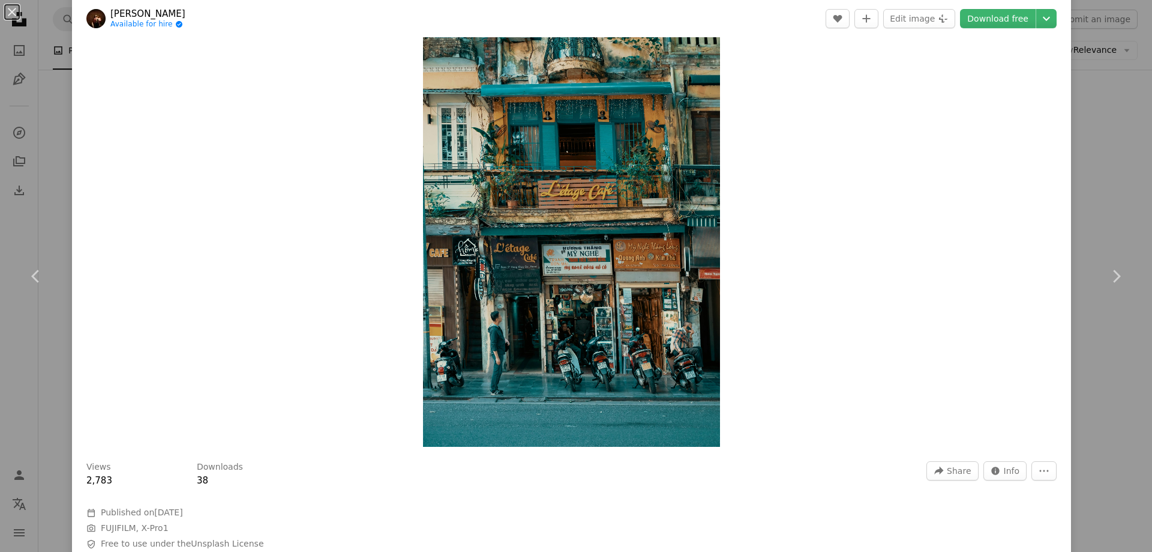
click at [575, 202] on img "Zoom in on this image" at bounding box center [572, 223] width 298 height 447
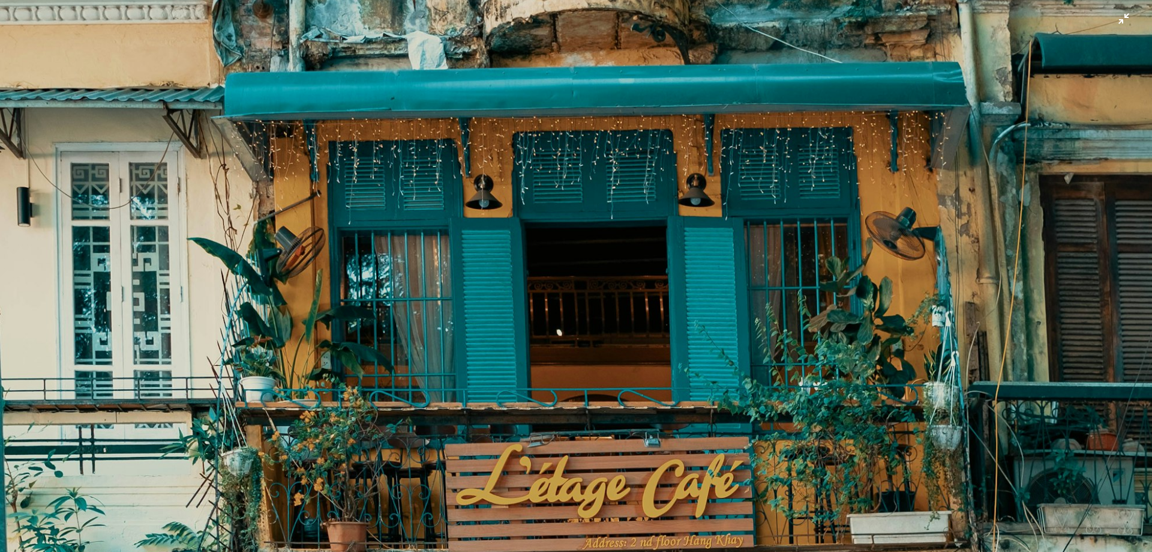
scroll to position [216, 0]
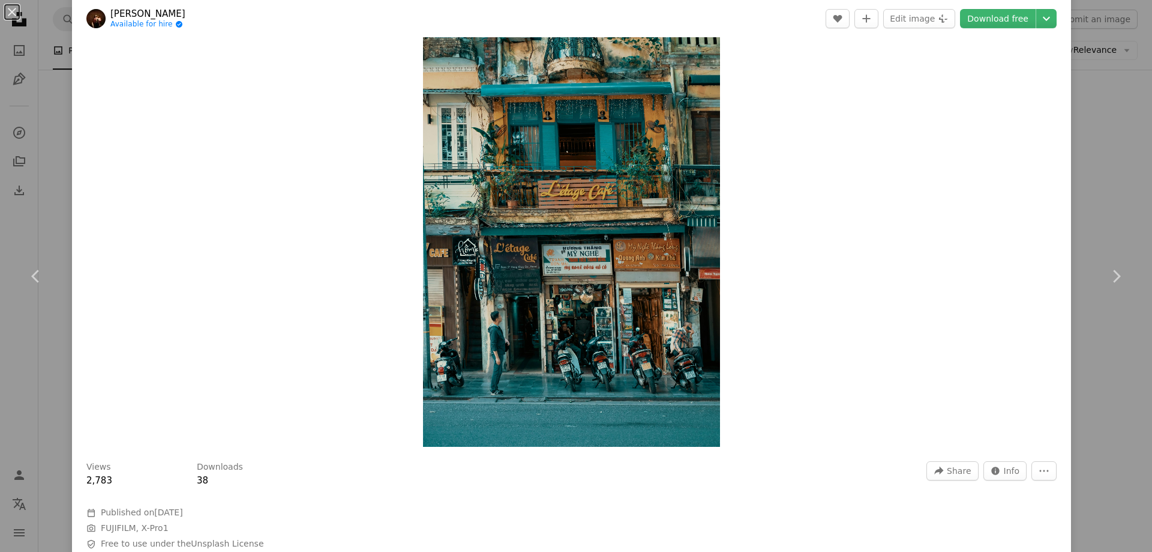
click at [588, 238] on img "Zoom in on this image" at bounding box center [572, 223] width 298 height 447
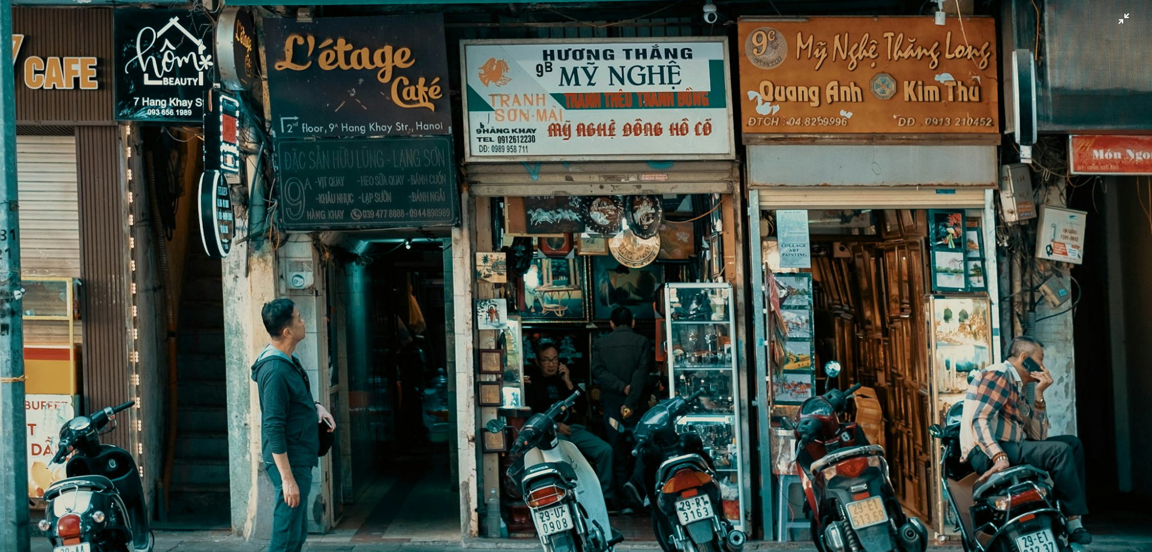
scroll to position [876, 0]
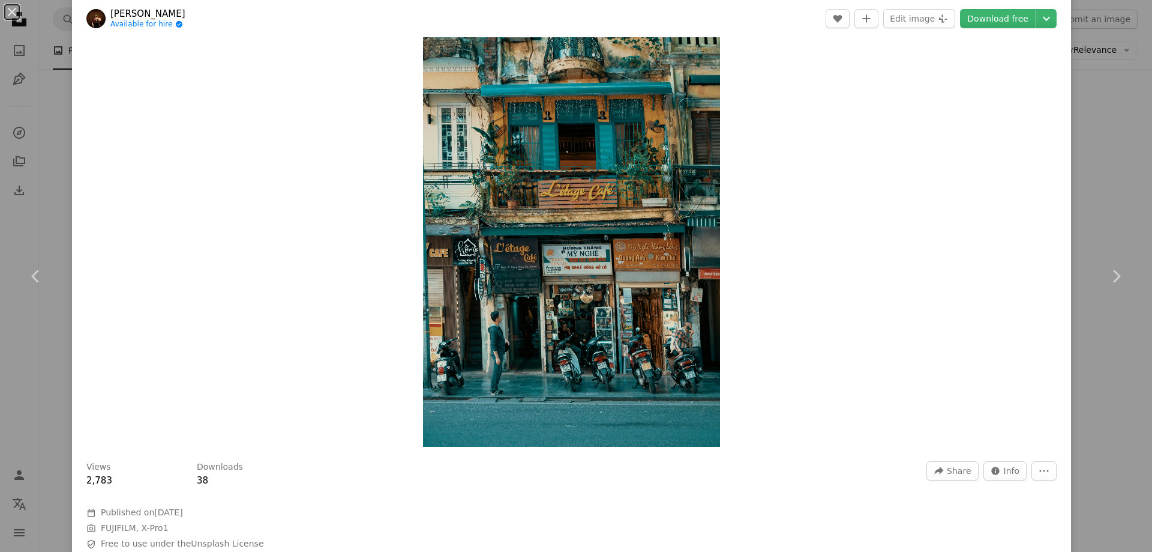
click at [590, 275] on img "Zoom in on this image" at bounding box center [572, 223] width 298 height 447
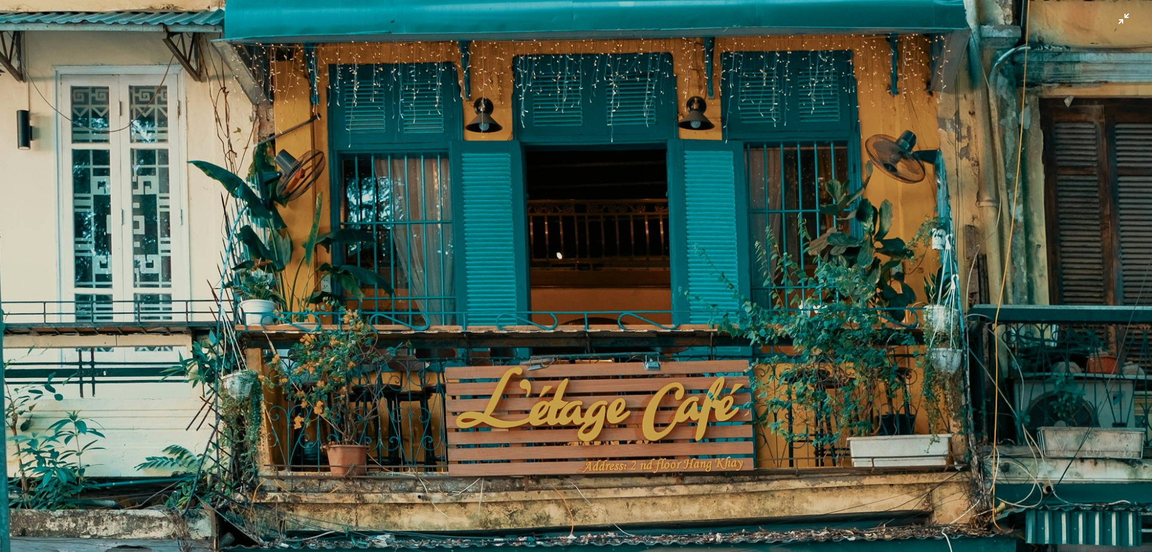
scroll to position [336, 0]
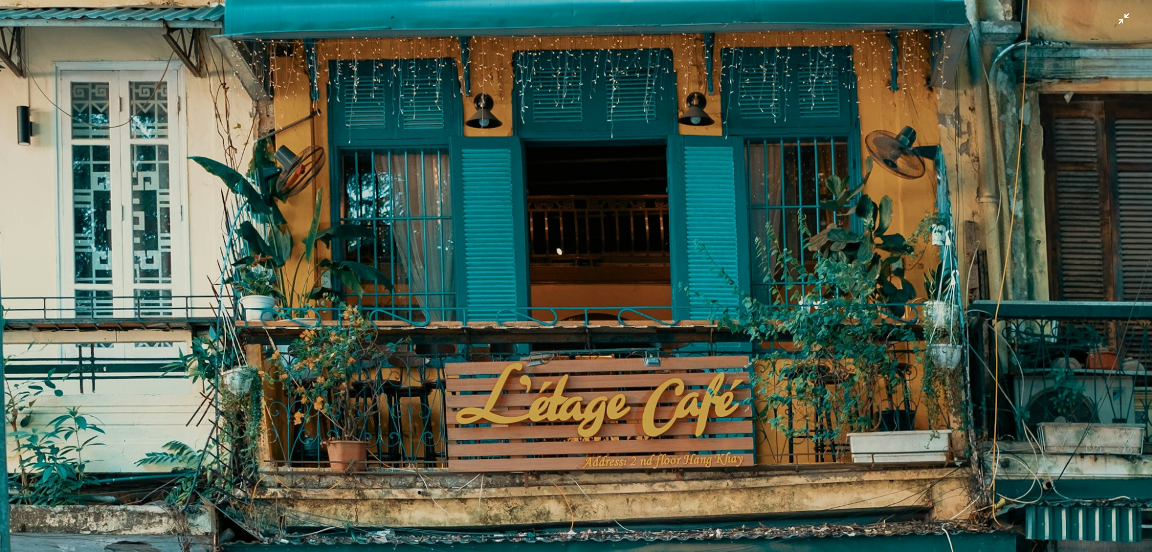
click at [609, 303] on img "Zoom out on this image" at bounding box center [575, 528] width 1153 height 1730
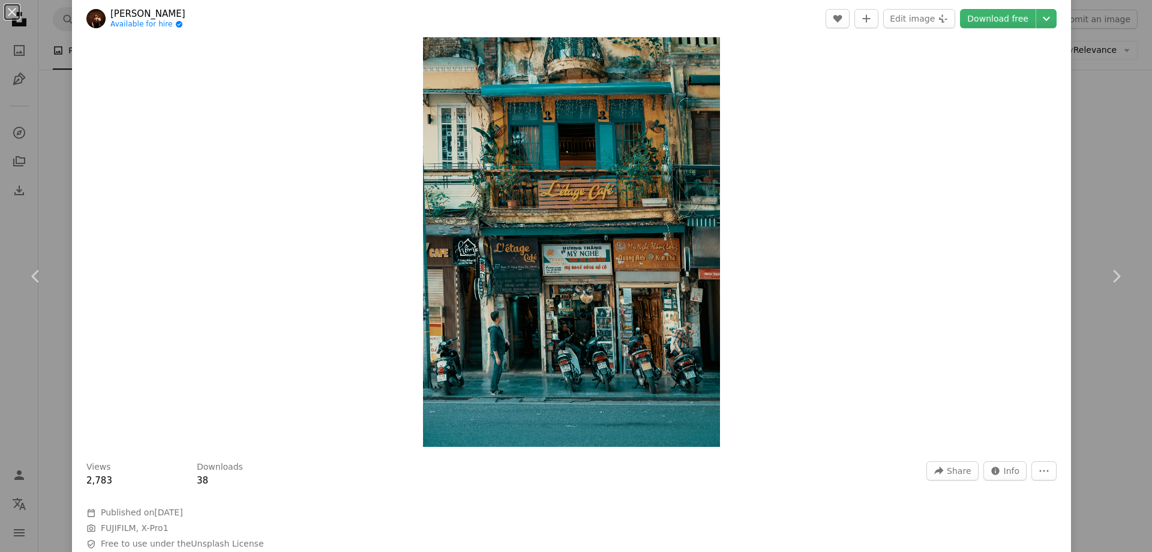
click at [603, 324] on img "Zoom in on this image" at bounding box center [572, 223] width 298 height 447
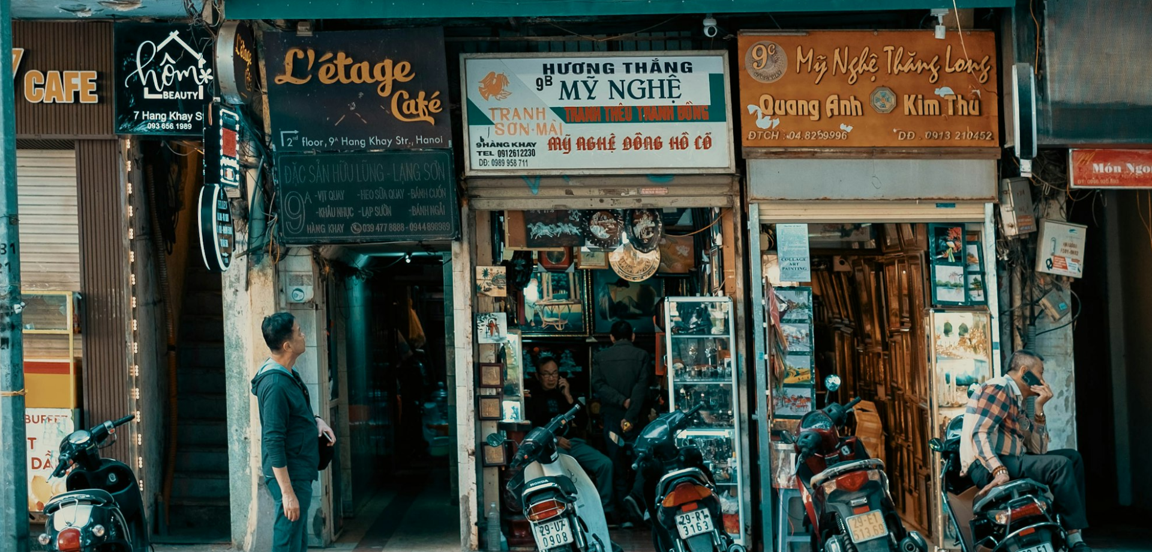
scroll to position [936, 0]
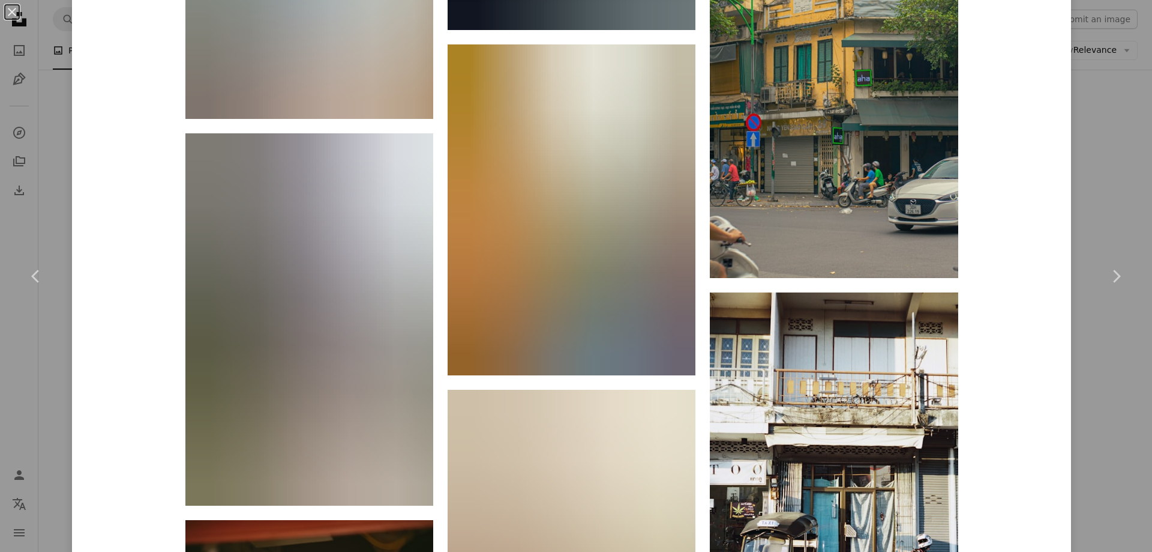
scroll to position [2934, 0]
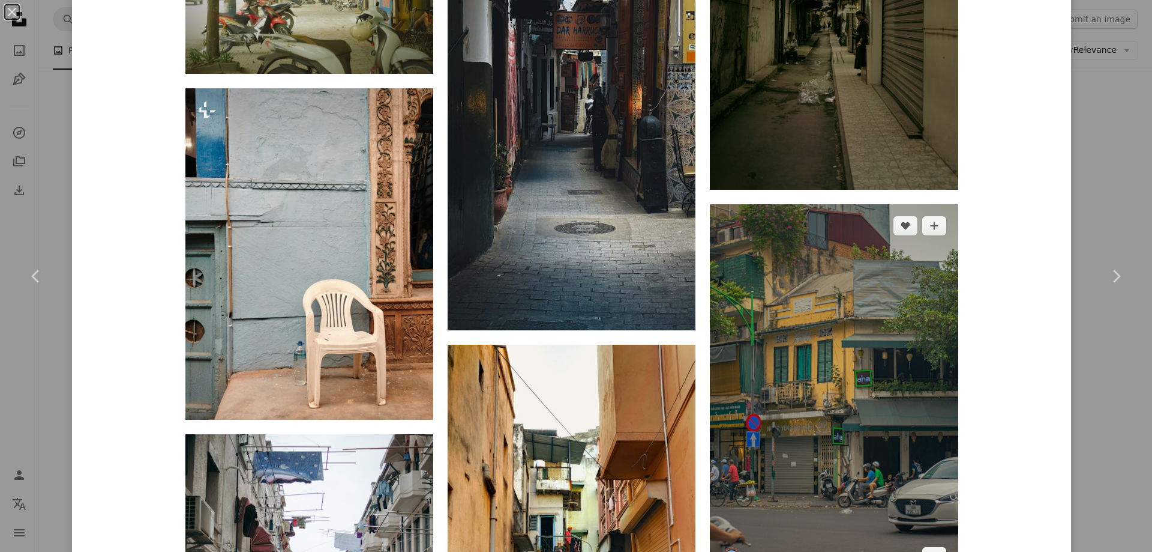
click at [810, 351] on img at bounding box center [834, 390] width 248 height 373
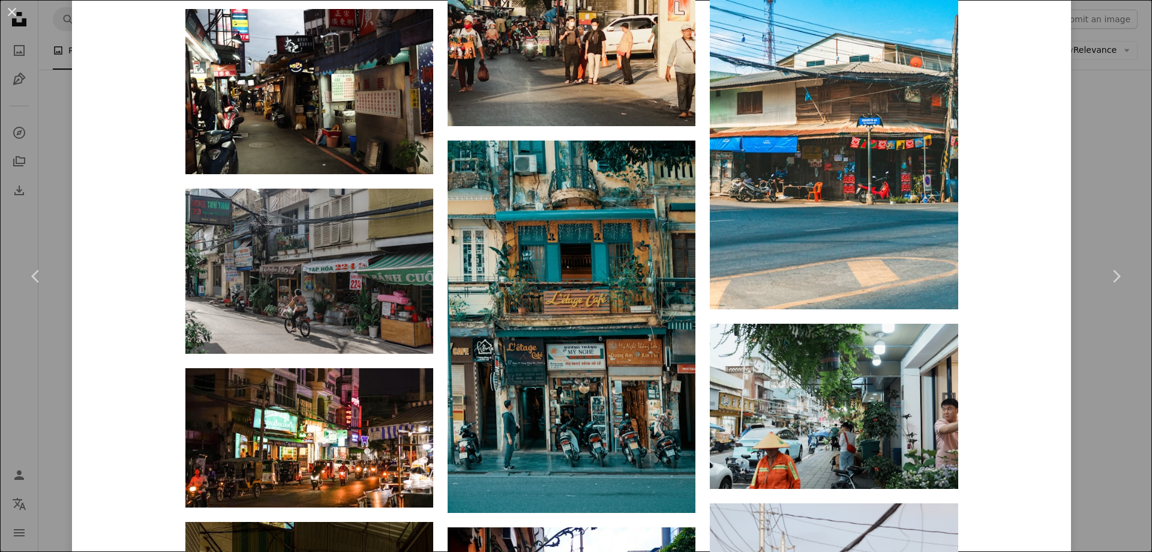
scroll to position [4801, 0]
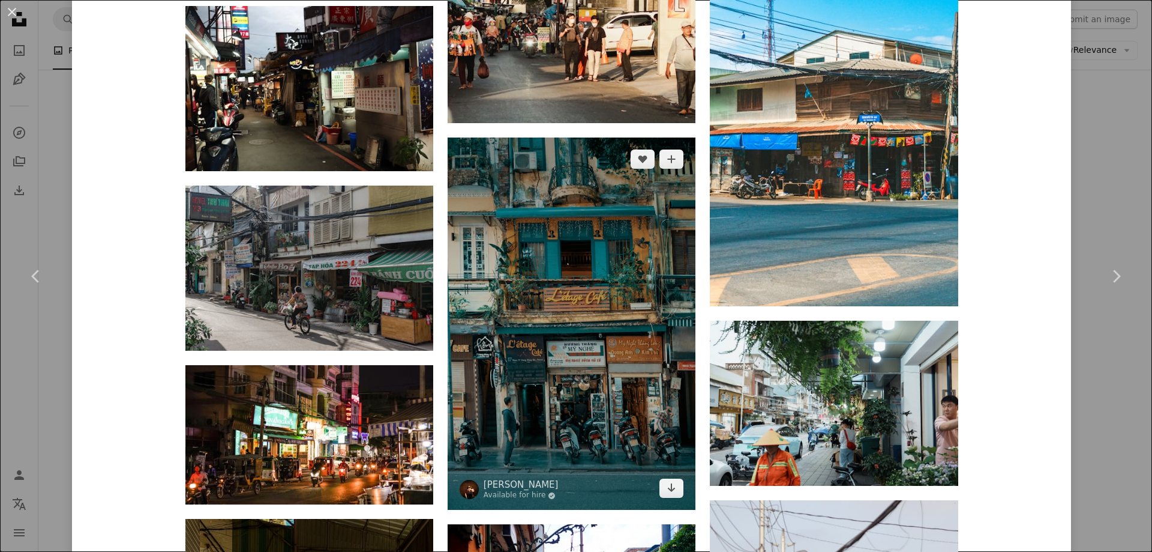
click at [594, 335] on img at bounding box center [572, 323] width 248 height 372
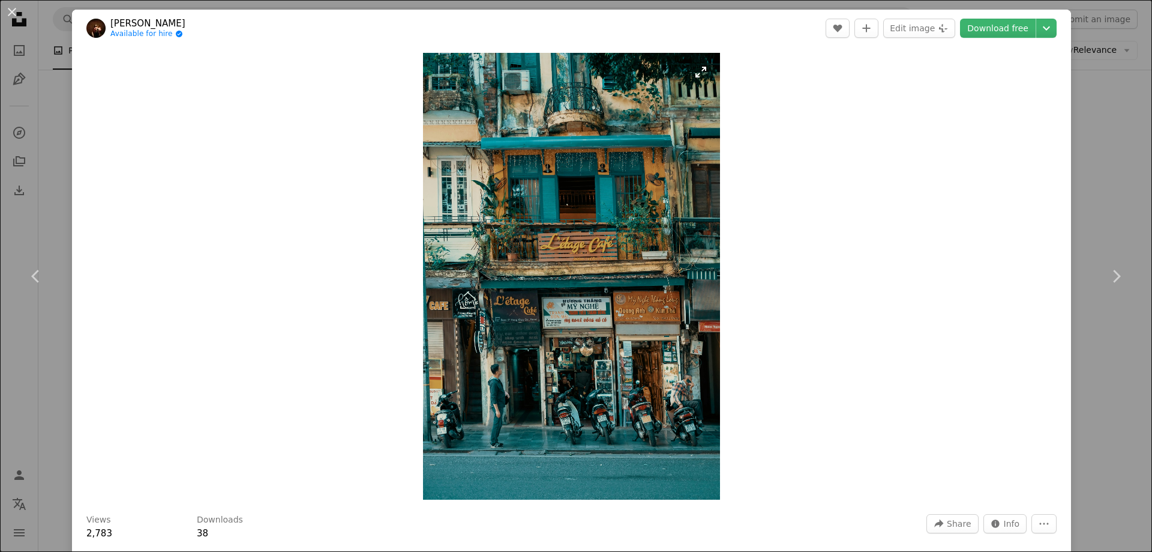
click at [584, 128] on img "Zoom in on this image" at bounding box center [572, 276] width 298 height 447
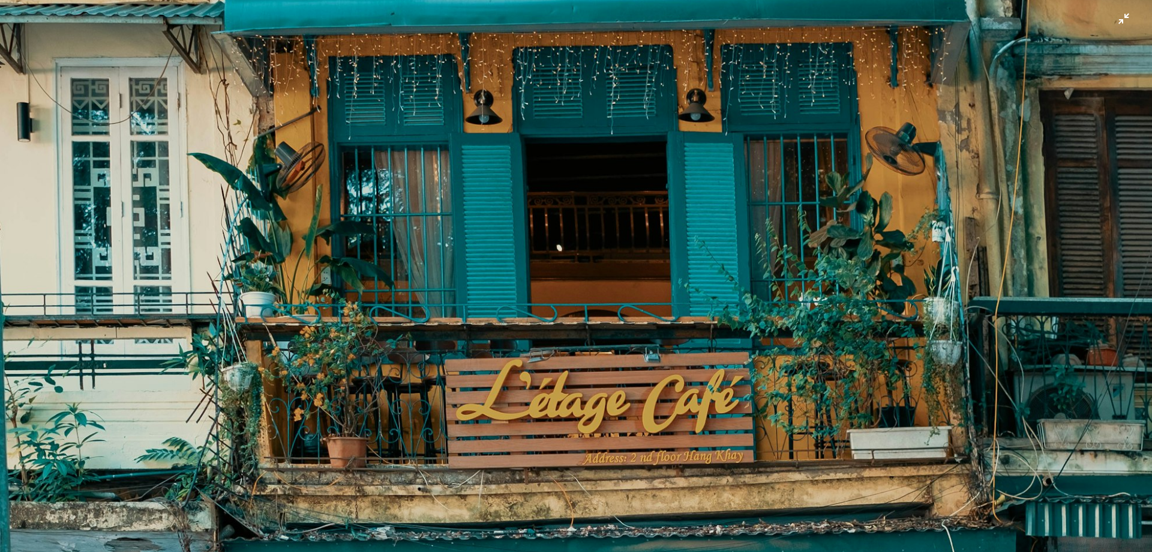
scroll to position [336, 0]
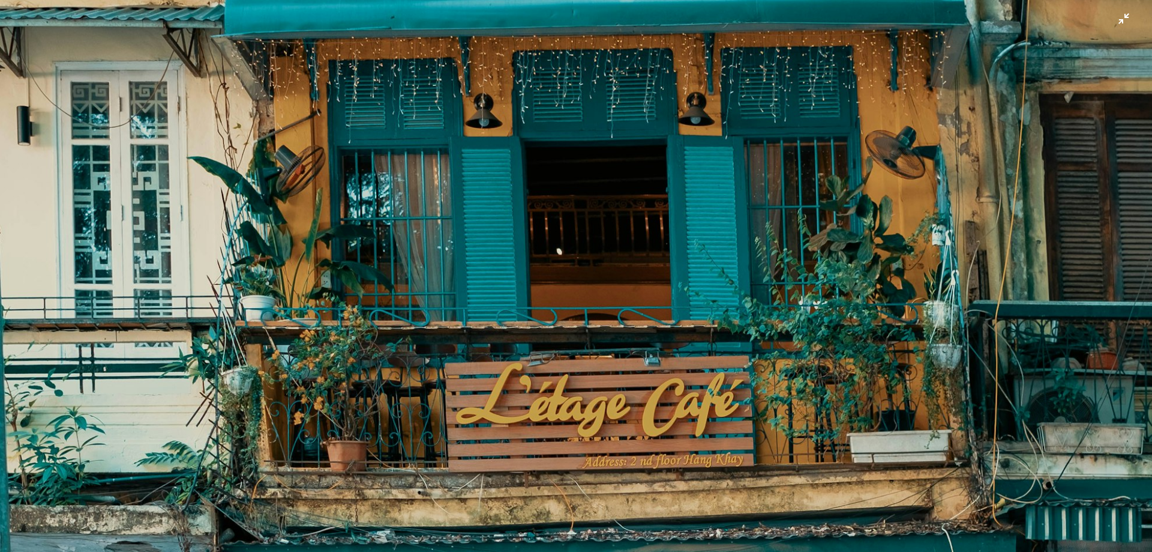
click at [564, 175] on img "Zoom out on this image" at bounding box center [575, 528] width 1153 height 1730
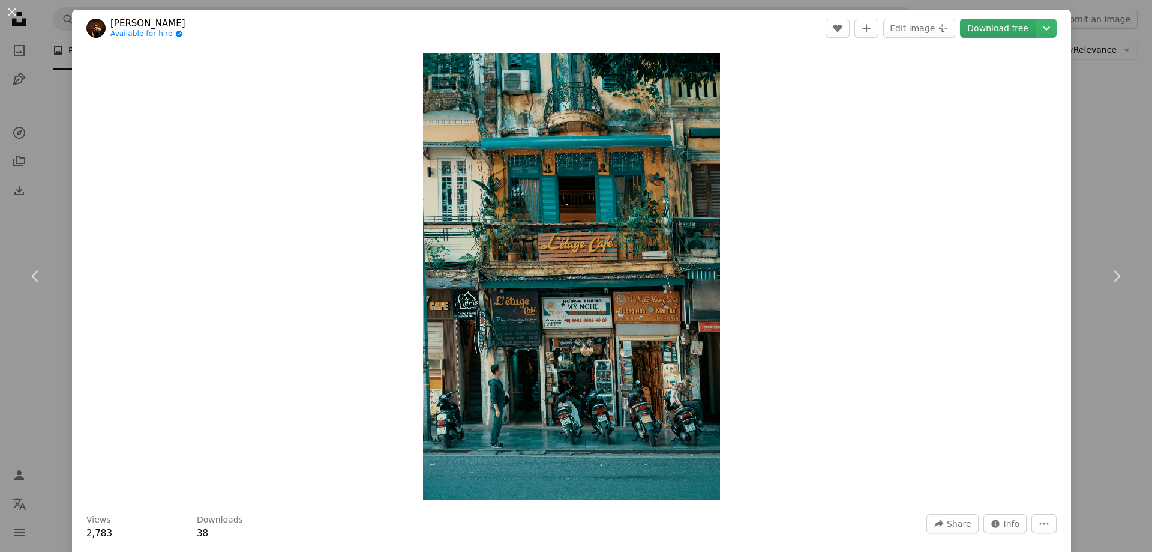
click at [990, 29] on link "Download free" at bounding box center [998, 28] width 76 height 19
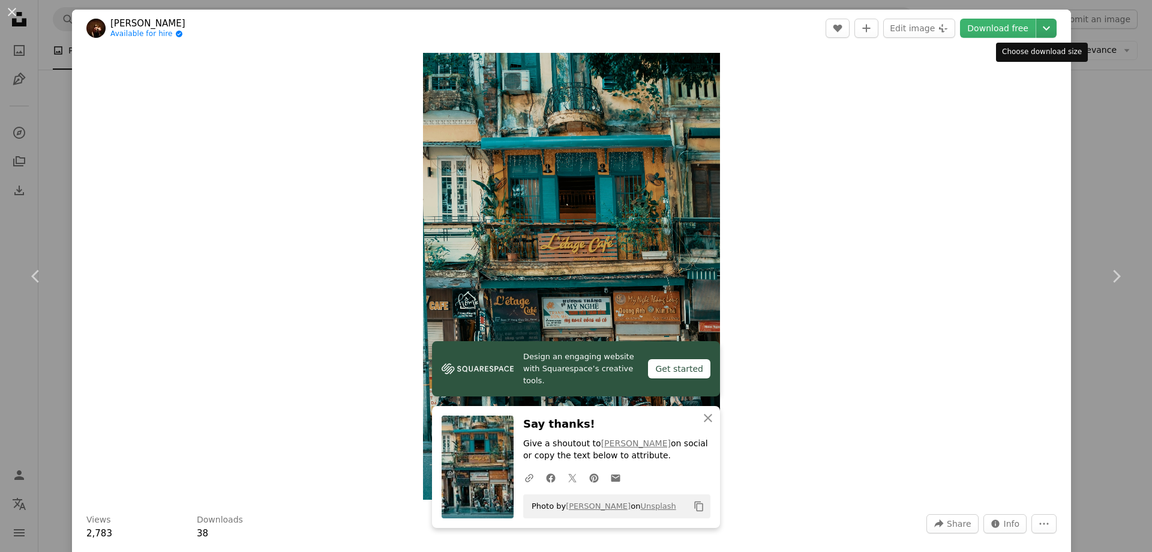
click at [1041, 29] on icon "Chevron down" at bounding box center [1046, 28] width 19 height 14
click at [14, 14] on dialog "An X shape Chevron left Chevron right Design an engaging website with Squarespa…" at bounding box center [576, 276] width 1152 height 552
drag, startPoint x: 11, startPoint y: 13, endPoint x: 296, endPoint y: 79, distance: 293.3
click at [10, 13] on button "An X shape" at bounding box center [12, 12] width 14 height 14
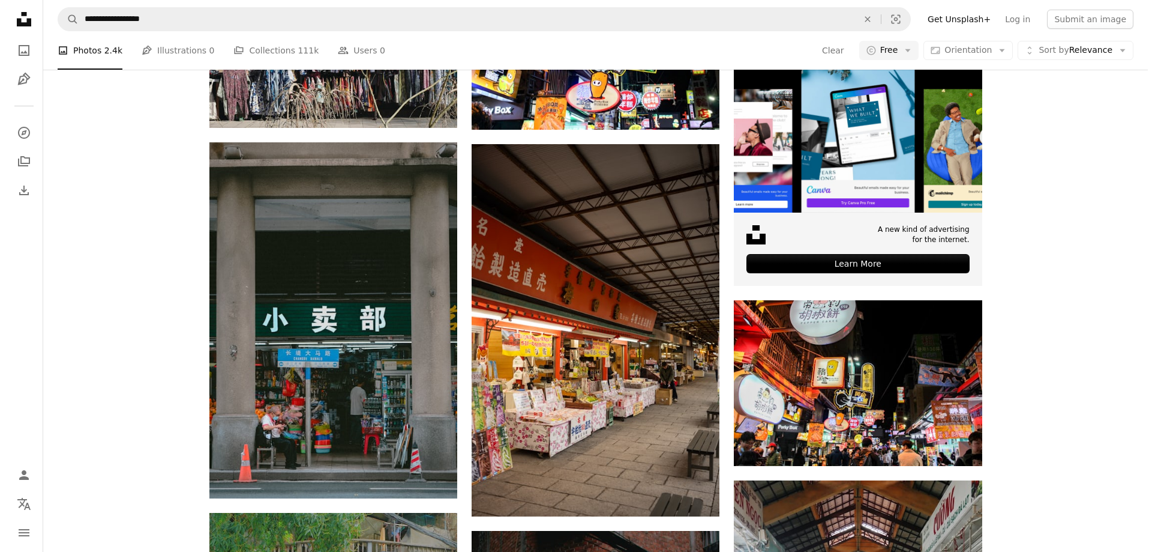
scroll to position [360, 0]
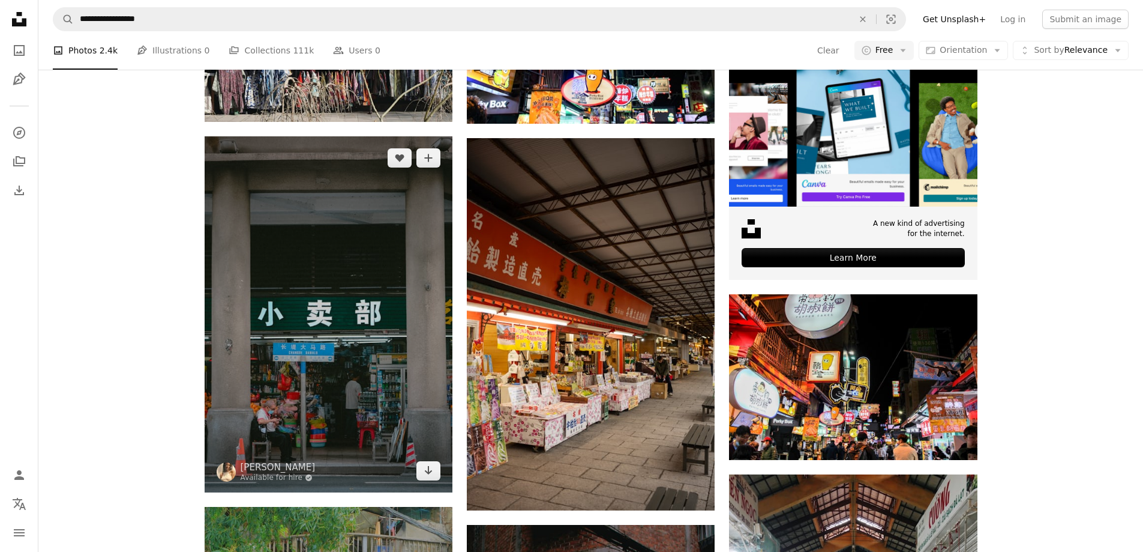
click at [304, 311] on img at bounding box center [329, 314] width 248 height 356
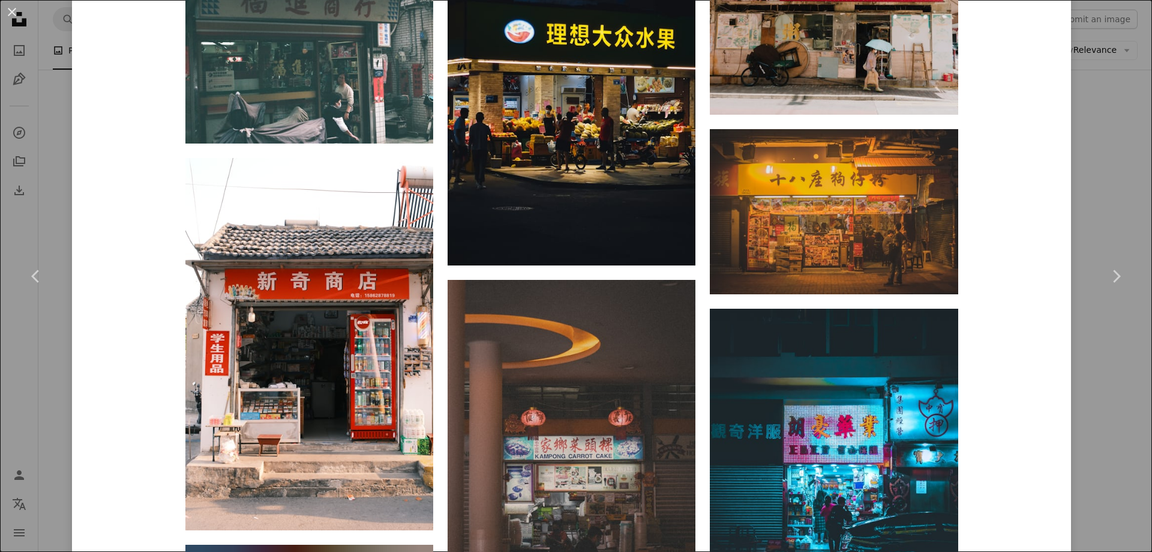
scroll to position [1560, 0]
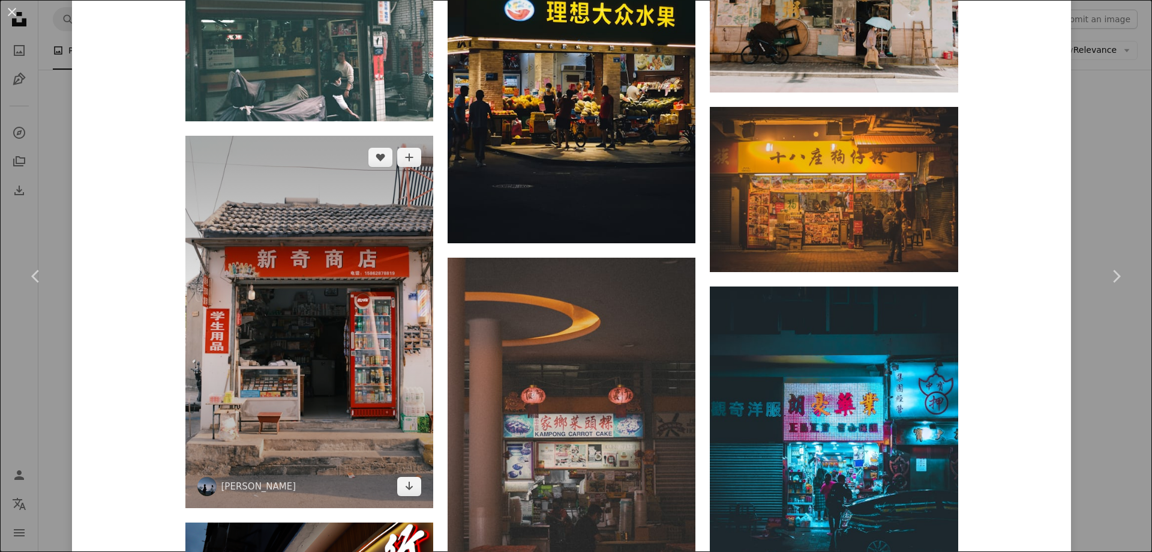
click at [351, 357] on img at bounding box center [309, 322] width 248 height 372
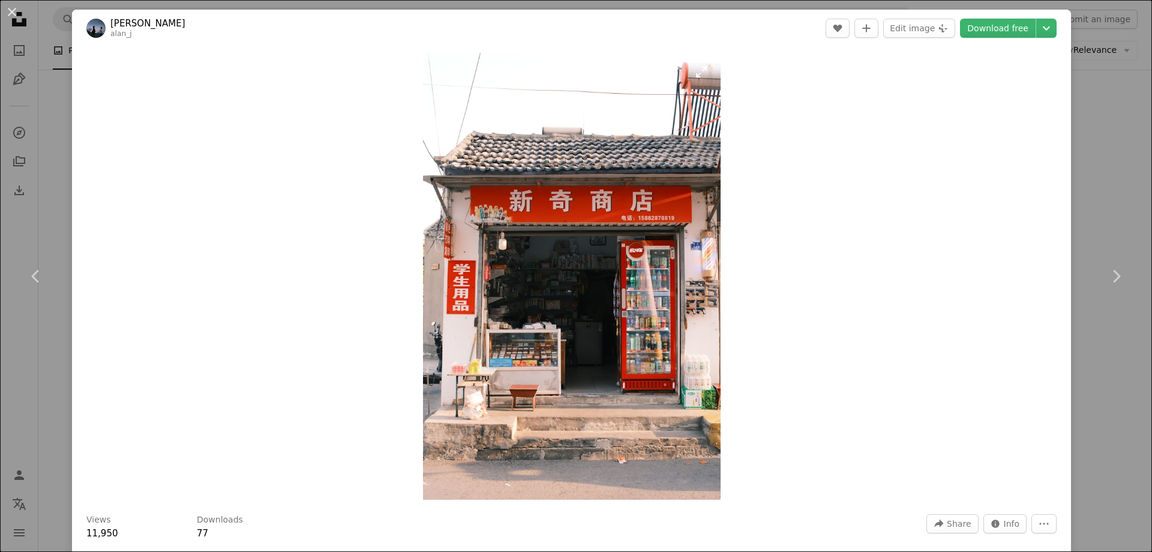
click at [562, 287] on img "Zoom in on this image" at bounding box center [572, 276] width 298 height 447
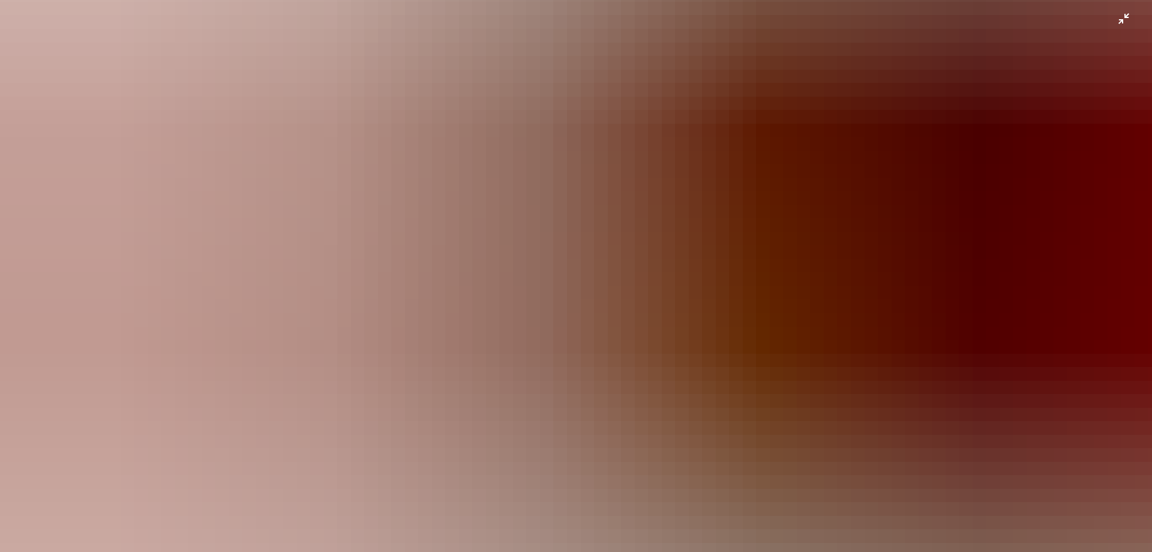
scroll to position [876, 0]
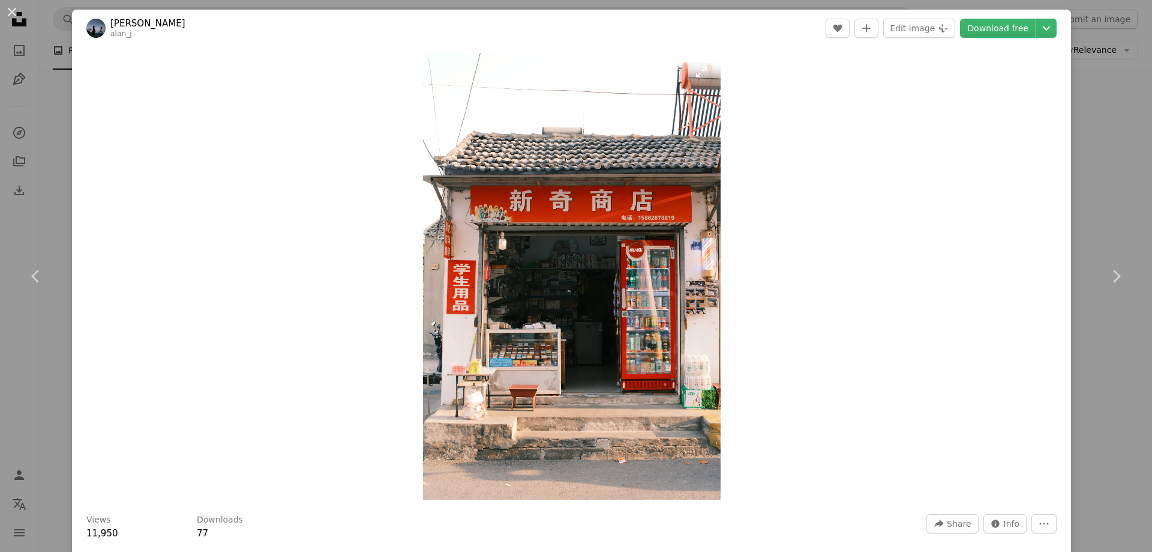
click at [566, 355] on img "Zoom in on this image" at bounding box center [572, 276] width 298 height 447
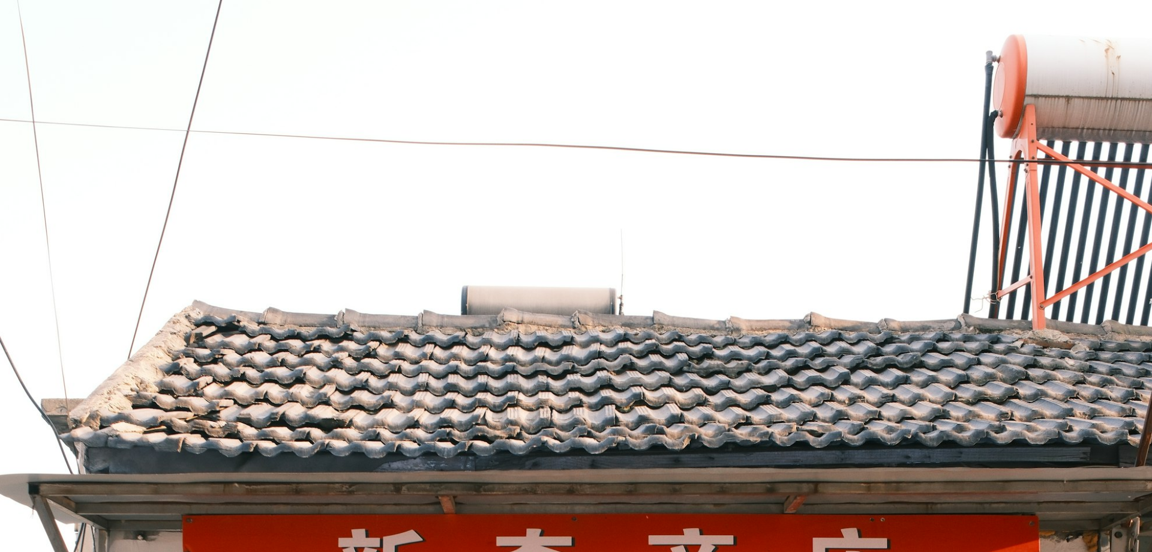
scroll to position [576, 0]
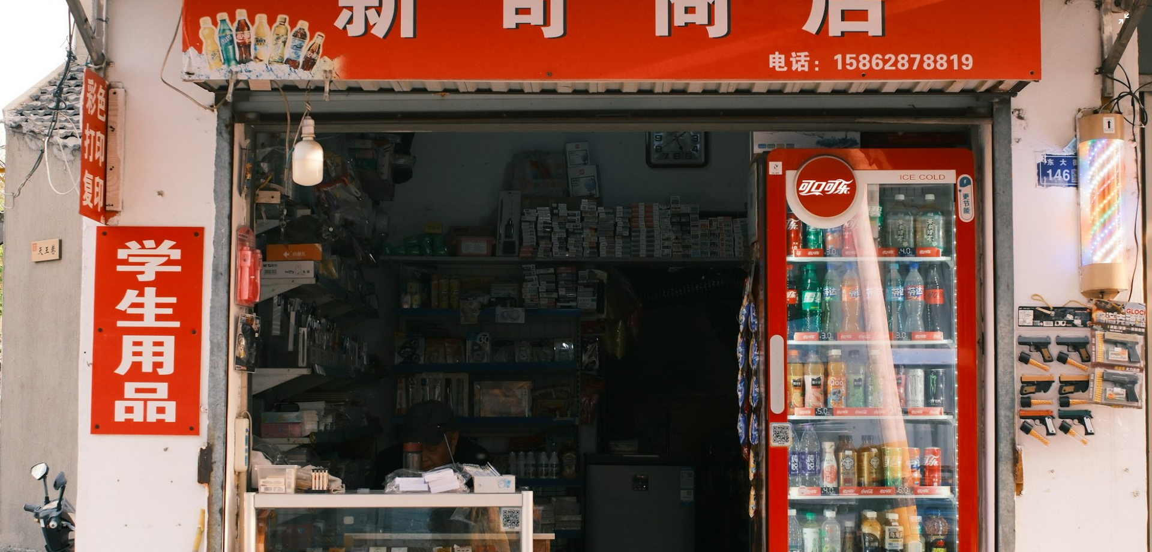
click at [589, 460] on img "Zoom out on this image" at bounding box center [575, 288] width 1153 height 1730
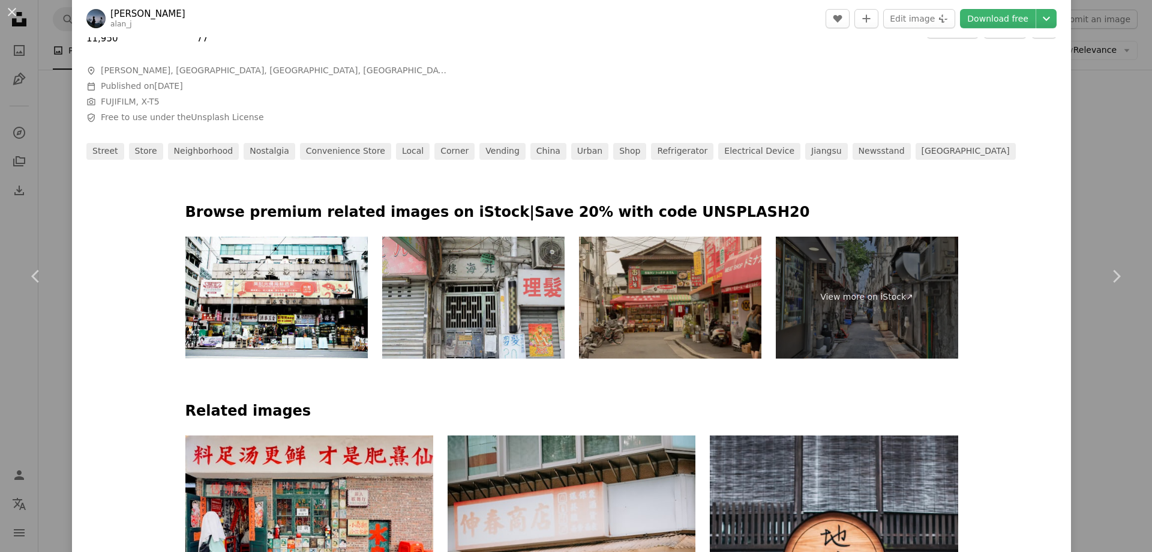
scroll to position [720, 0]
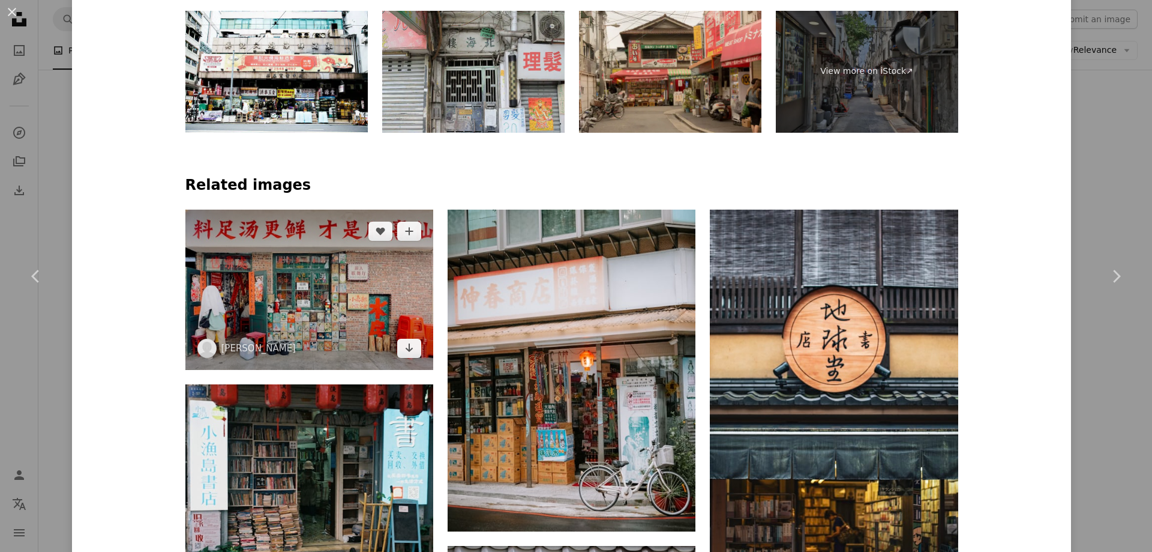
click at [299, 308] on img at bounding box center [309, 289] width 248 height 160
